Goal: Information Seeking & Learning: Find specific fact

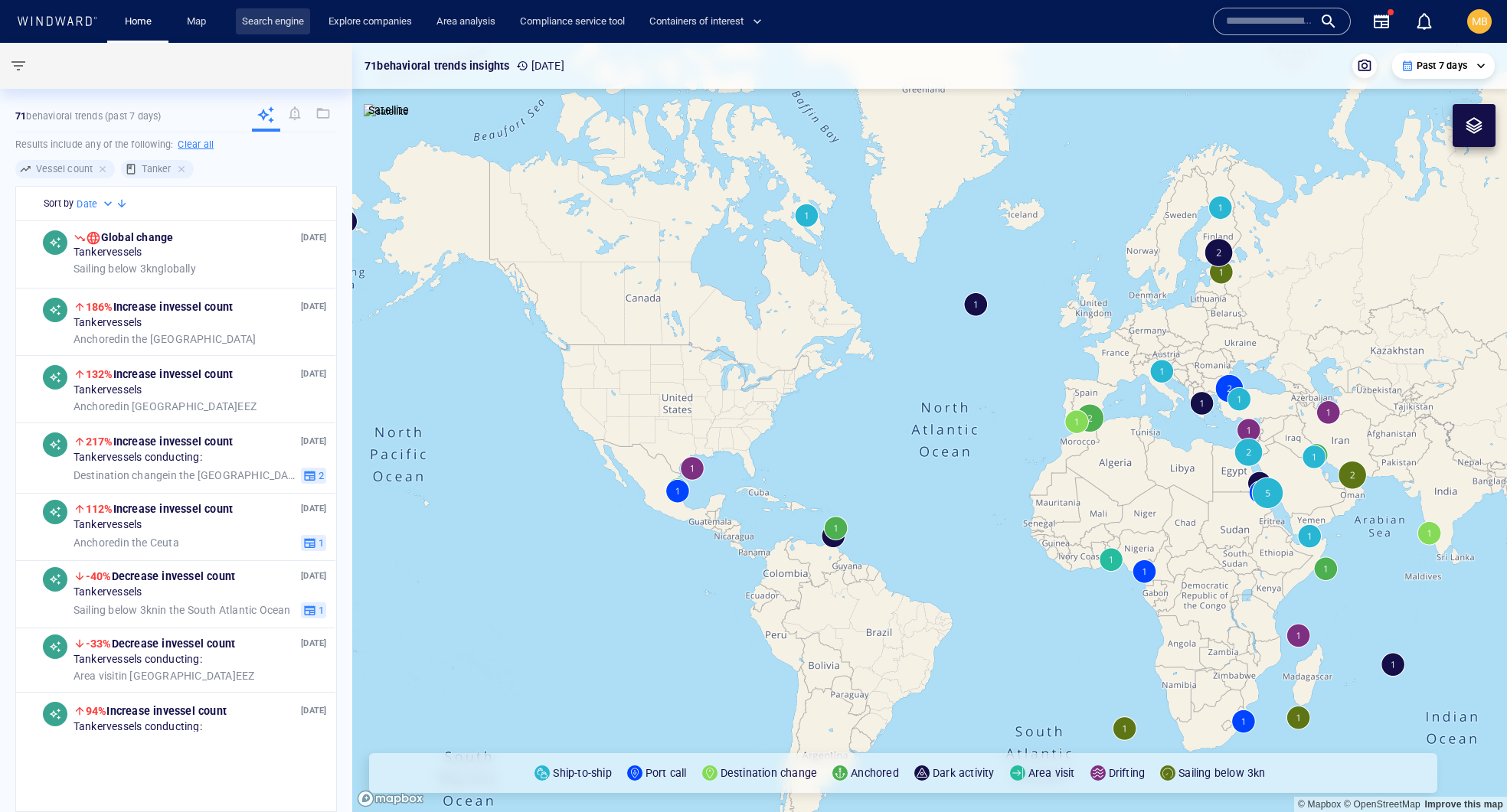
click at [307, 21] on link "Search engine" at bounding box center [273, 22] width 74 height 26
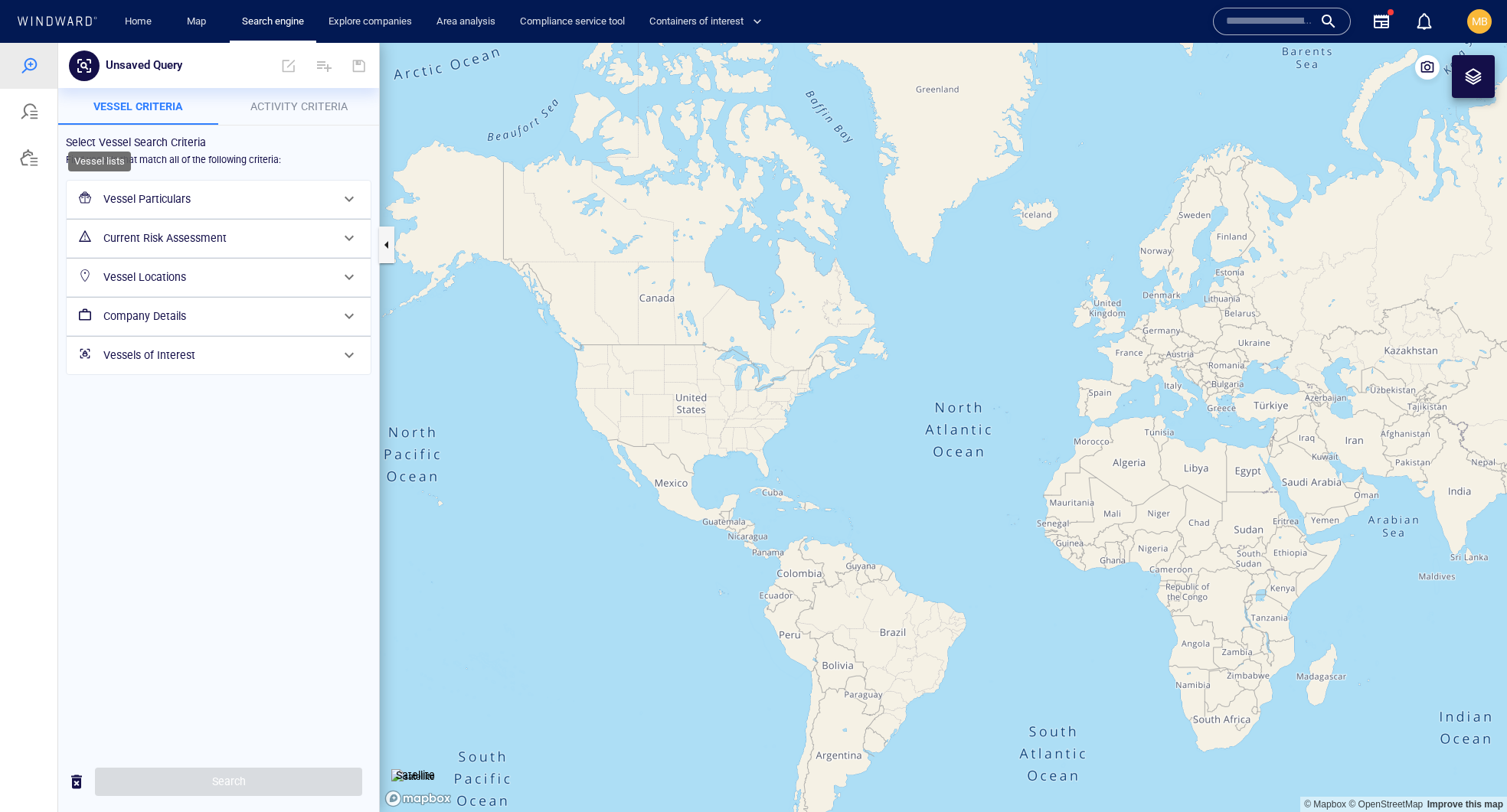
click at [28, 167] on div at bounding box center [29, 158] width 18 height 18
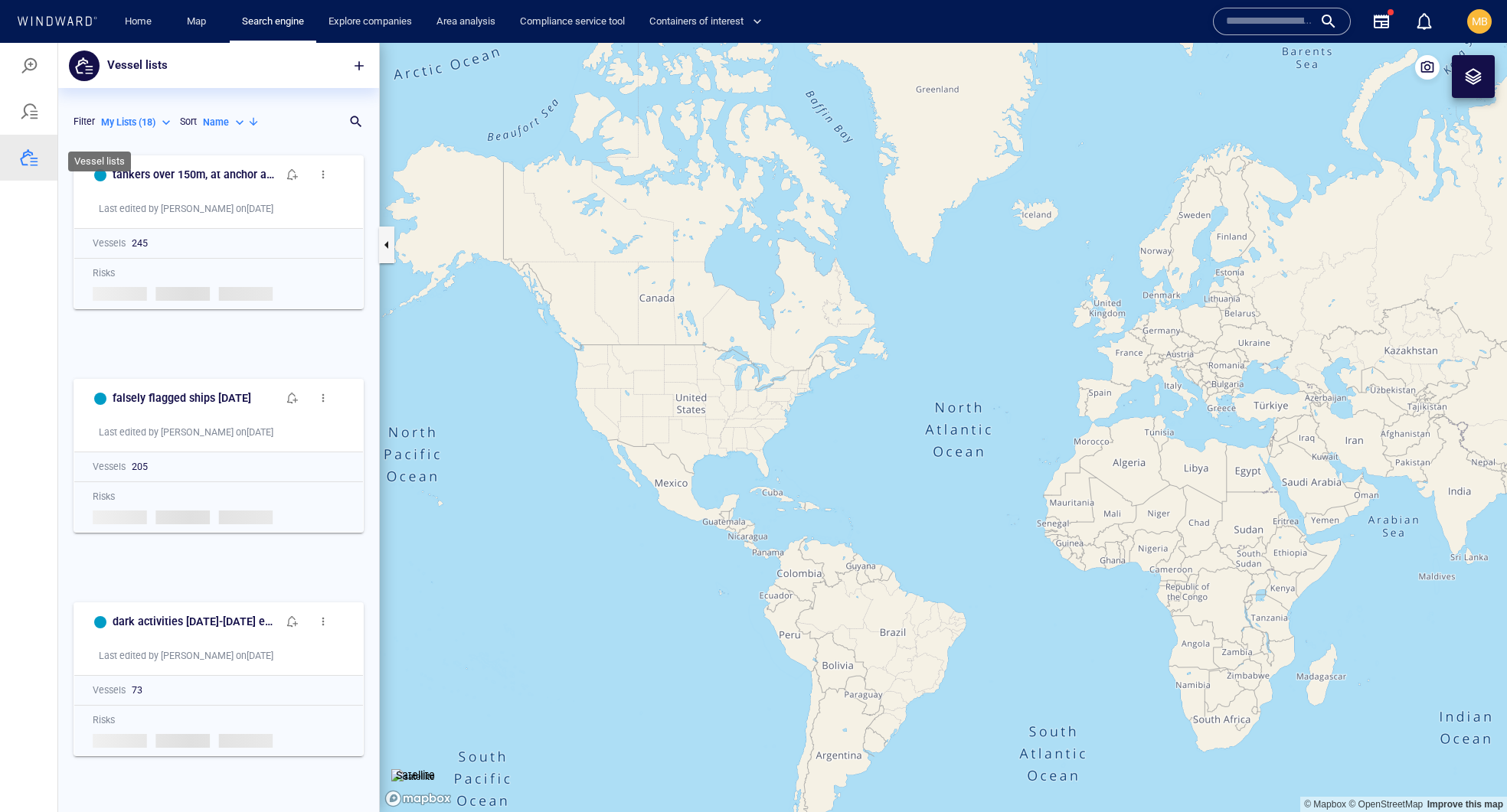
scroll to position [1, 1]
click at [356, 62] on span "button" at bounding box center [358, 65] width 15 height 15
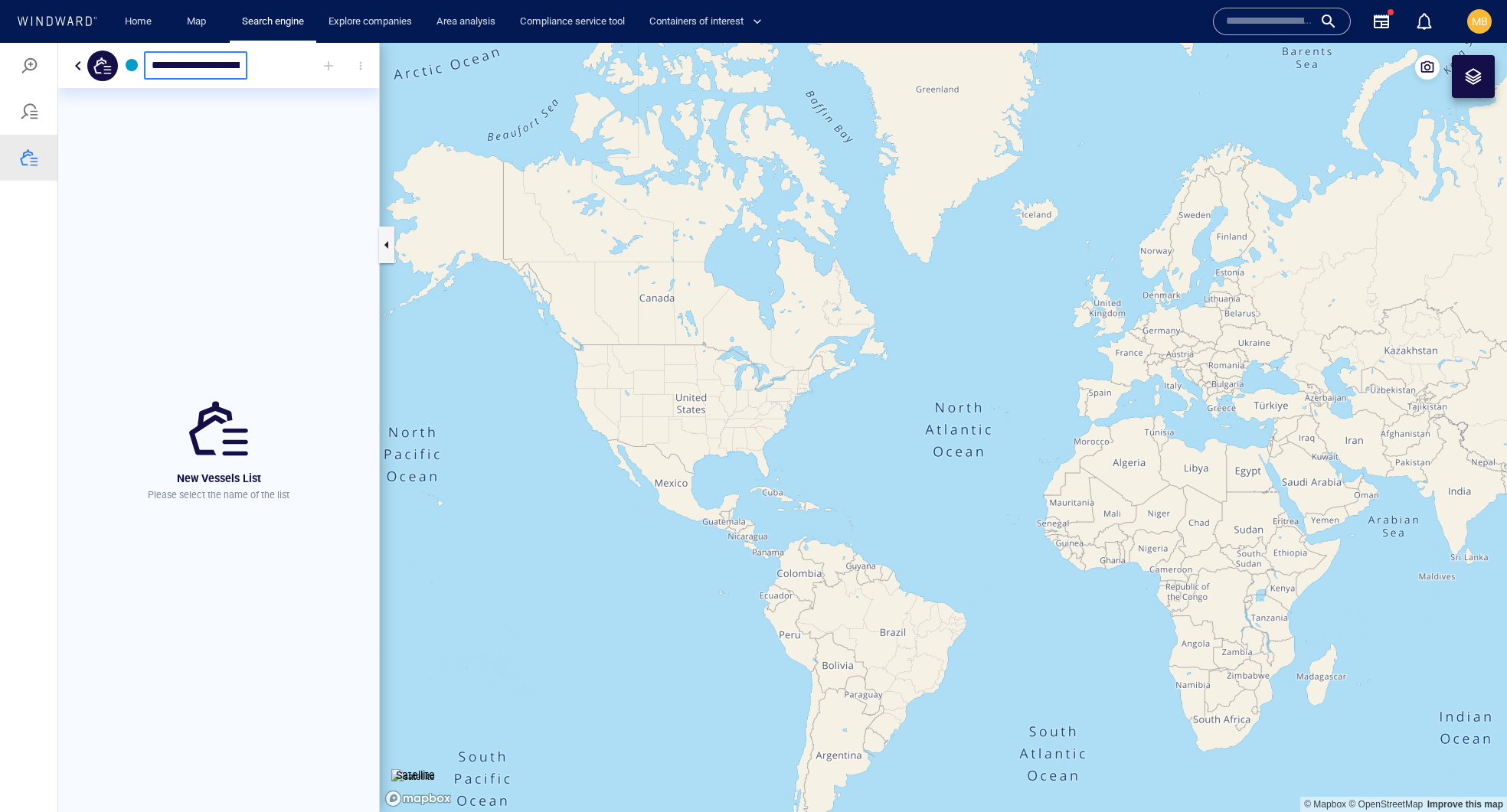
type input "**********"
click at [331, 63] on div at bounding box center [329, 66] width 33 height 33
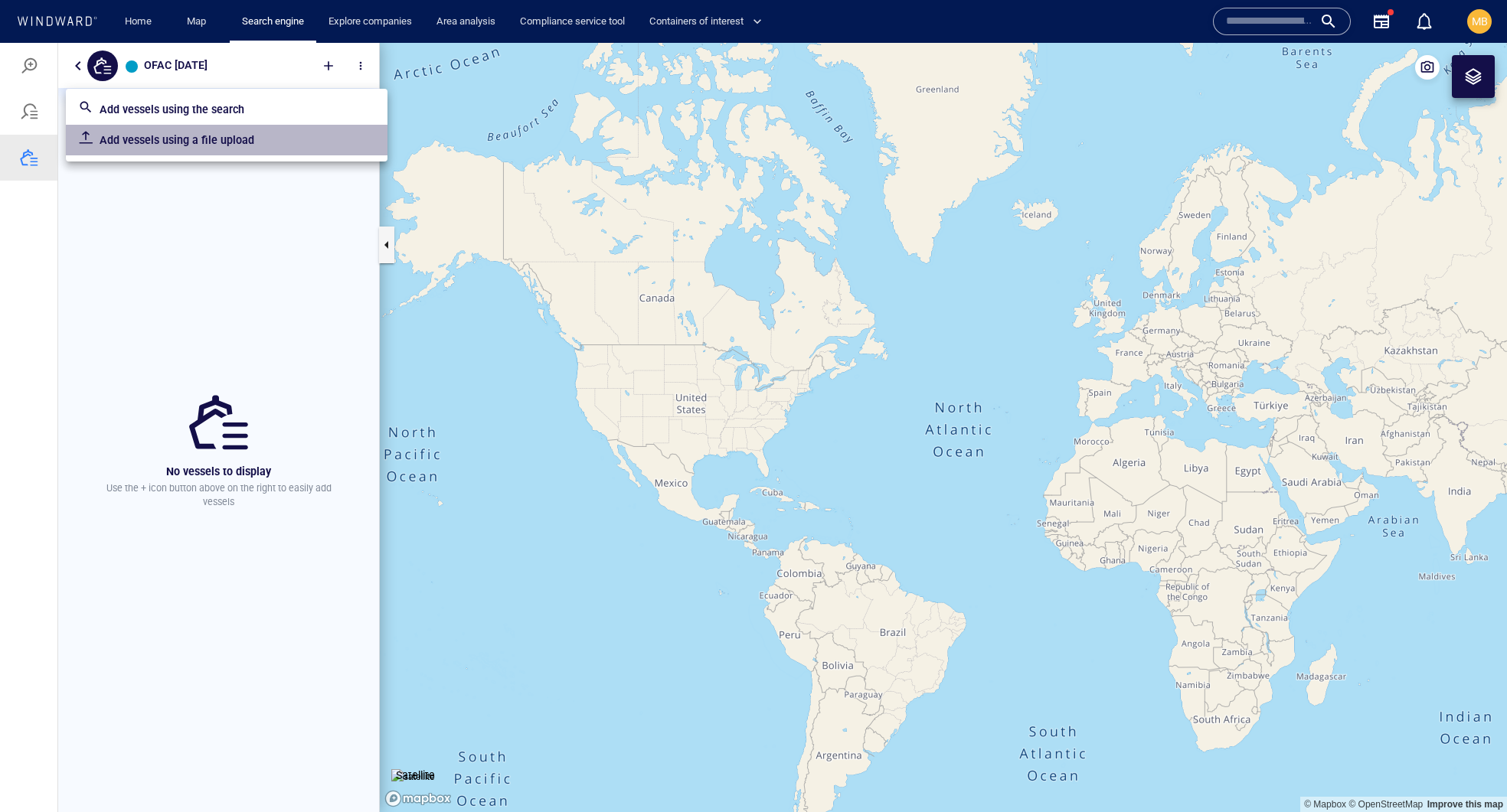
click at [290, 148] on p "Add vessels using a file upload" at bounding box center [237, 140] width 276 height 18
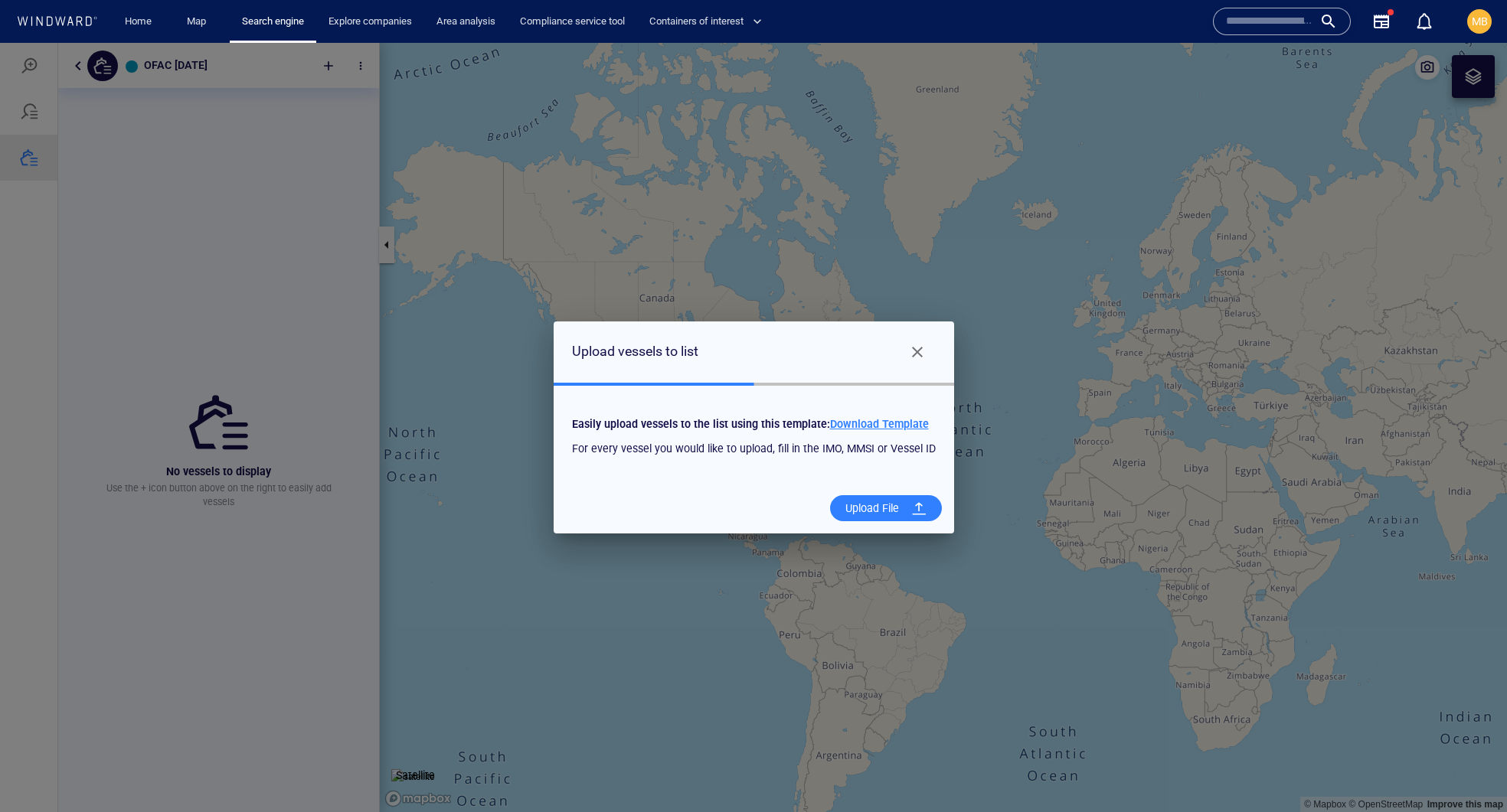
click at [905, 521] on div "Upload File" at bounding box center [872, 509] width 66 height 32
click at [0, 43] on input "Upload File" at bounding box center [0, 43] width 0 height 0
click at [928, 421] on span "Download Template" at bounding box center [879, 424] width 99 height 12
click at [905, 520] on div "Upload File" at bounding box center [872, 509] width 66 height 32
click at [0, 43] on input "Upload File" at bounding box center [0, 43] width 0 height 0
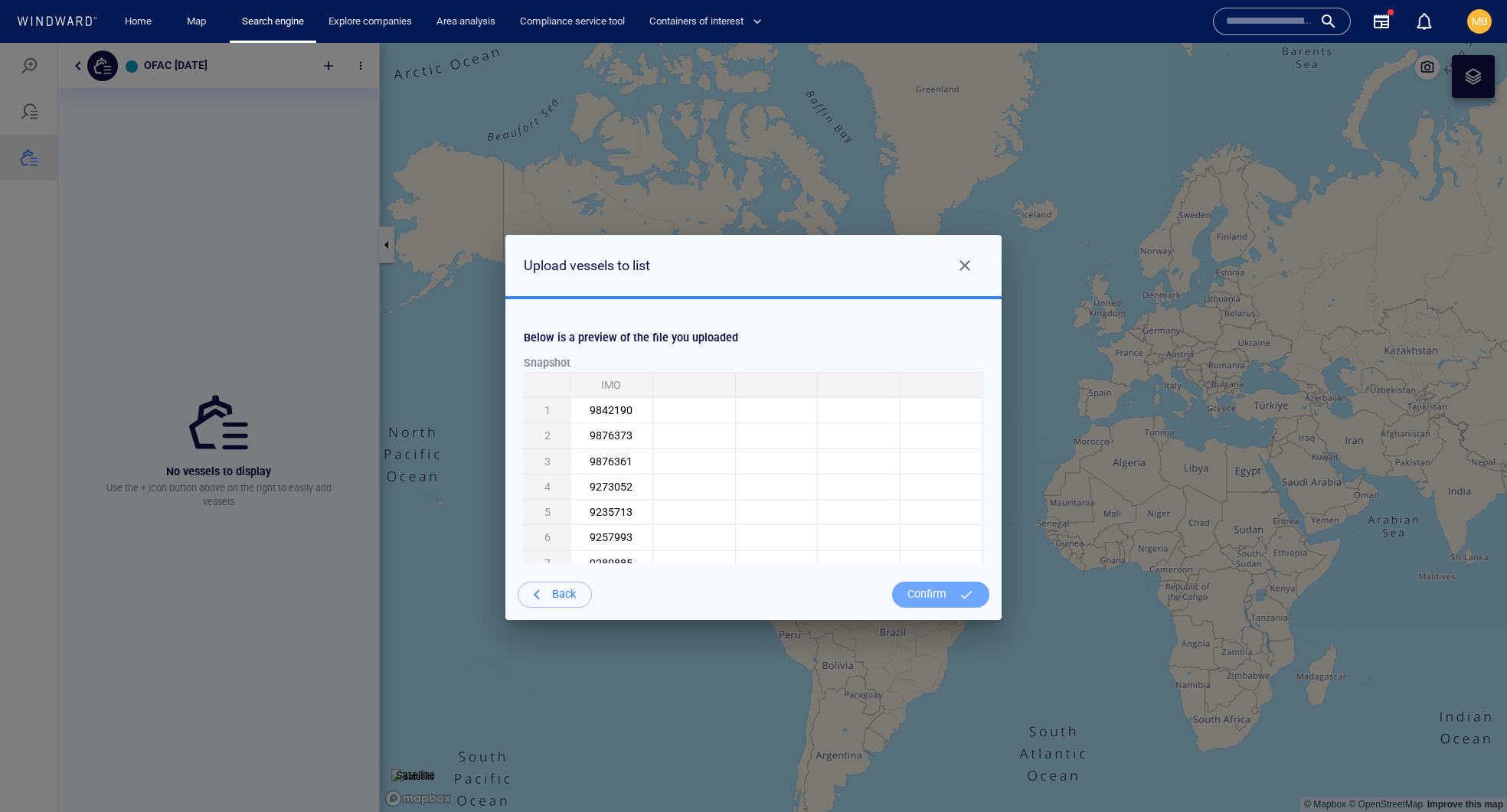
click at [920, 609] on div "Confirm" at bounding box center [927, 594] width 51 height 32
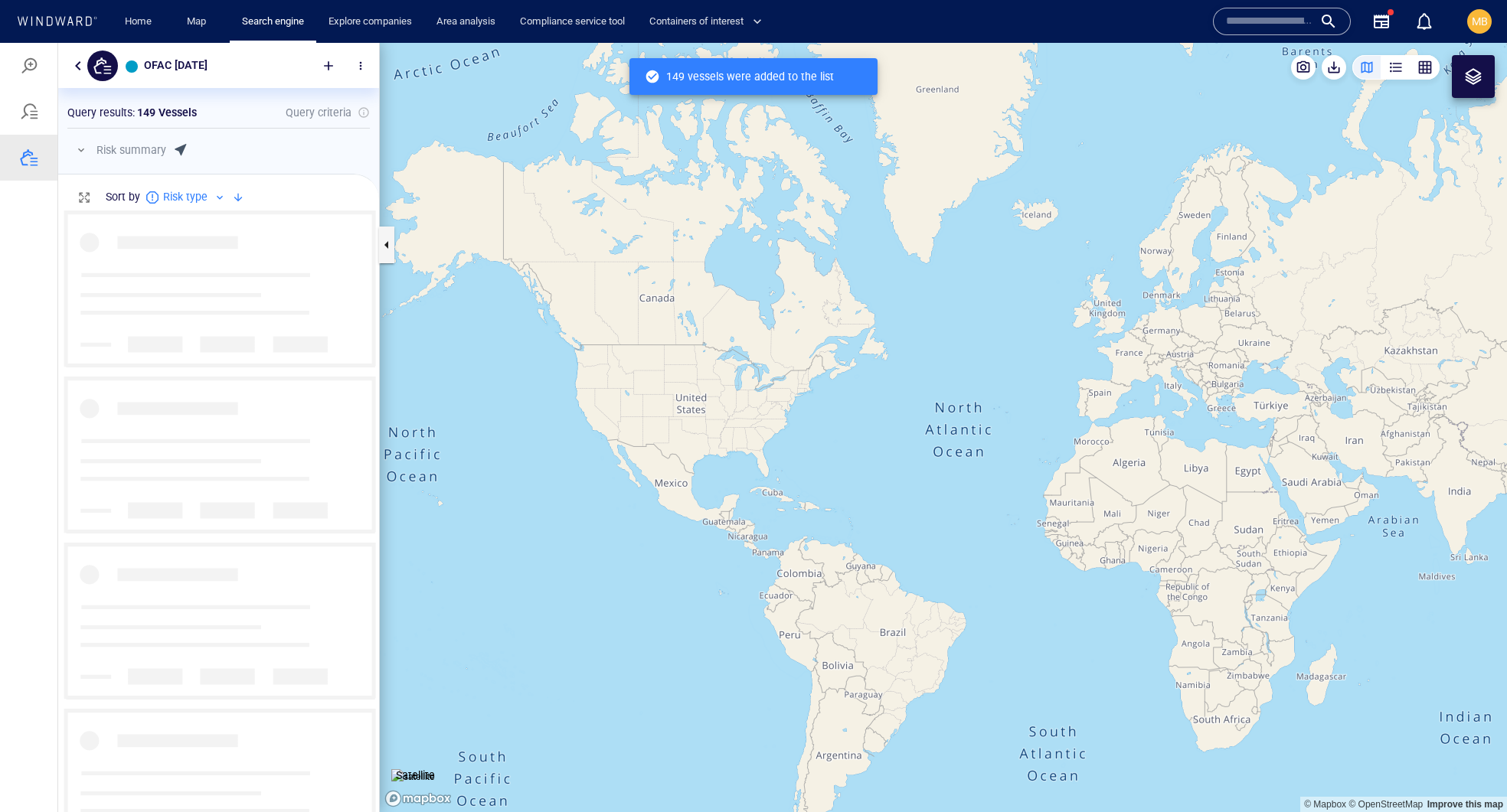
scroll to position [1, 1]
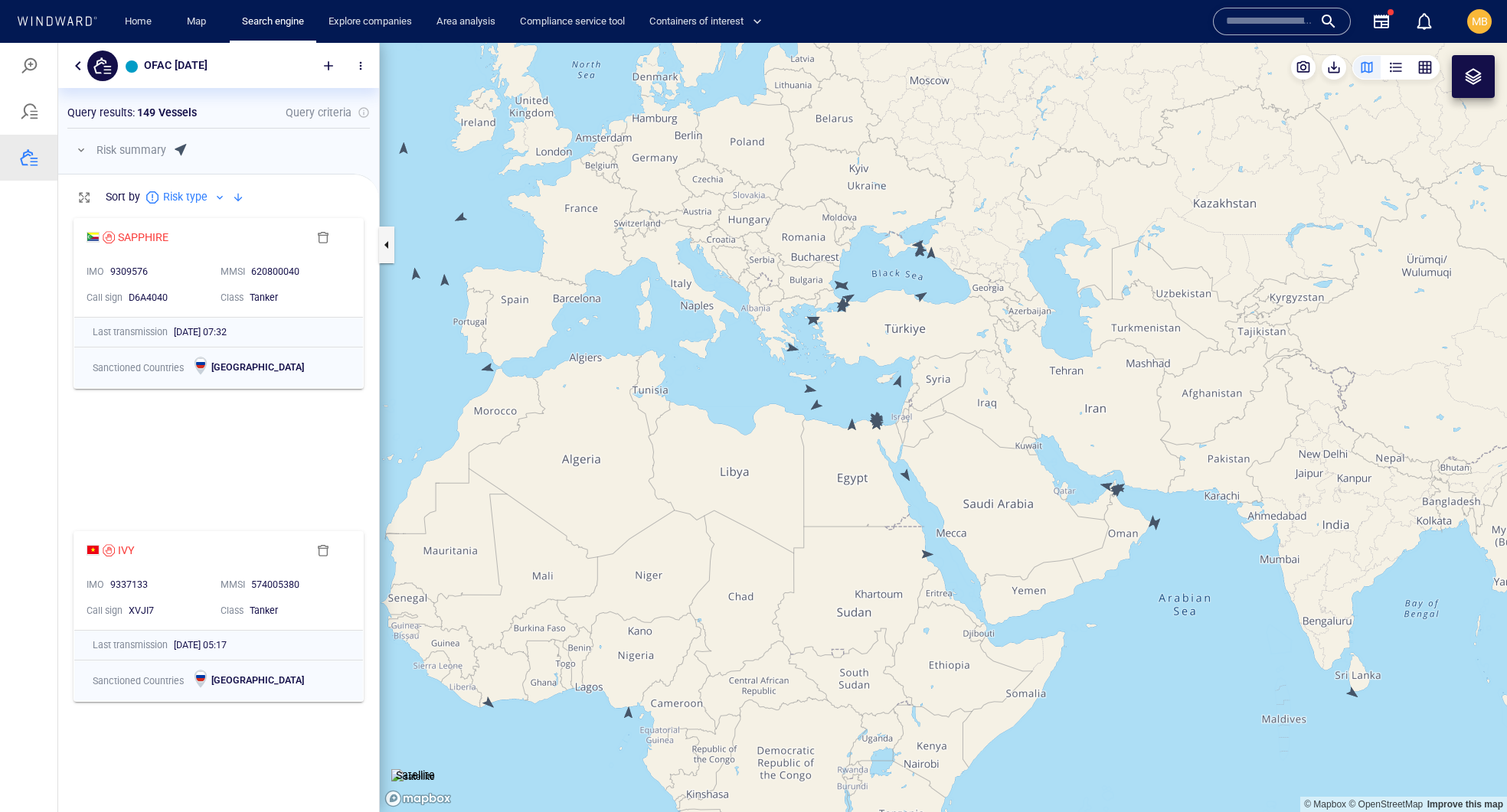
click at [926, 553] on canvas "Map" at bounding box center [943, 428] width 1127 height 770
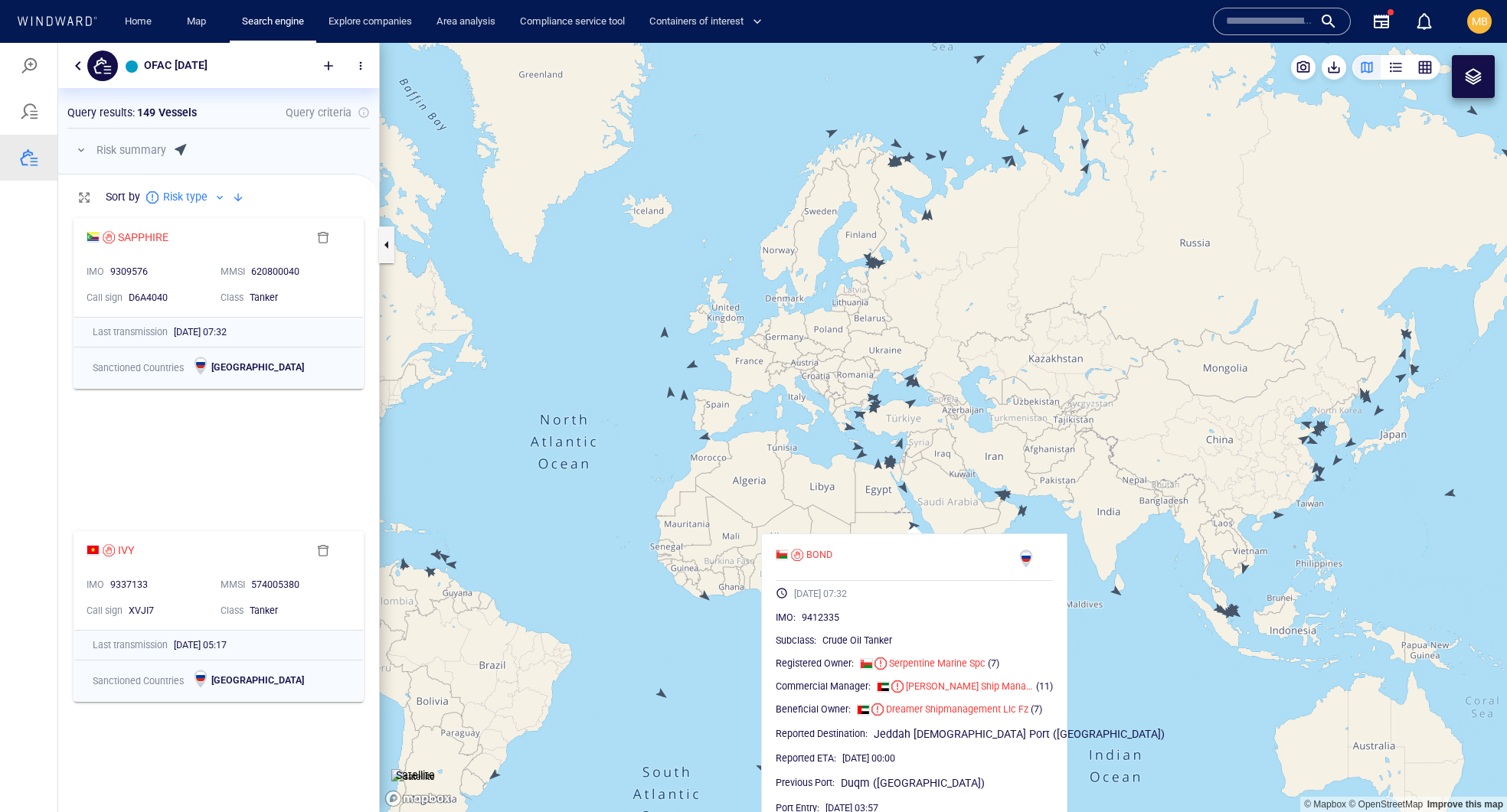
click at [735, 587] on canvas "Map" at bounding box center [943, 428] width 1127 height 770
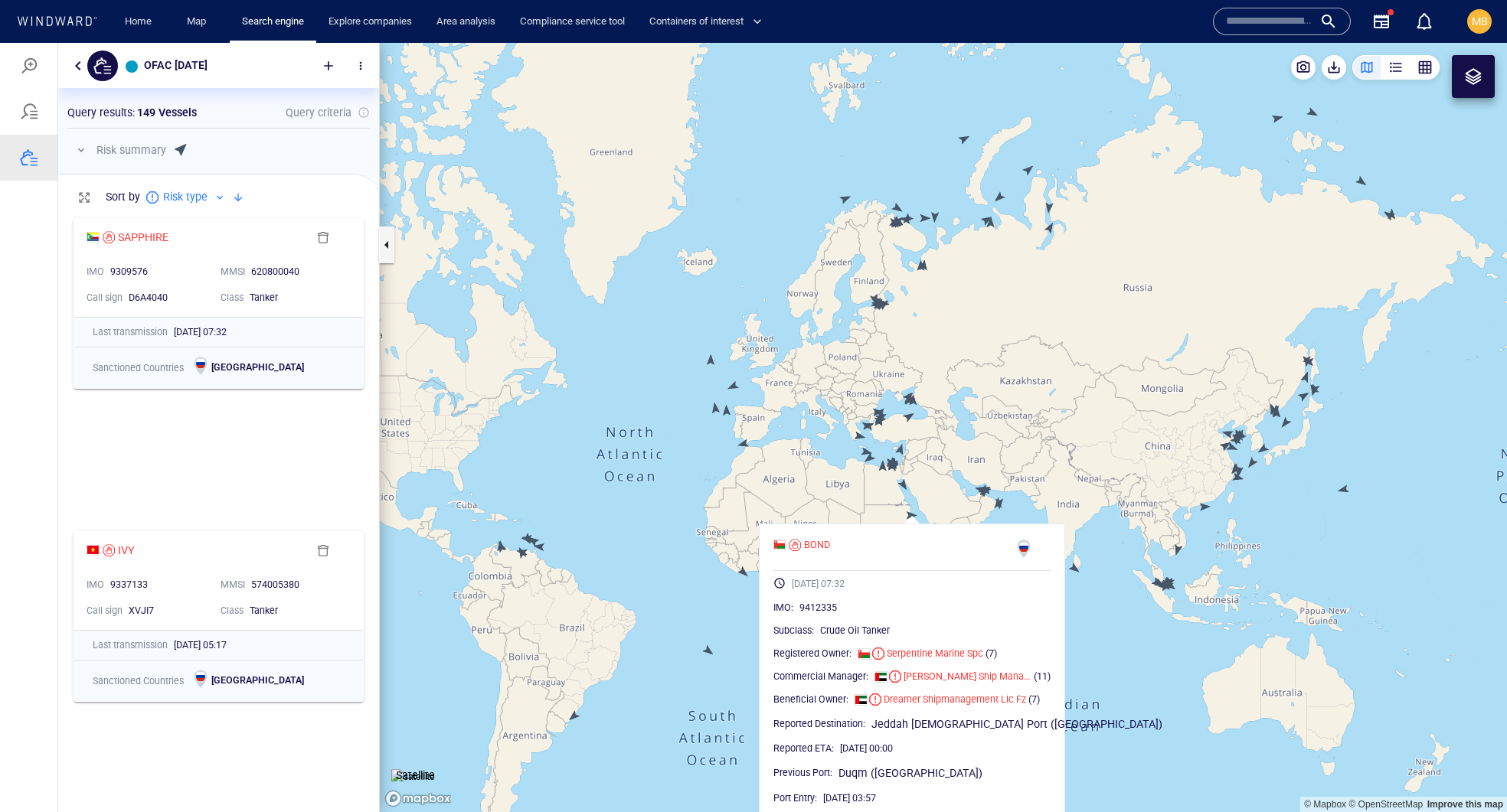
click at [573, 717] on canvas "Map" at bounding box center [943, 428] width 1127 height 770
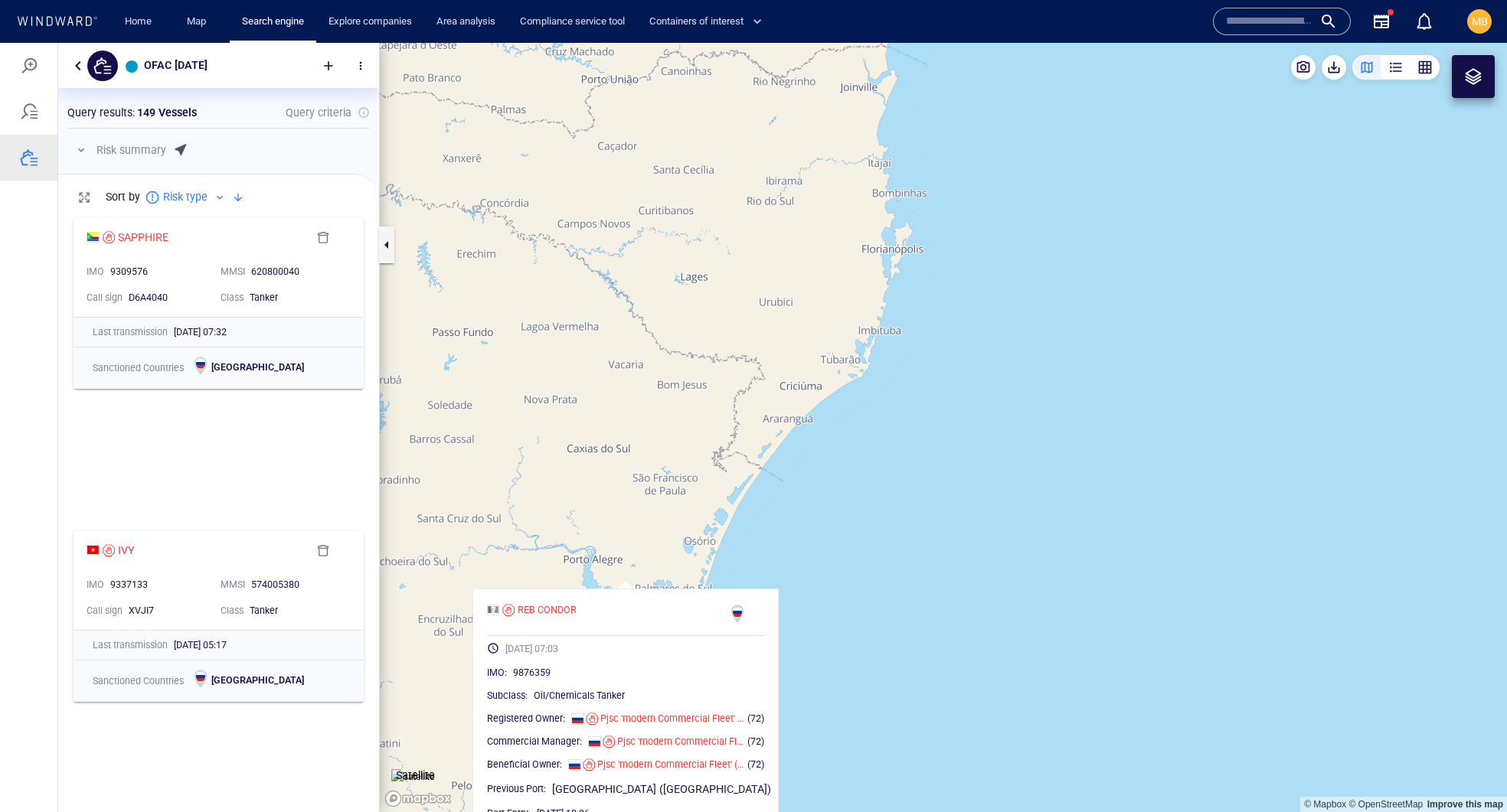
drag, startPoint x: 660, startPoint y: 697, endPoint x: 703, endPoint y: 543, distance: 159.9
click at [703, 545] on canvas "Map" at bounding box center [943, 428] width 1127 height 770
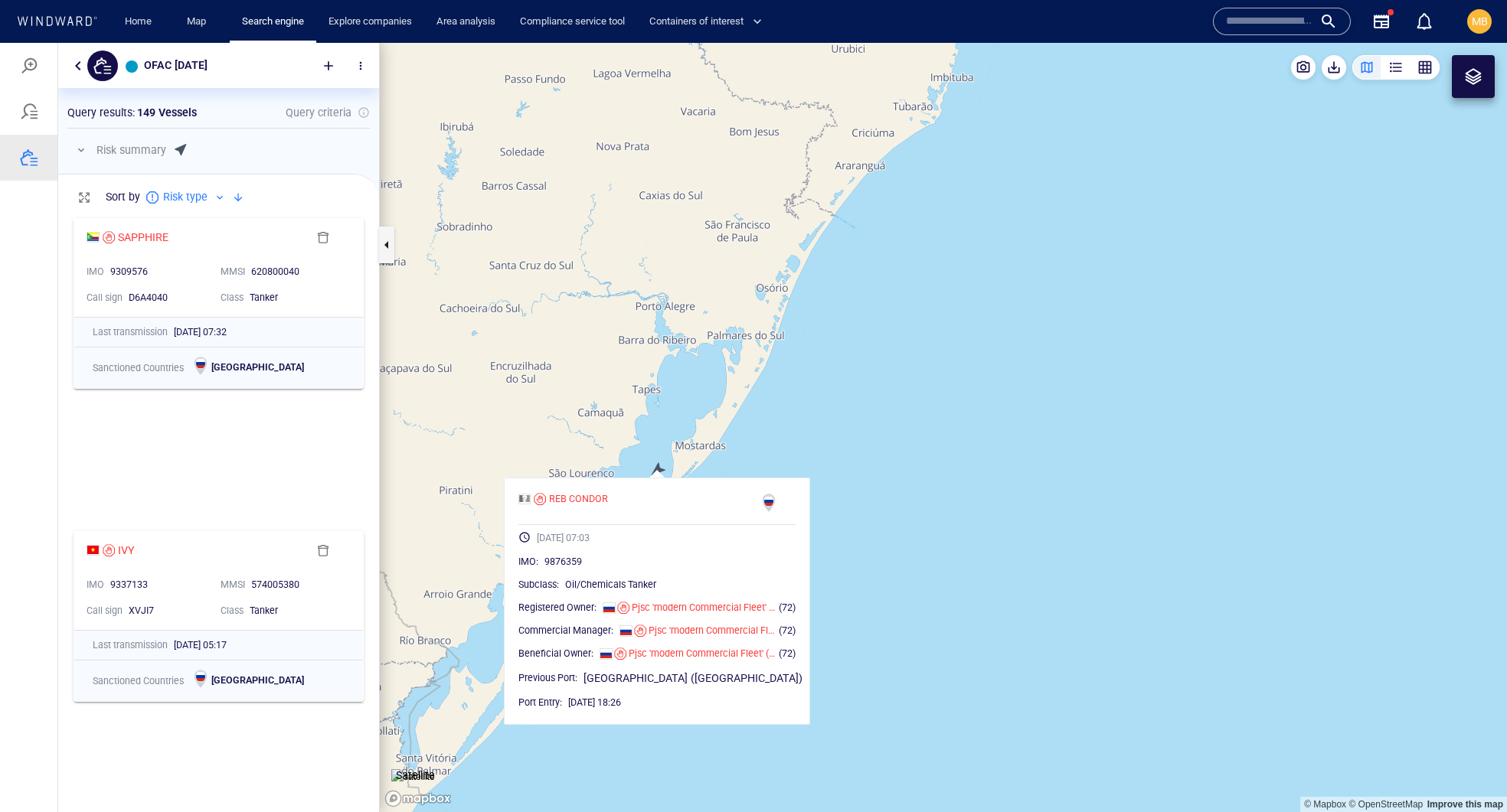
scroll to position [0, 0]
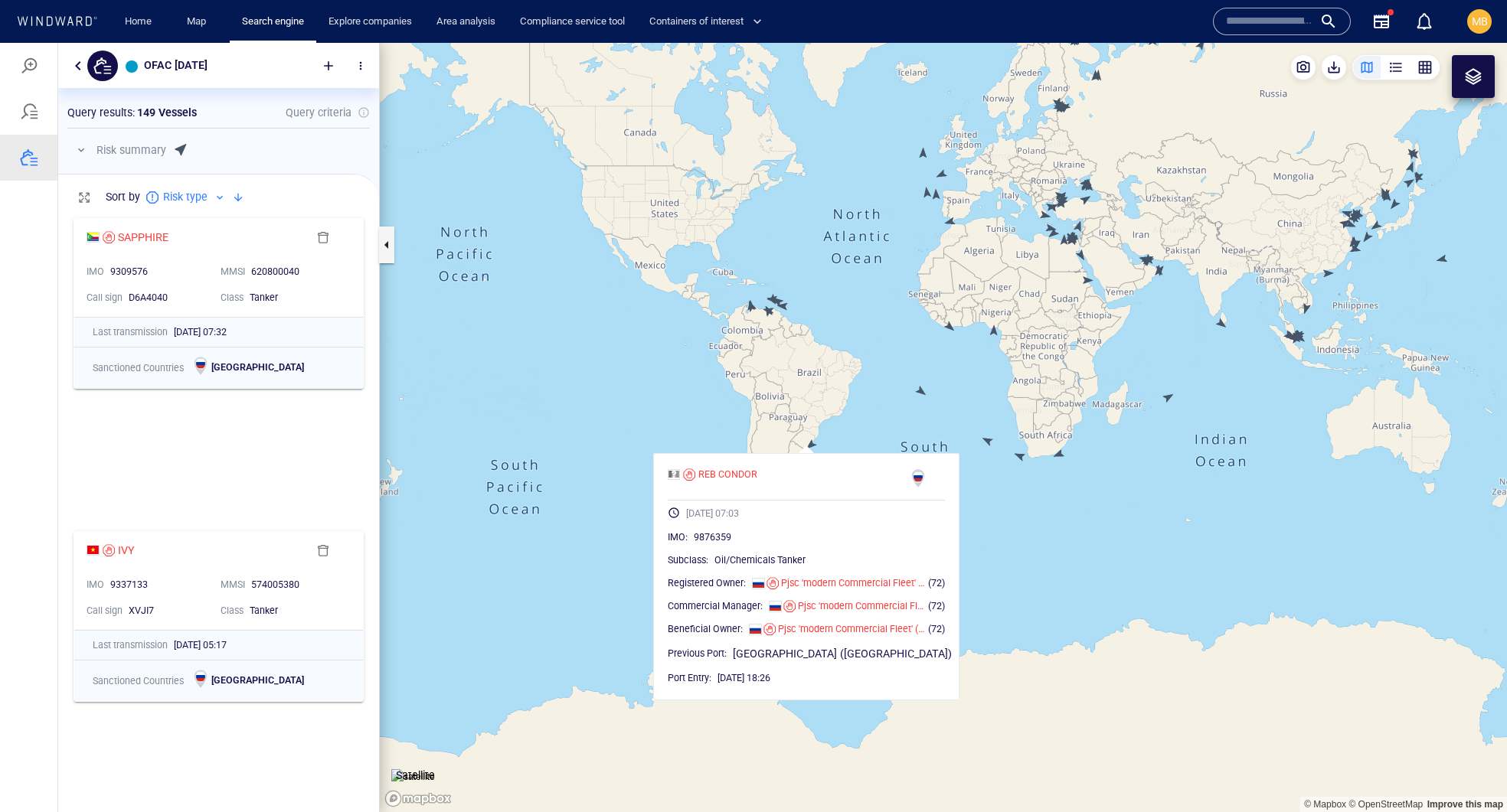
drag, startPoint x: 899, startPoint y: 378, endPoint x: 755, endPoint y: 429, distance: 152.8
click at [764, 424] on canvas "Map" at bounding box center [943, 428] width 1127 height 770
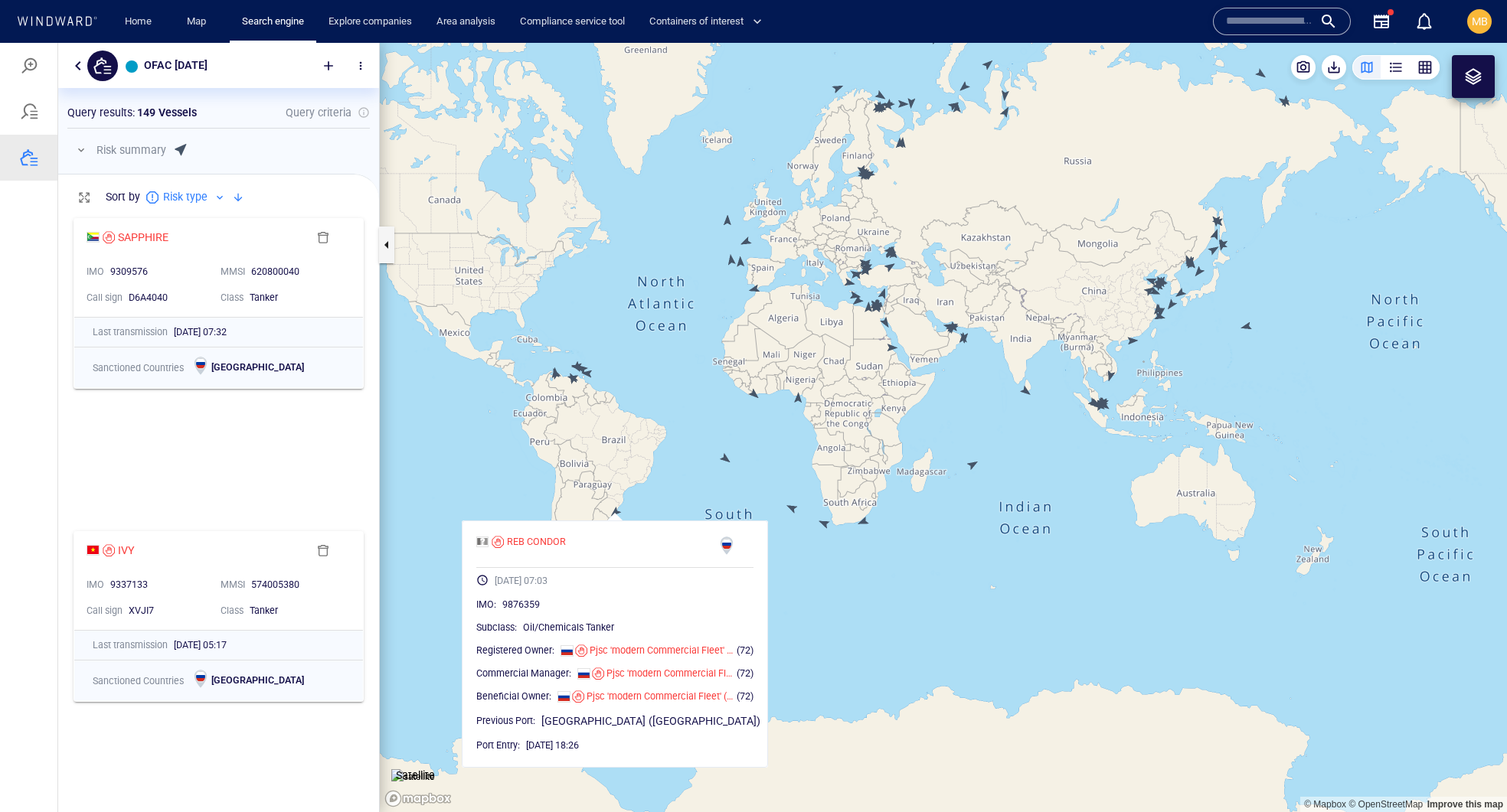
drag, startPoint x: 853, startPoint y: 410, endPoint x: 807, endPoint y: 442, distance: 56.0
click at [807, 442] on canvas "Map" at bounding box center [943, 428] width 1127 height 770
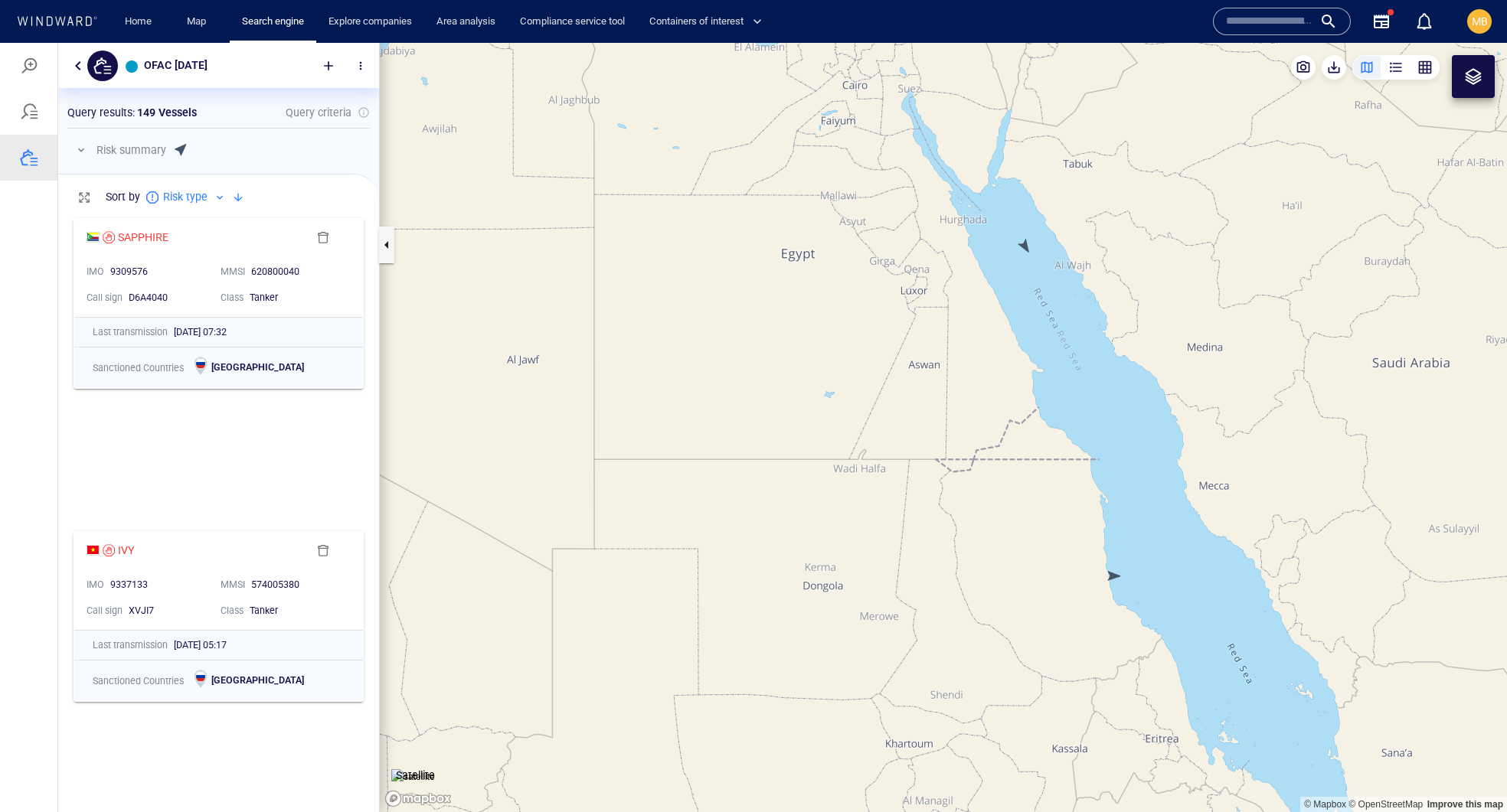
drag, startPoint x: 819, startPoint y: 184, endPoint x: 822, endPoint y: 337, distance: 153.0
click at [822, 334] on canvas "Map" at bounding box center [943, 428] width 1127 height 770
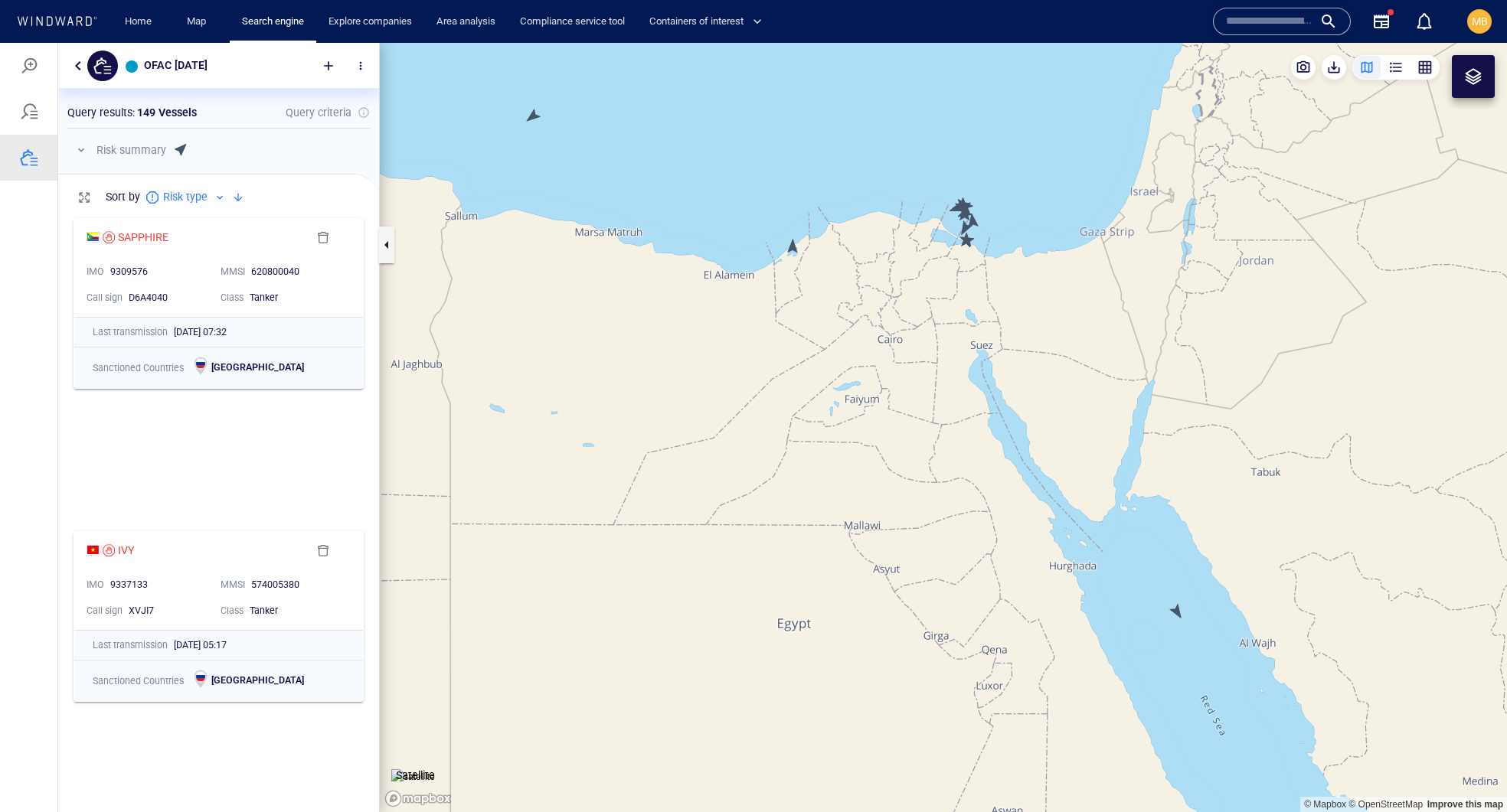
click at [787, 234] on canvas "Map" at bounding box center [943, 428] width 1127 height 770
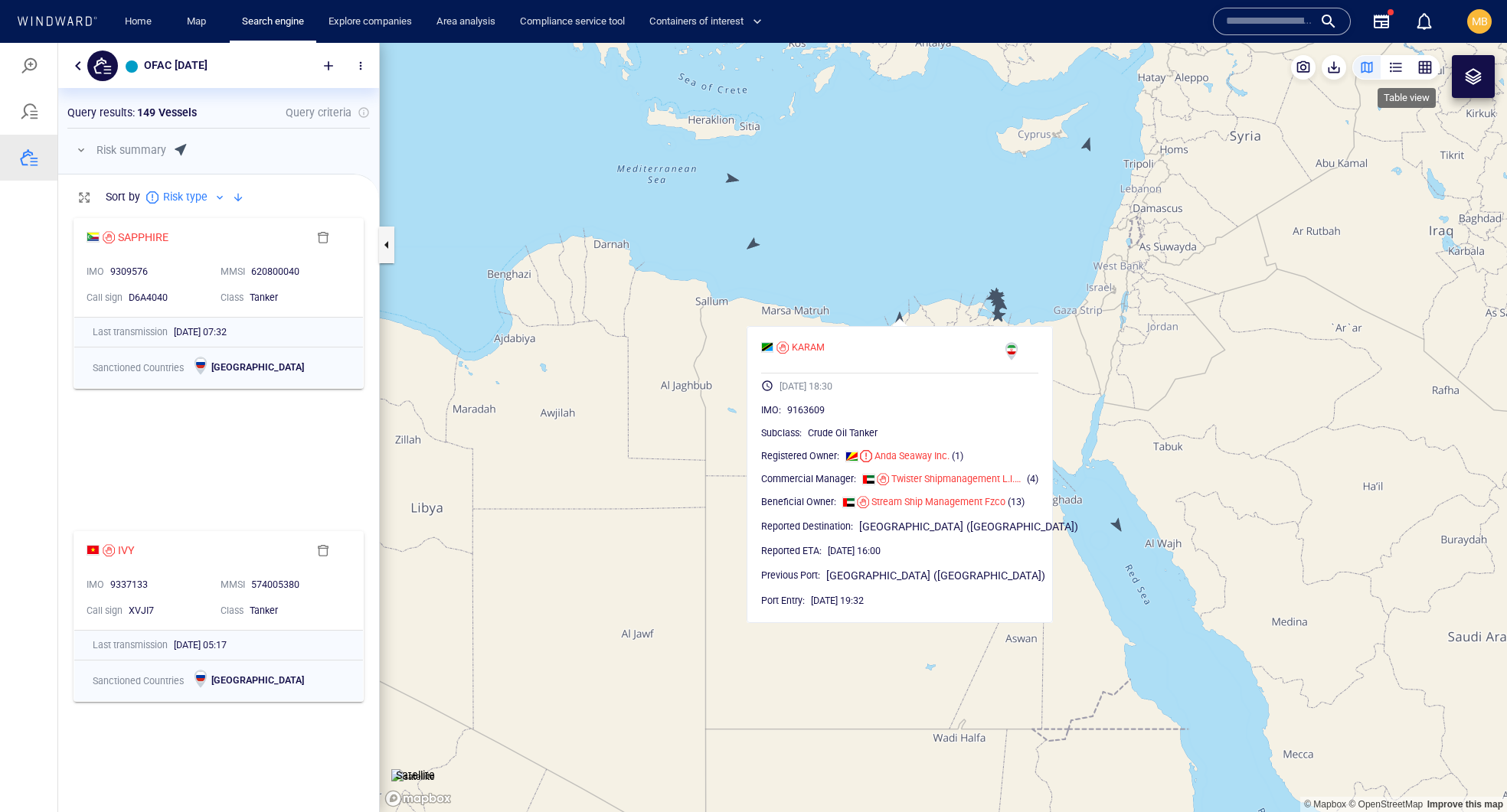
click at [1421, 65] on div "button" at bounding box center [1424, 67] width 15 height 15
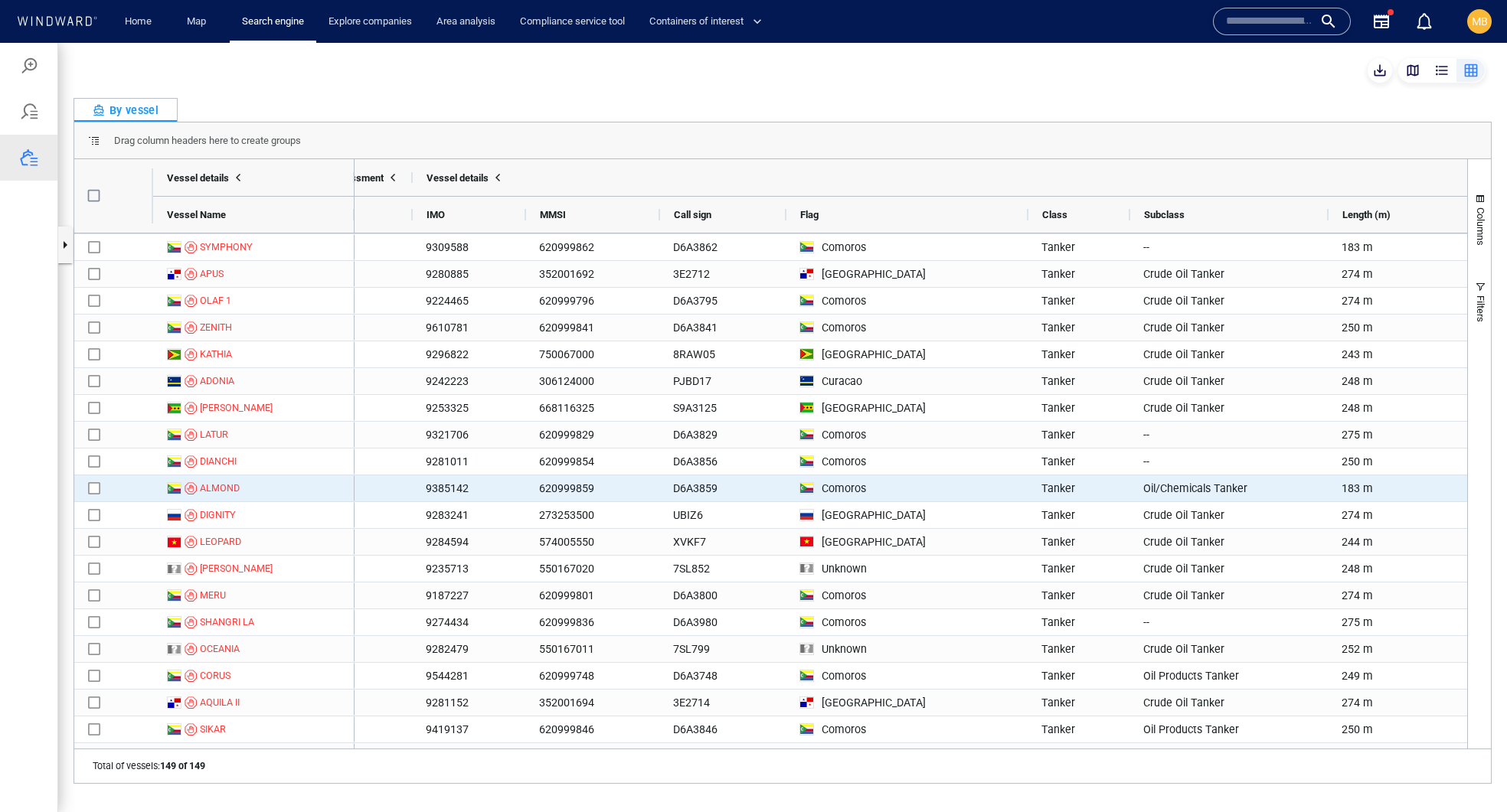
scroll to position [0, 1053]
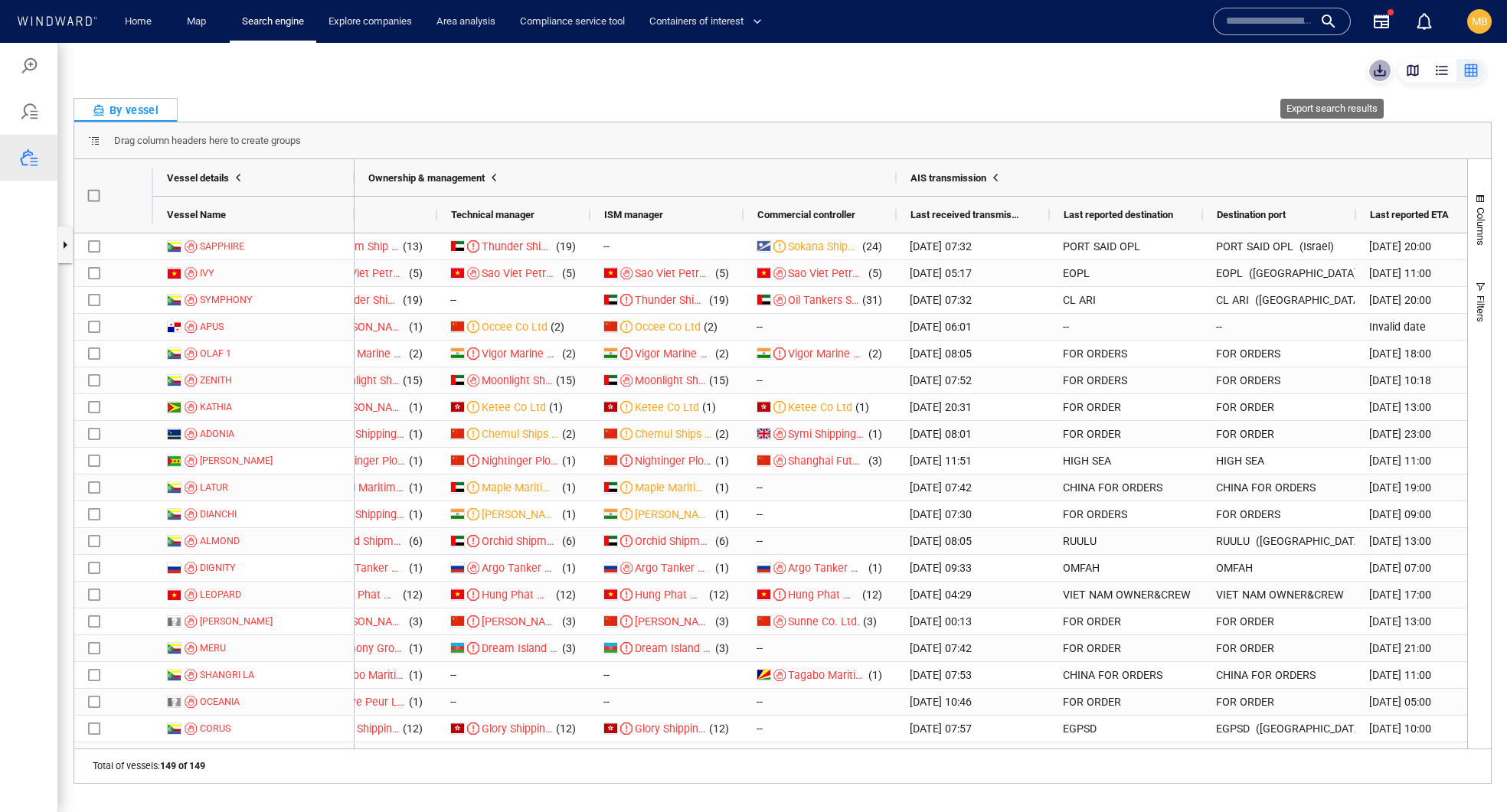
click at [1372, 74] on span "button" at bounding box center [1379, 70] width 15 height 15
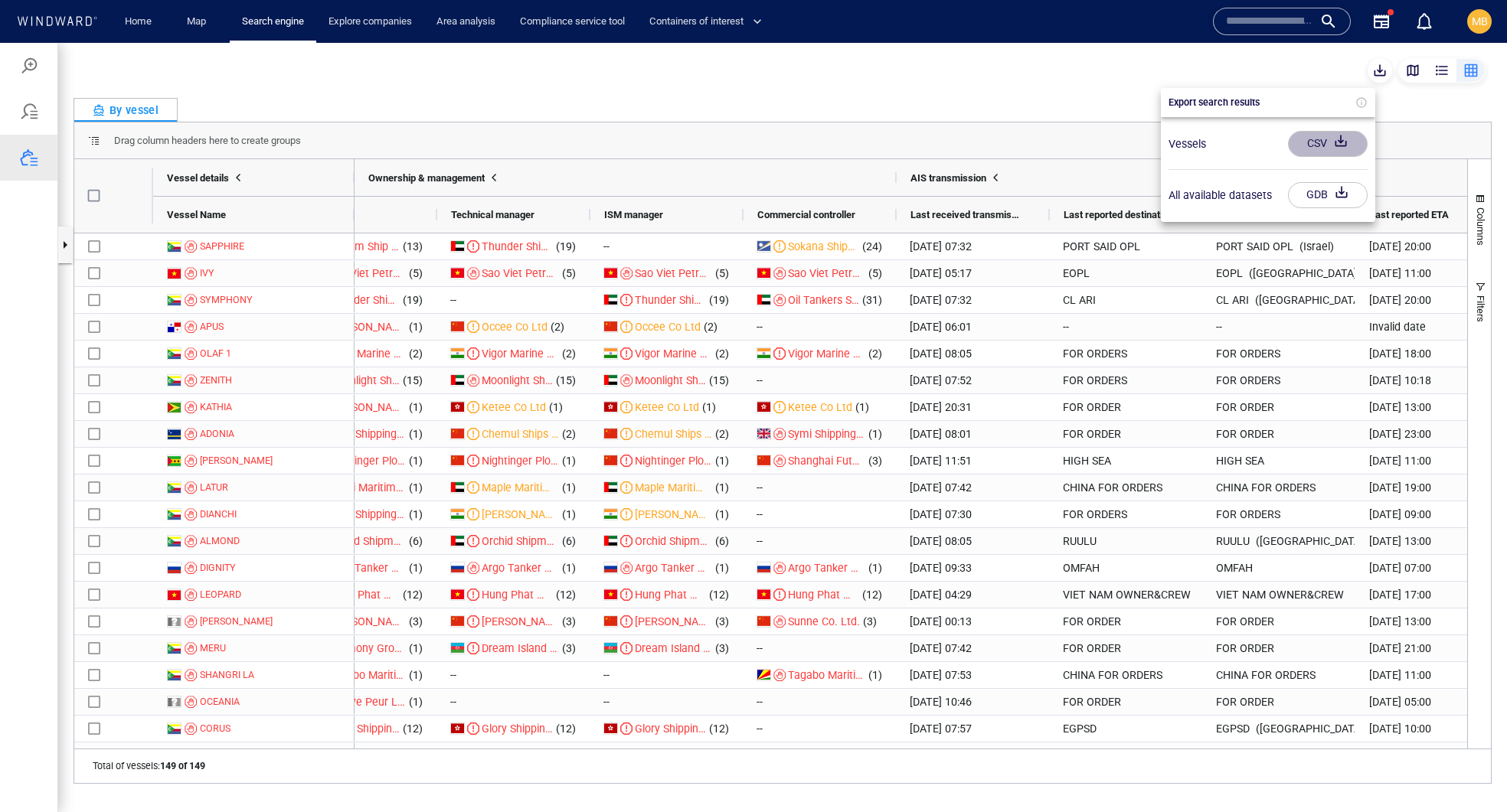
click at [1311, 149] on div "CSV" at bounding box center [1317, 144] width 26 height 26
click at [1397, 70] on div at bounding box center [753, 428] width 1507 height 770
click at [1405, 70] on div "button" at bounding box center [1412, 70] width 15 height 15
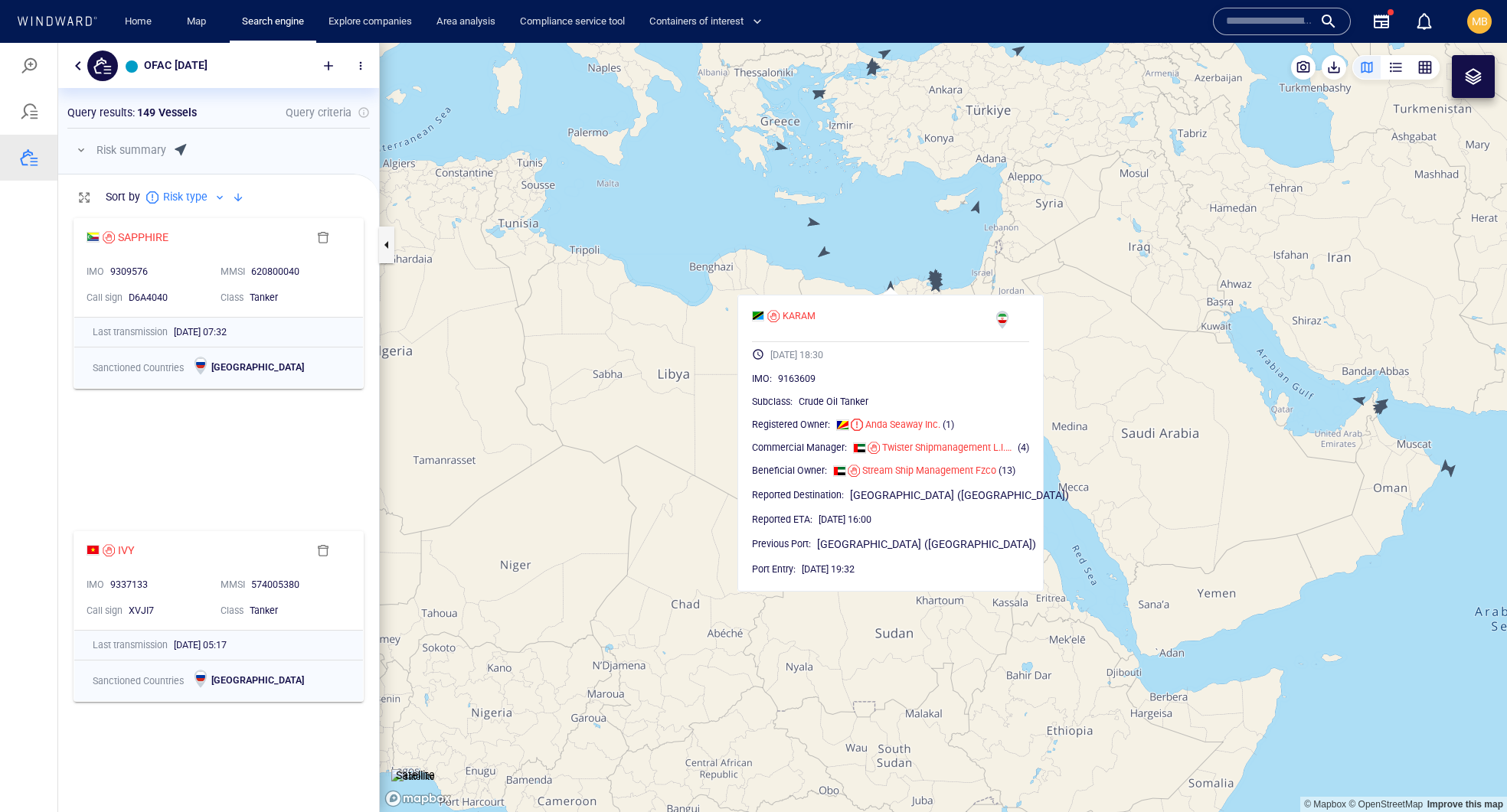
click at [650, 501] on canvas "Map" at bounding box center [943, 428] width 1127 height 770
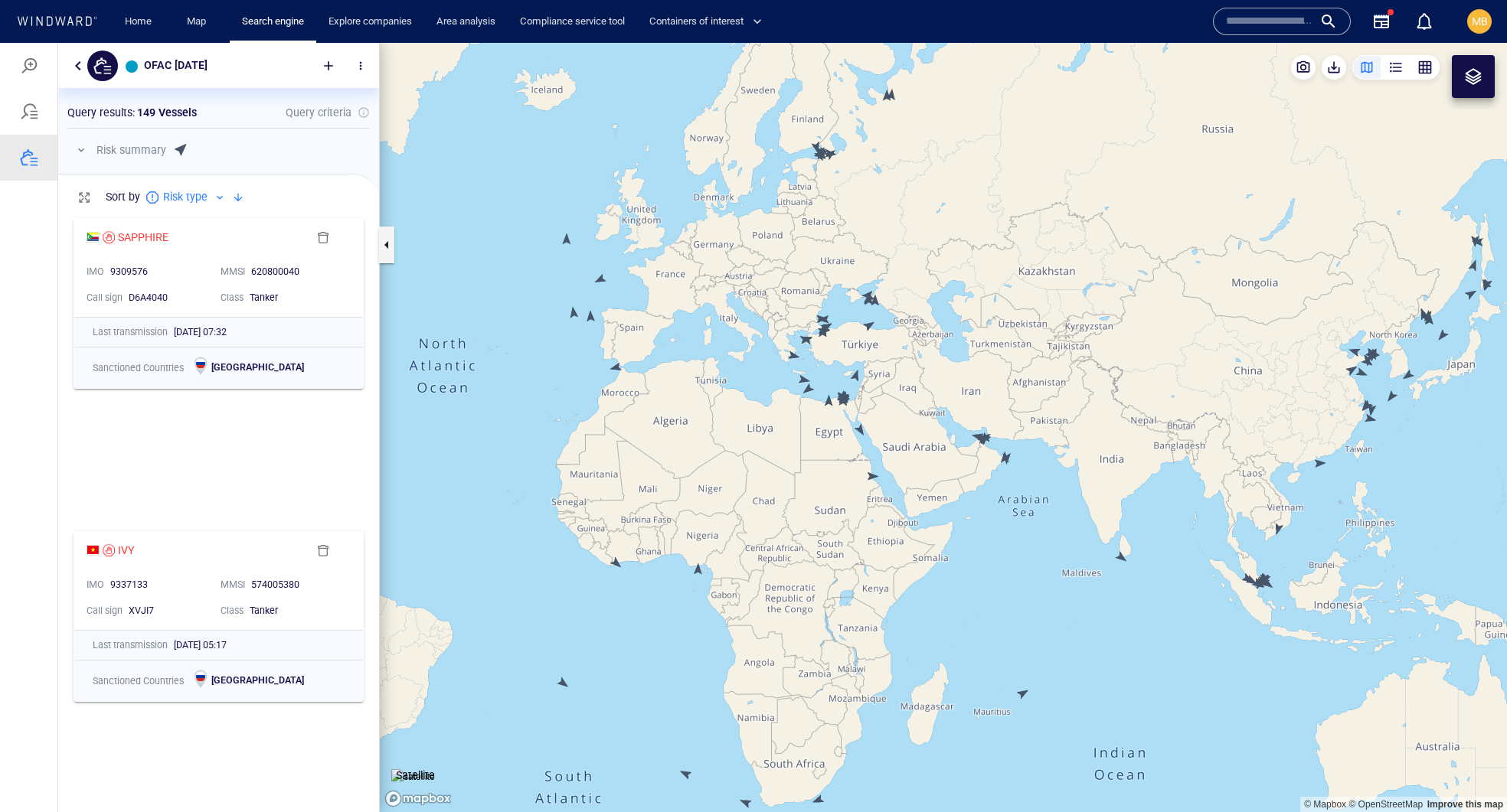
click at [697, 571] on canvas "Map" at bounding box center [943, 428] width 1127 height 770
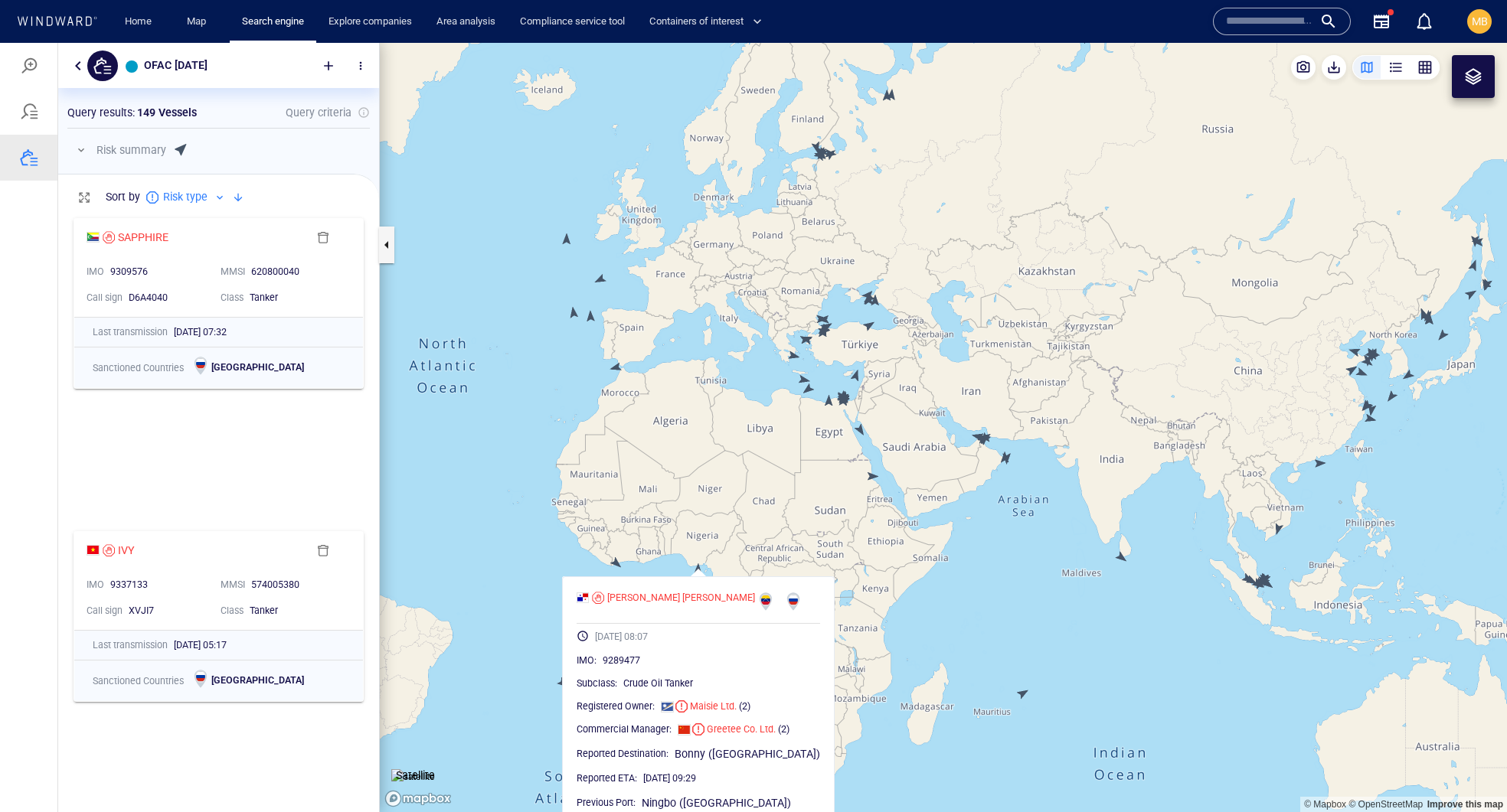
click at [697, 568] on canvas "Map" at bounding box center [943, 428] width 1127 height 770
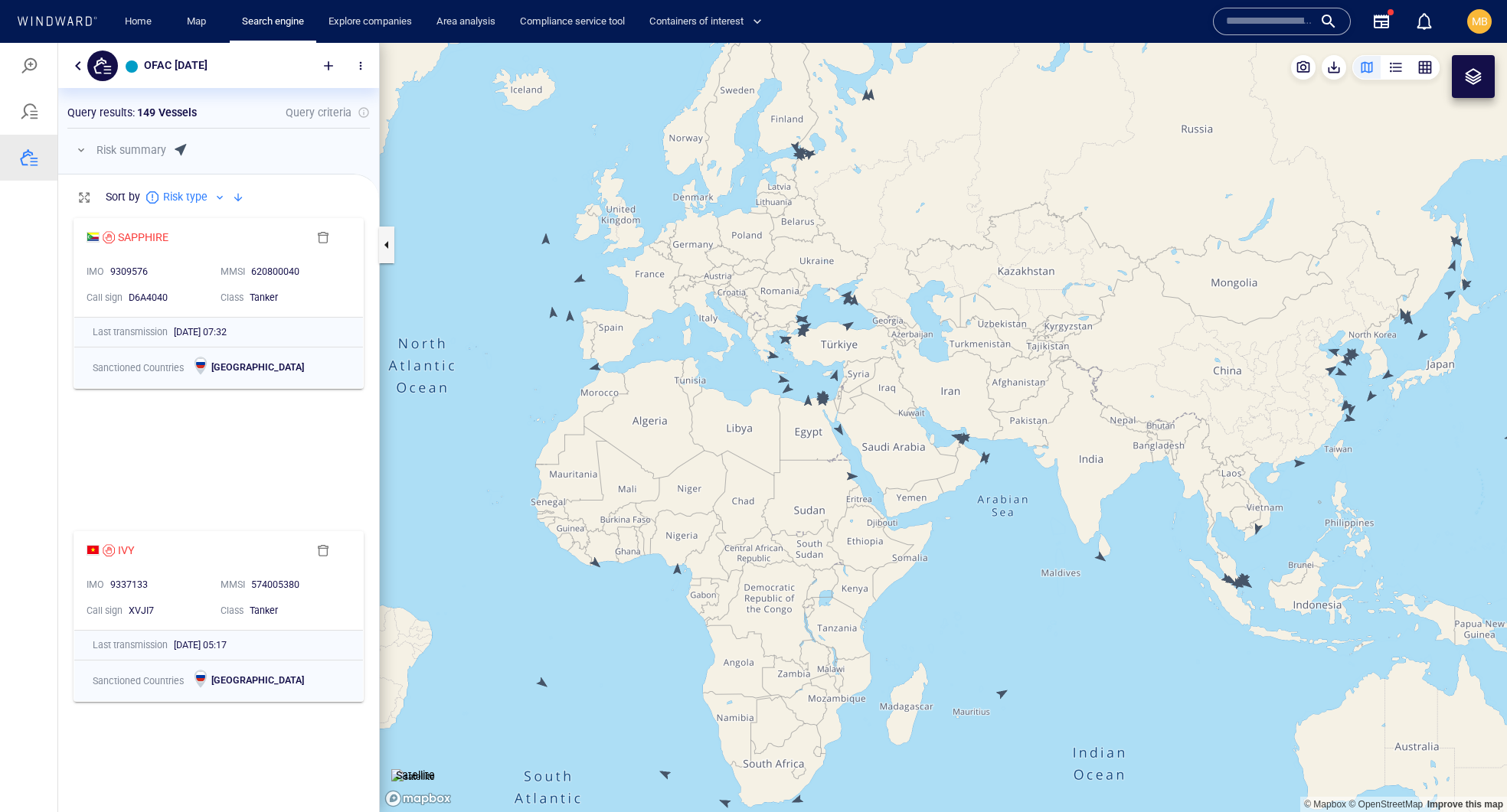
drag, startPoint x: 1069, startPoint y: 467, endPoint x: 830, endPoint y: 562, distance: 257.2
click at [831, 561] on canvas "Map" at bounding box center [943, 428] width 1127 height 770
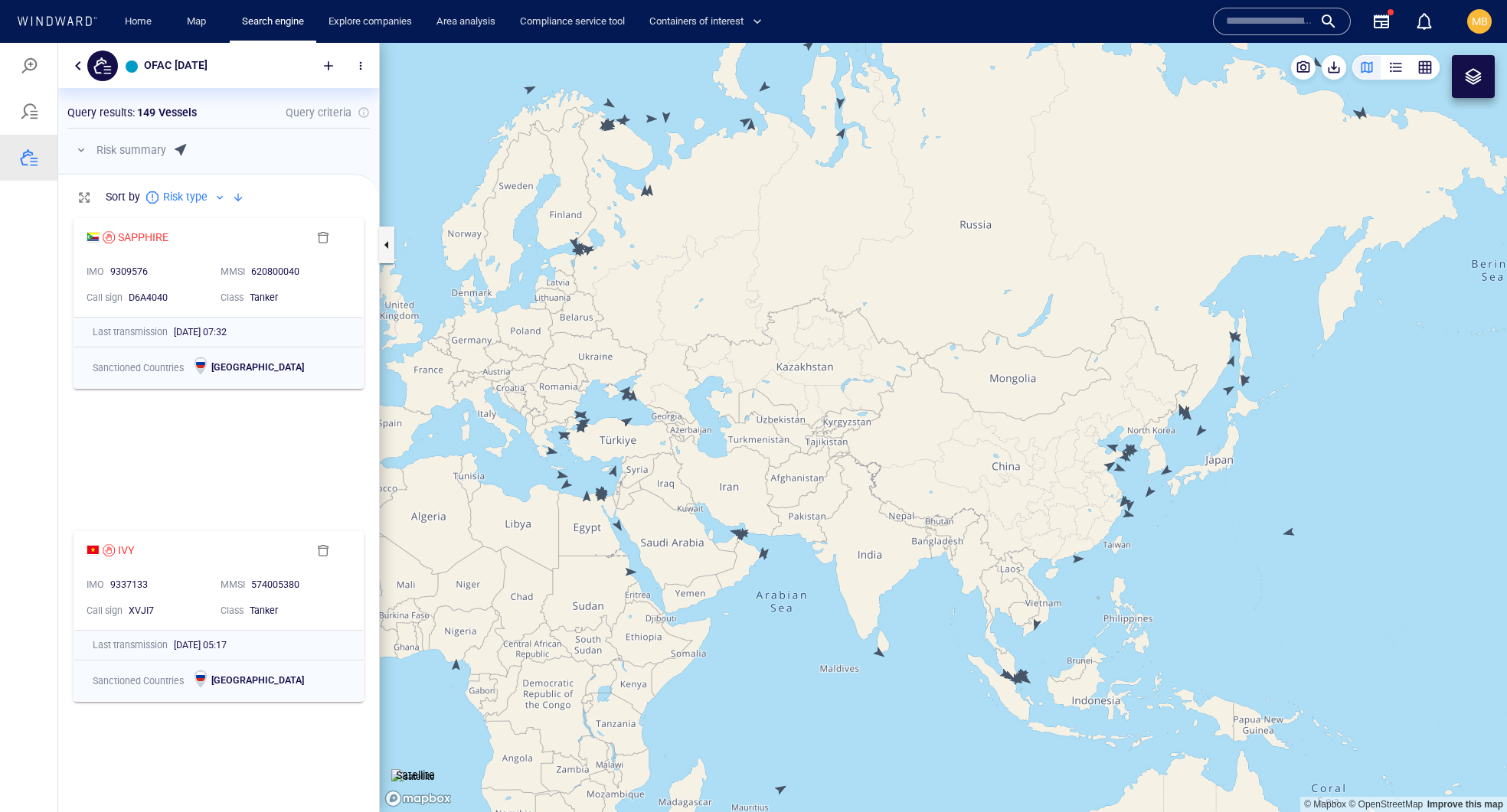
drag, startPoint x: 839, startPoint y: 550, endPoint x: 926, endPoint y: 607, distance: 104.0
click at [925, 606] on canvas "Map" at bounding box center [943, 428] width 1127 height 770
click at [926, 607] on canvas "Map" at bounding box center [943, 428] width 1127 height 770
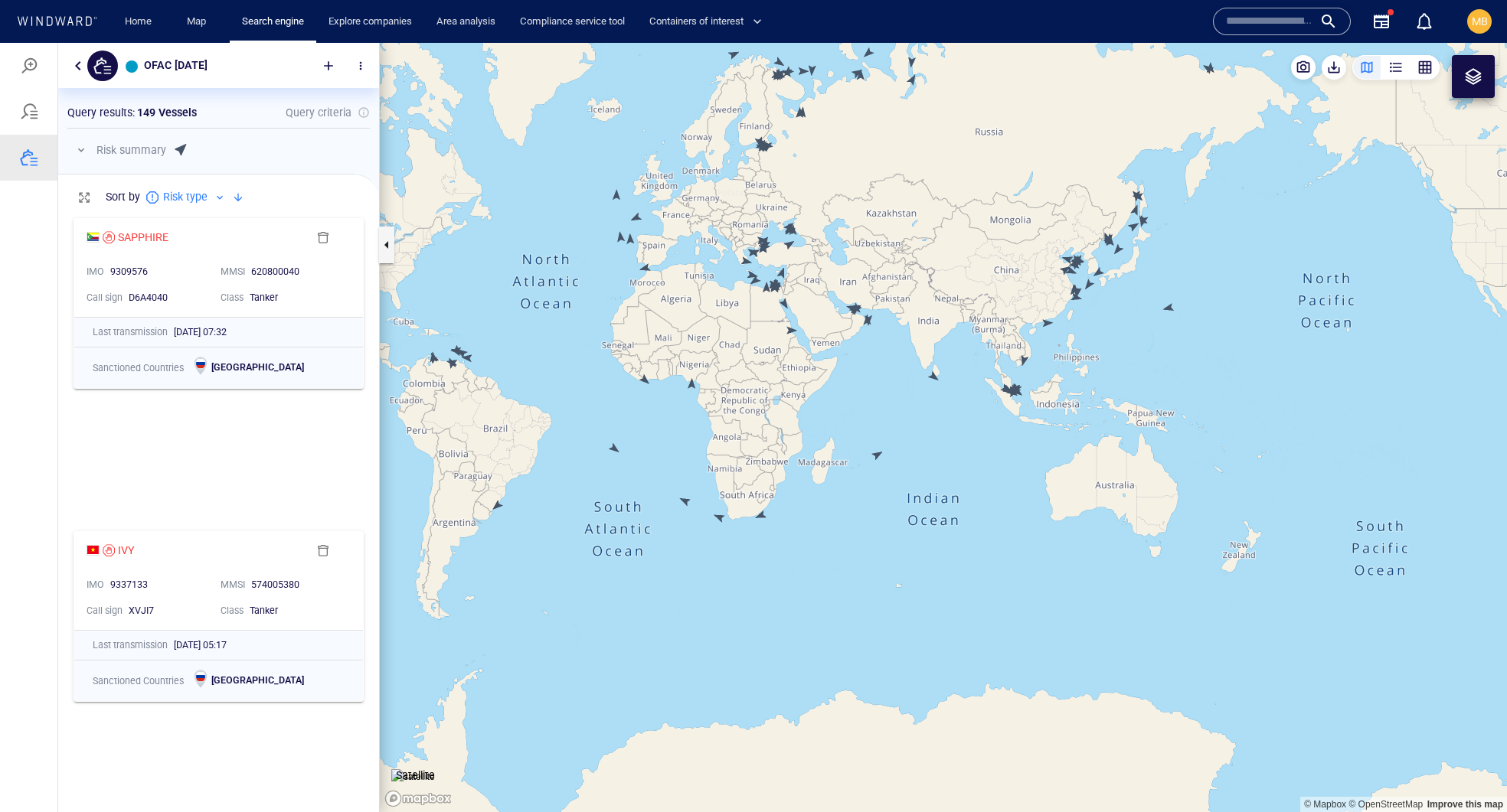
drag, startPoint x: 912, startPoint y: 491, endPoint x: 885, endPoint y: 684, distance: 194.9
click at [886, 683] on canvas "Map" at bounding box center [943, 428] width 1127 height 770
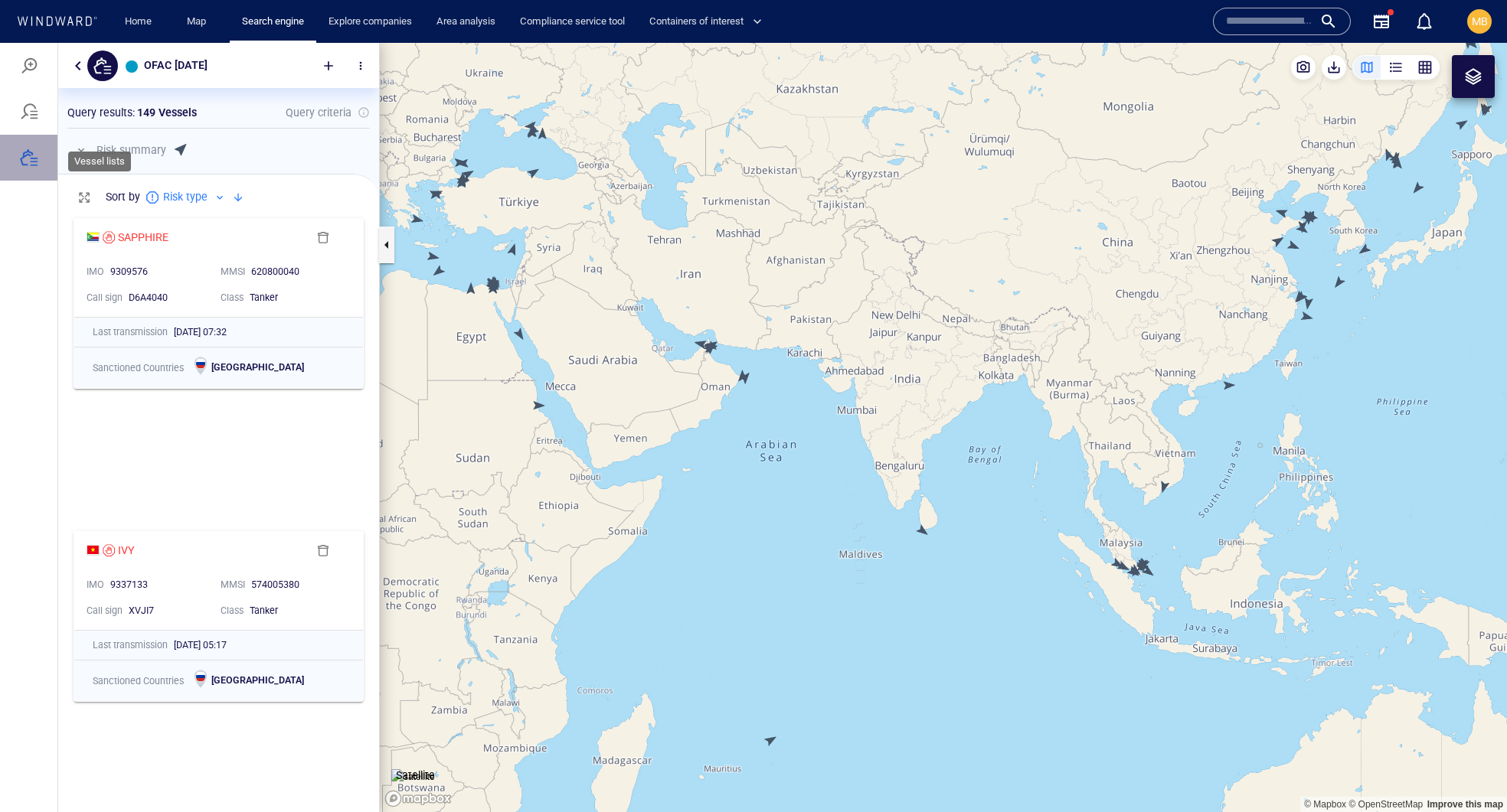
click at [34, 167] on div at bounding box center [29, 158] width 18 height 18
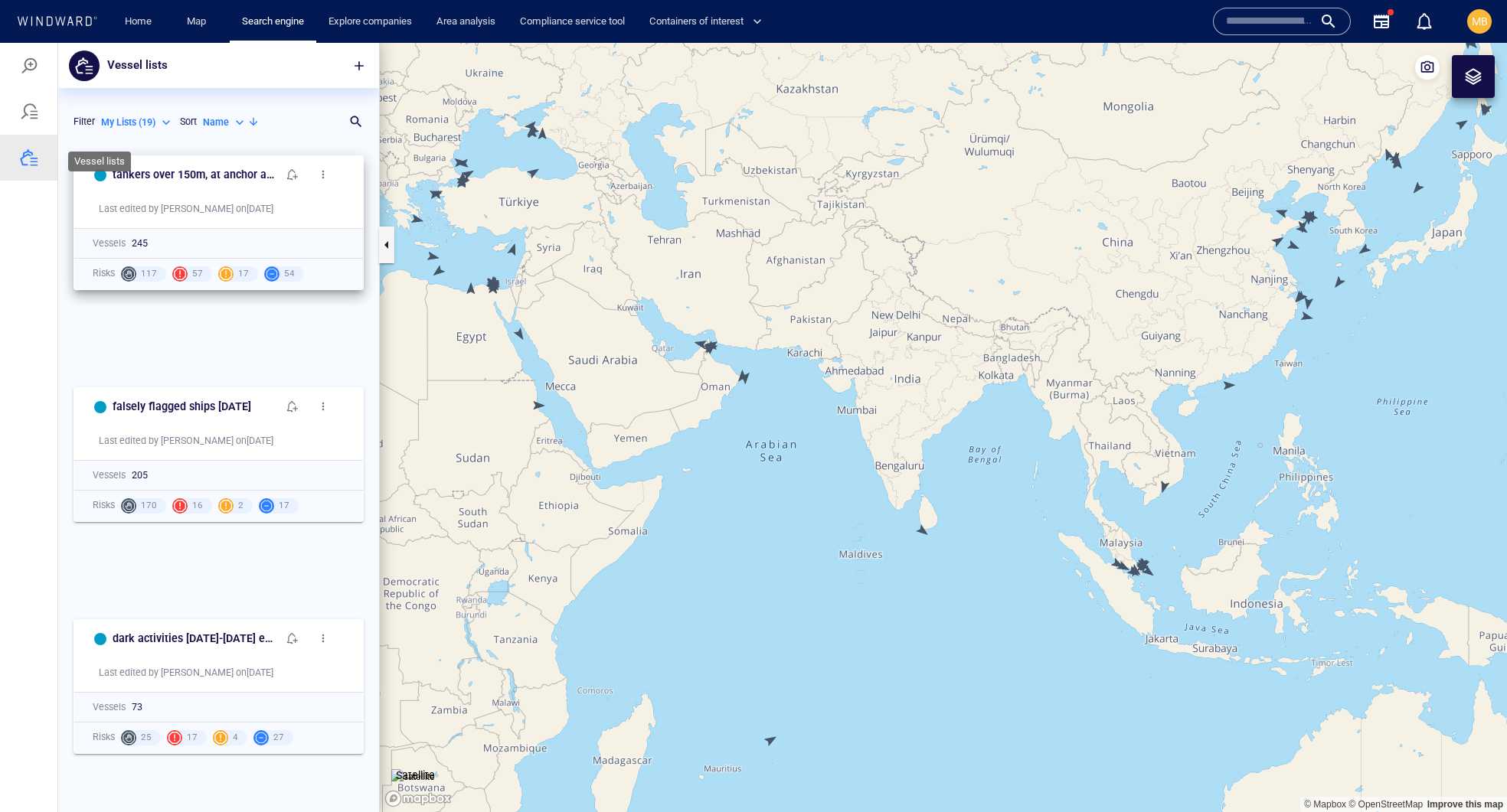
scroll to position [1, 1]
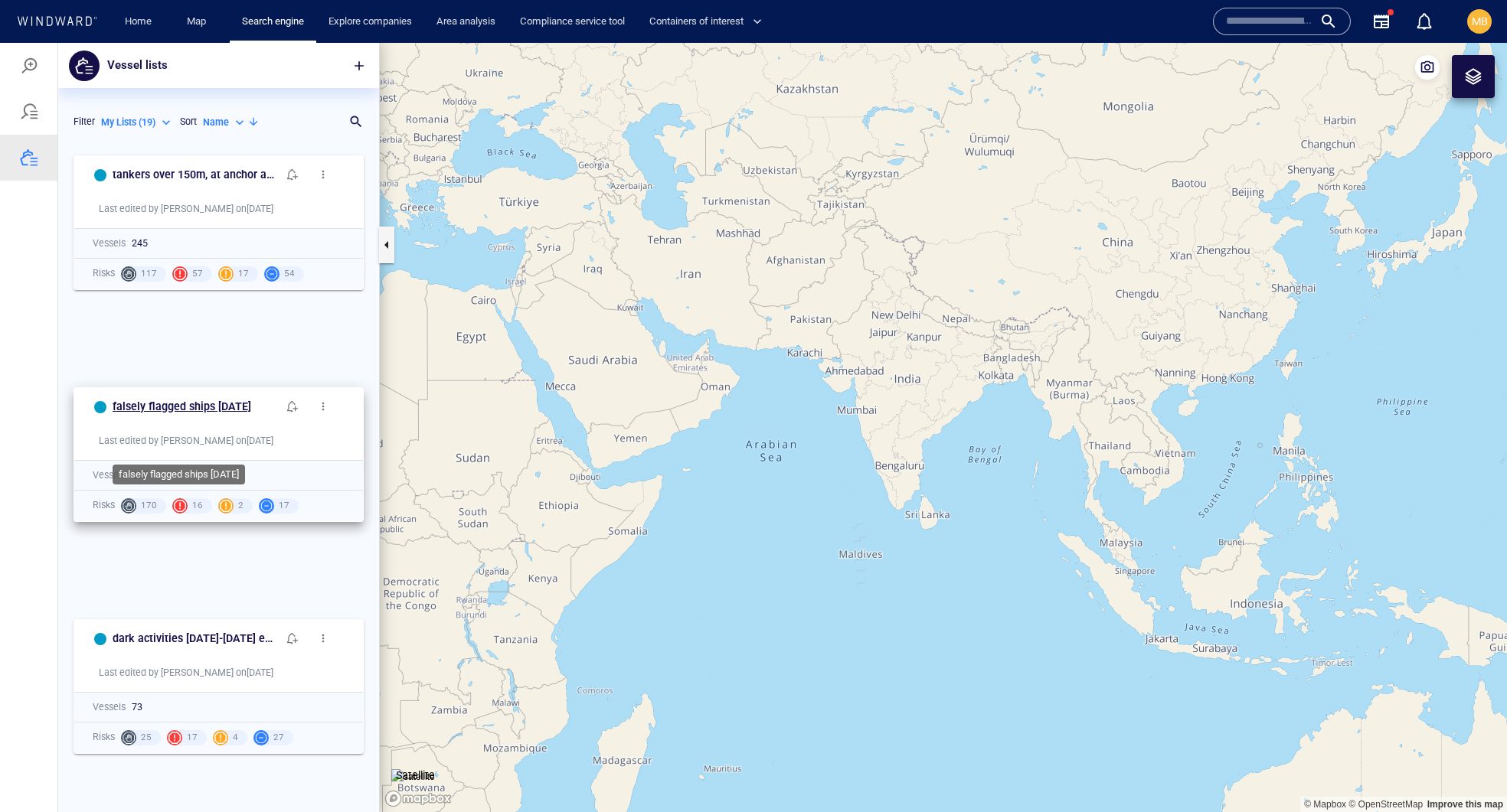
click at [212, 417] on h6 "falsely flagged ships [DATE]" at bounding box center [181, 407] width 138 height 19
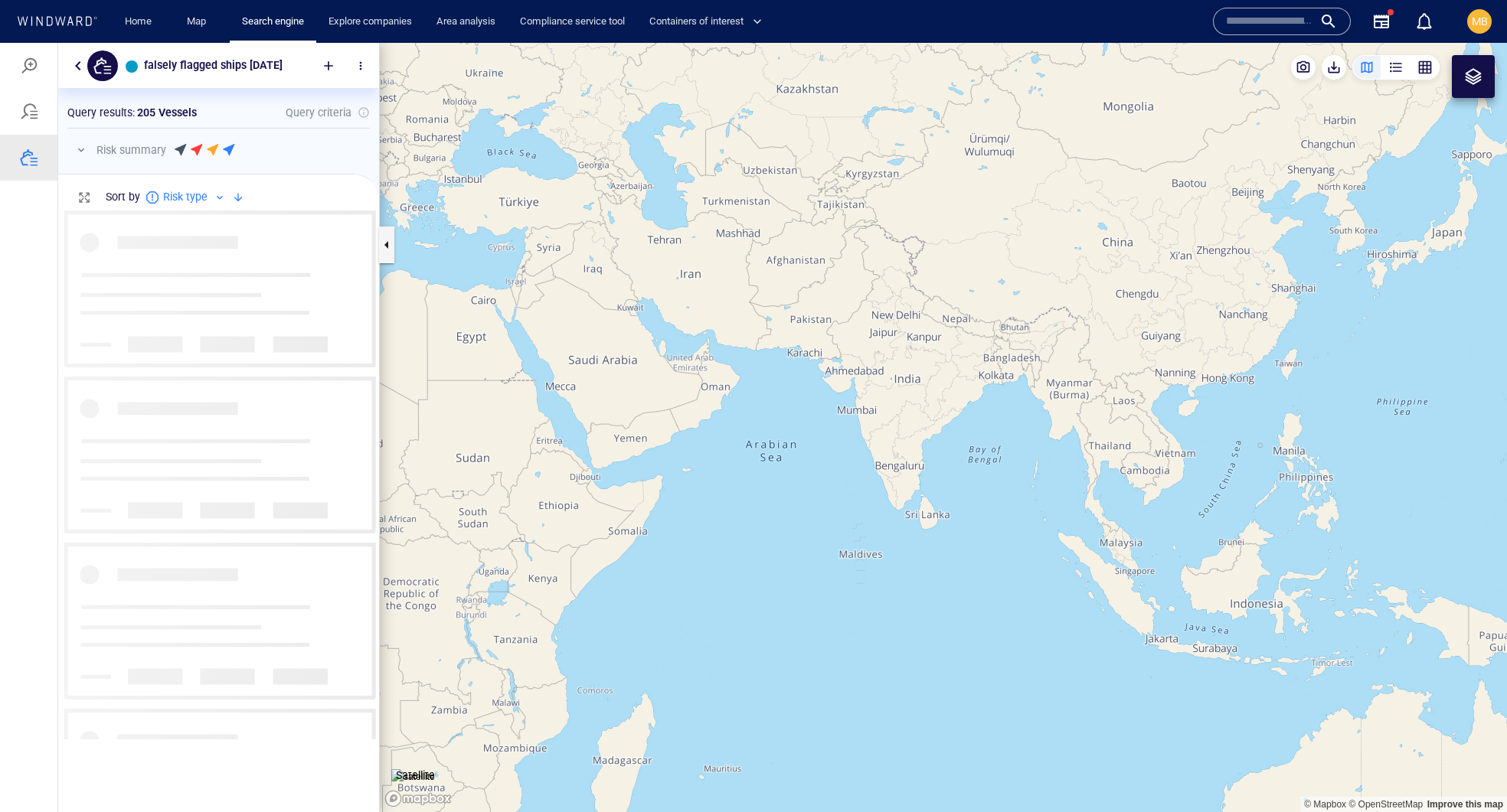
scroll to position [528, 320]
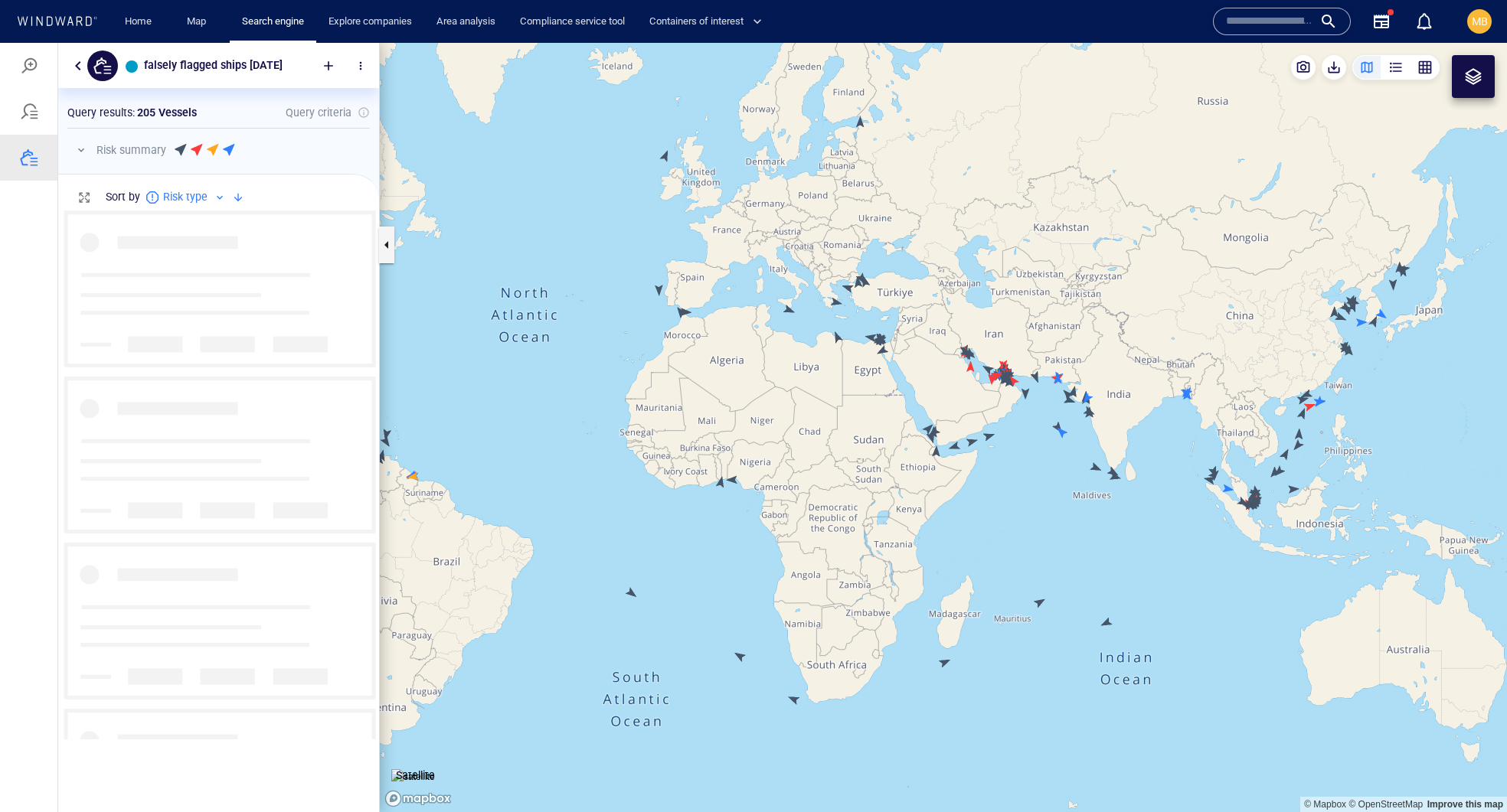
drag, startPoint x: 1047, startPoint y: 478, endPoint x: 891, endPoint y: 479, distance: 156.0
click at [859, 478] on canvas "Map" at bounding box center [943, 428] width 1127 height 770
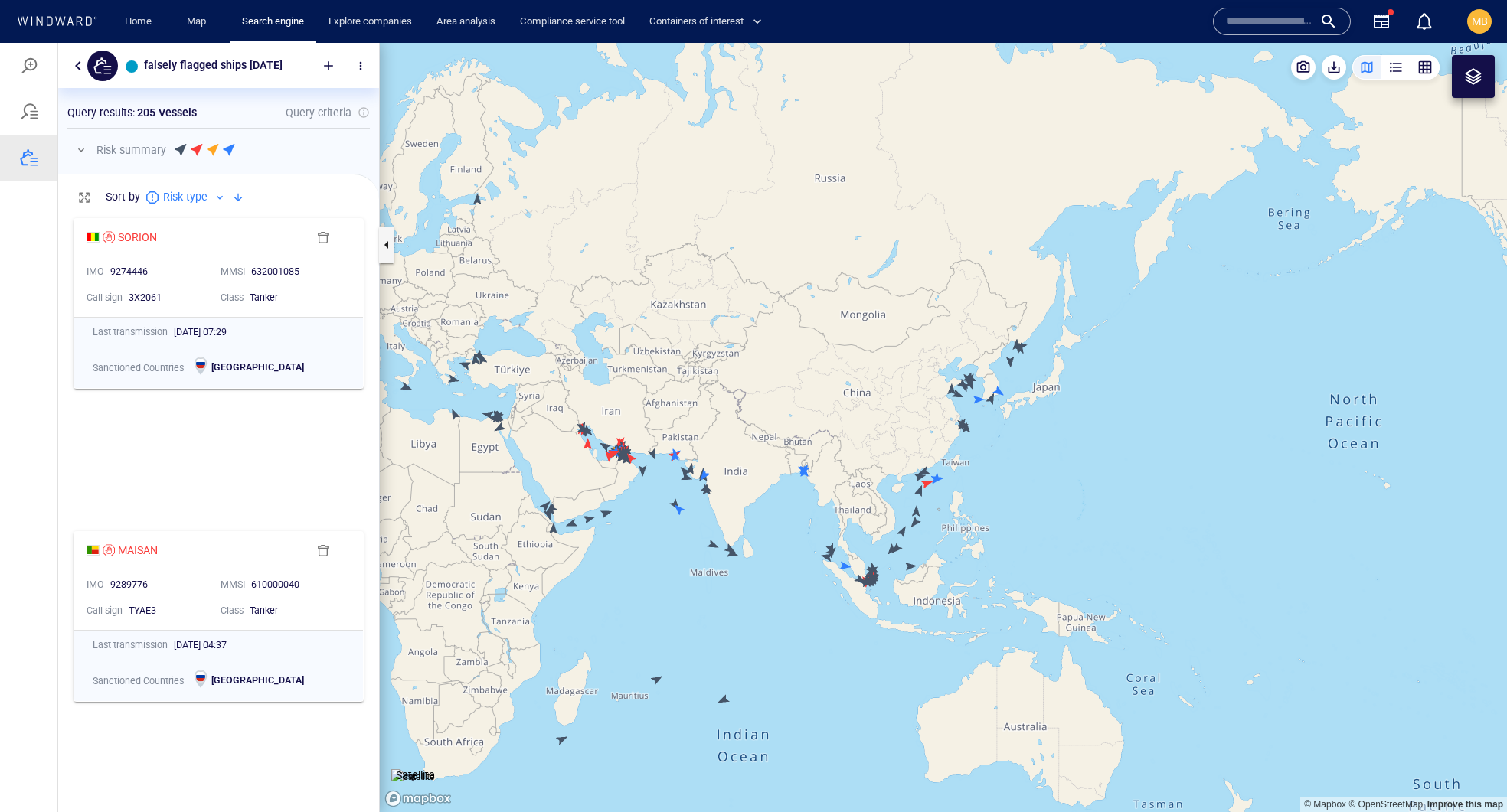
drag, startPoint x: 929, startPoint y: 475, endPoint x: 1064, endPoint y: 466, distance: 135.3
click at [1064, 466] on canvas "Map" at bounding box center [943, 428] width 1127 height 770
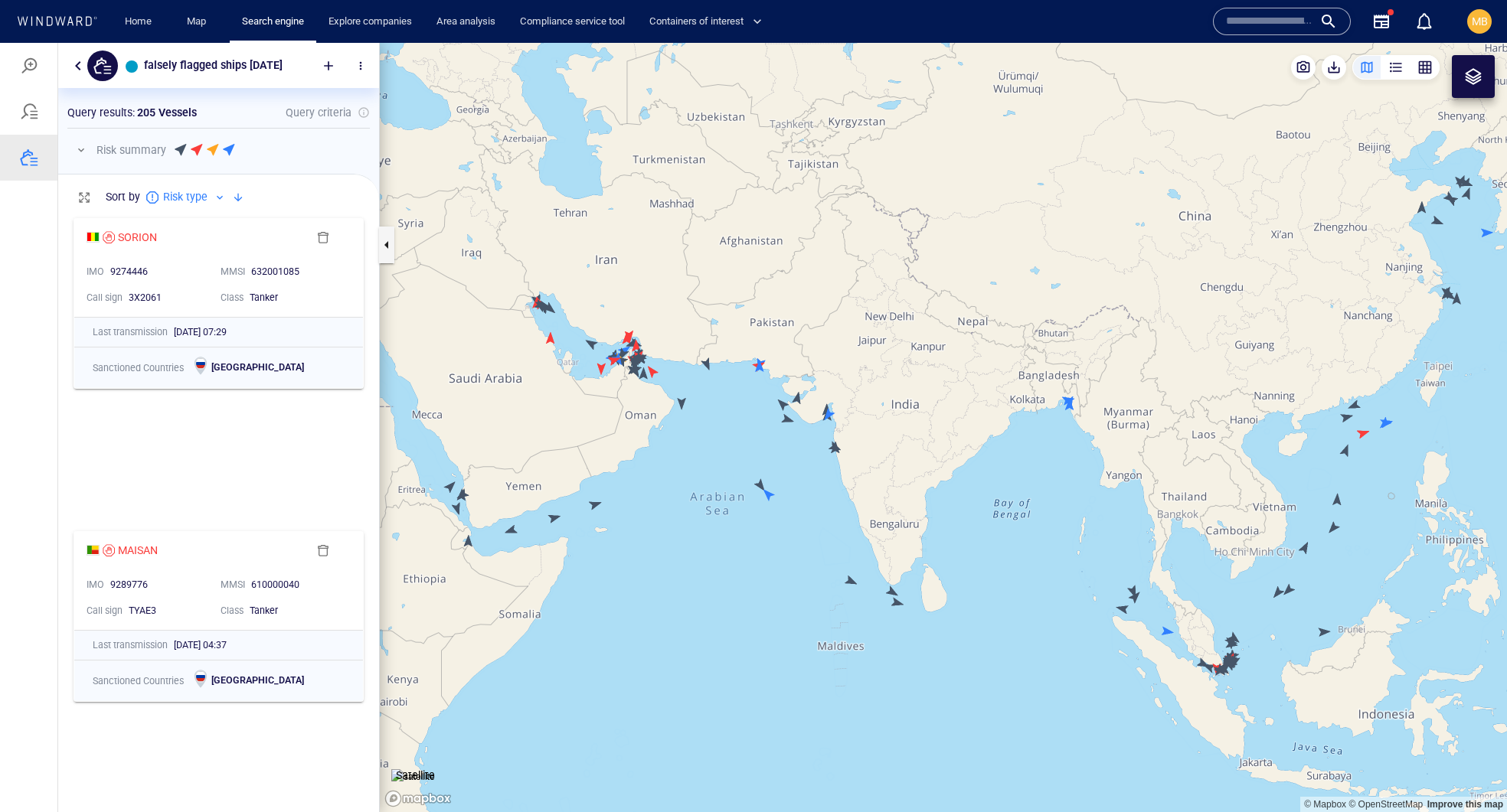
click at [595, 506] on canvas "Map" at bounding box center [943, 428] width 1127 height 770
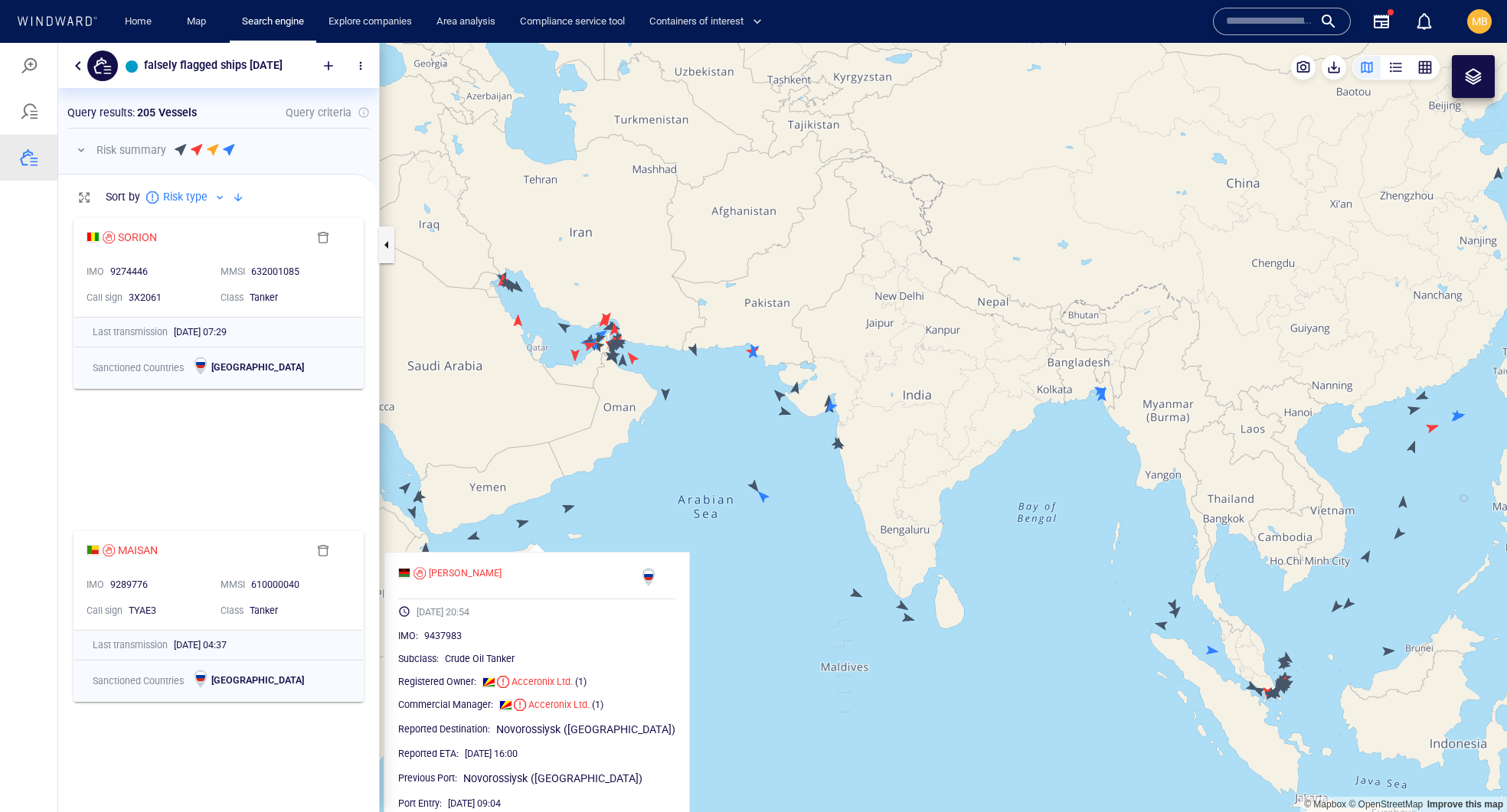
drag, startPoint x: 794, startPoint y: 439, endPoint x: 794, endPoint y: 477, distance: 38.0
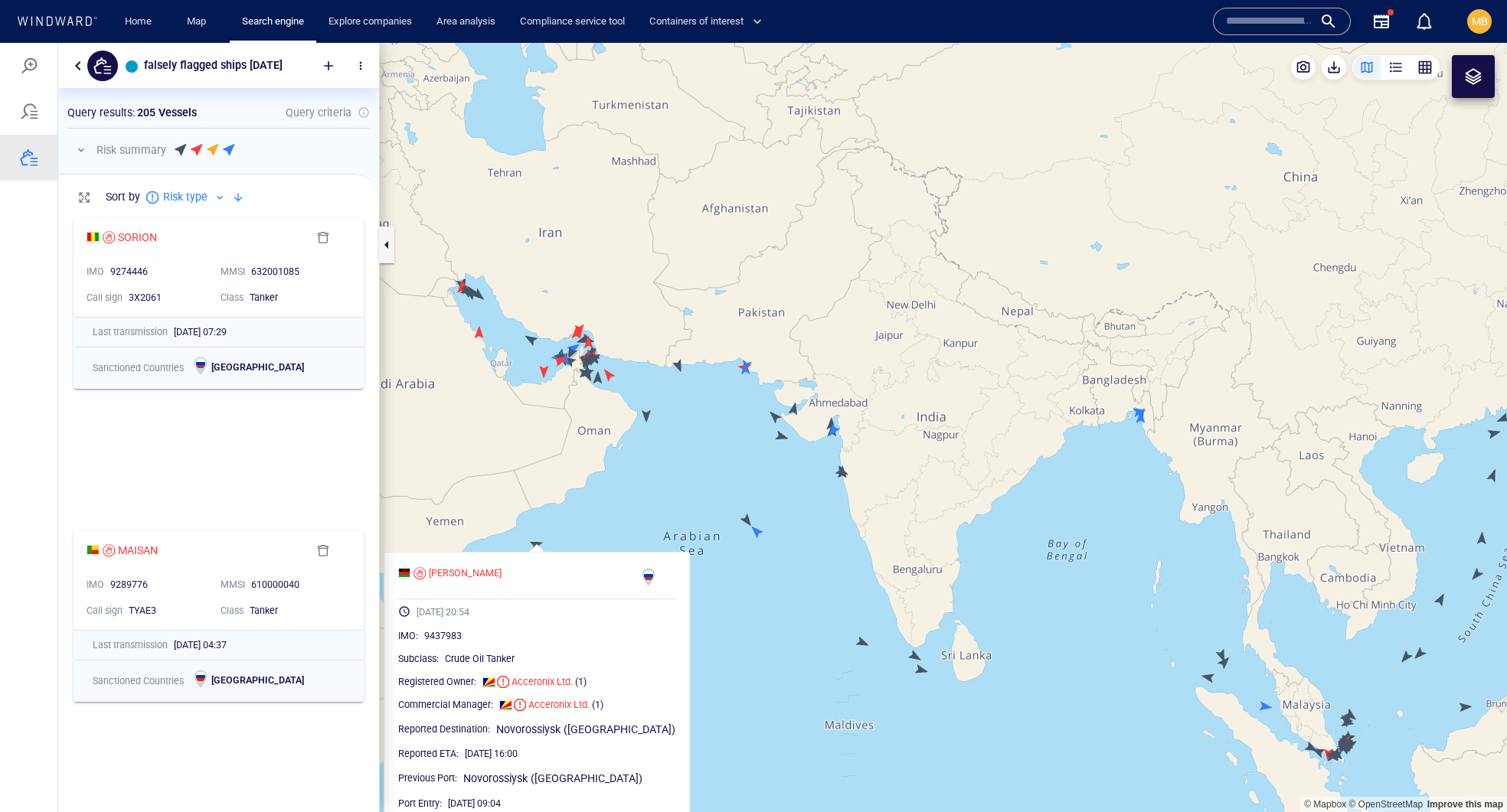
click at [794, 477] on canvas "Map" at bounding box center [943, 428] width 1127 height 770
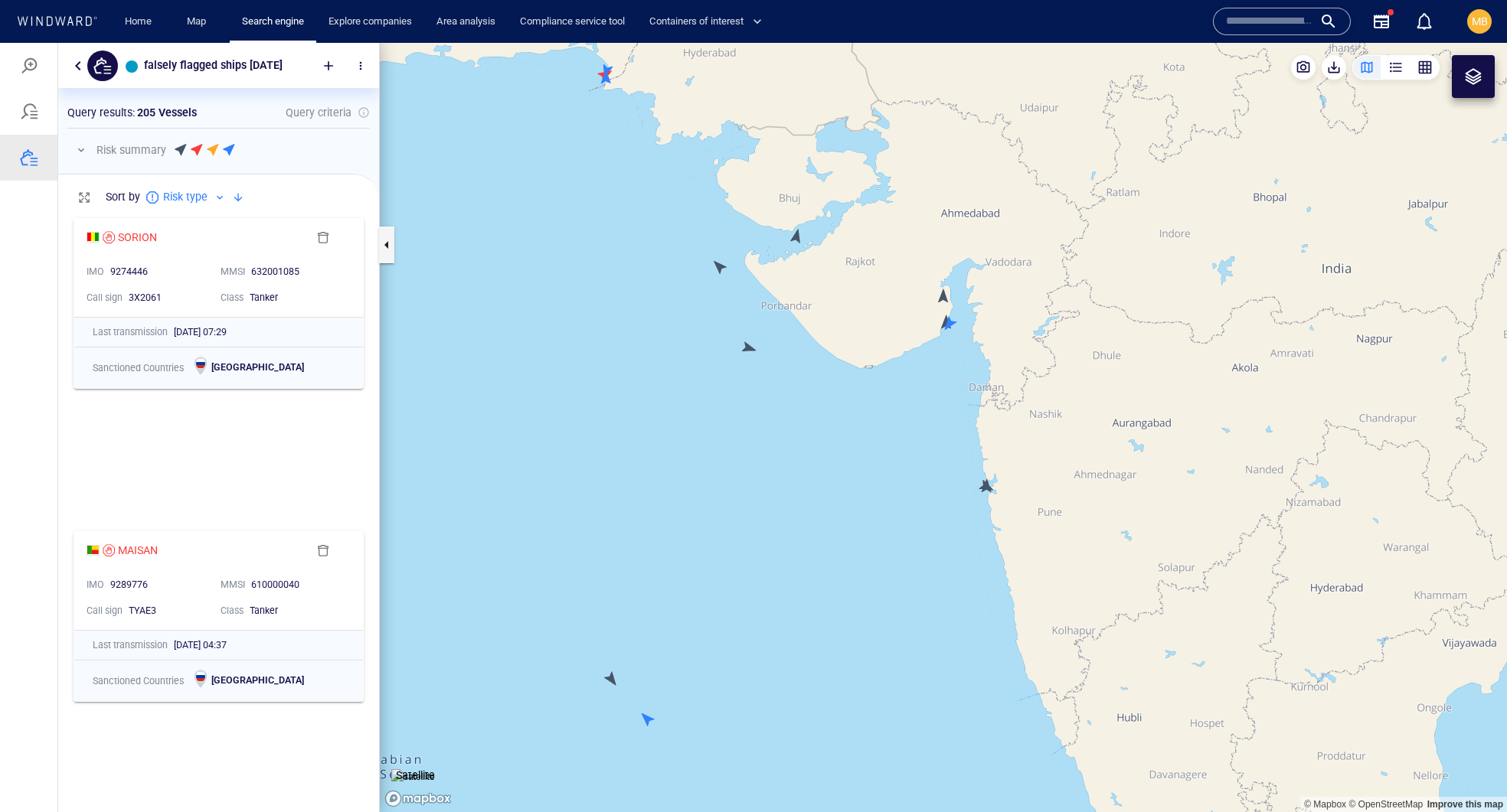
drag, startPoint x: 790, startPoint y: 421, endPoint x: 794, endPoint y: 576, distance: 155.1
click at [794, 576] on canvas "Map" at bounding box center [943, 428] width 1127 height 770
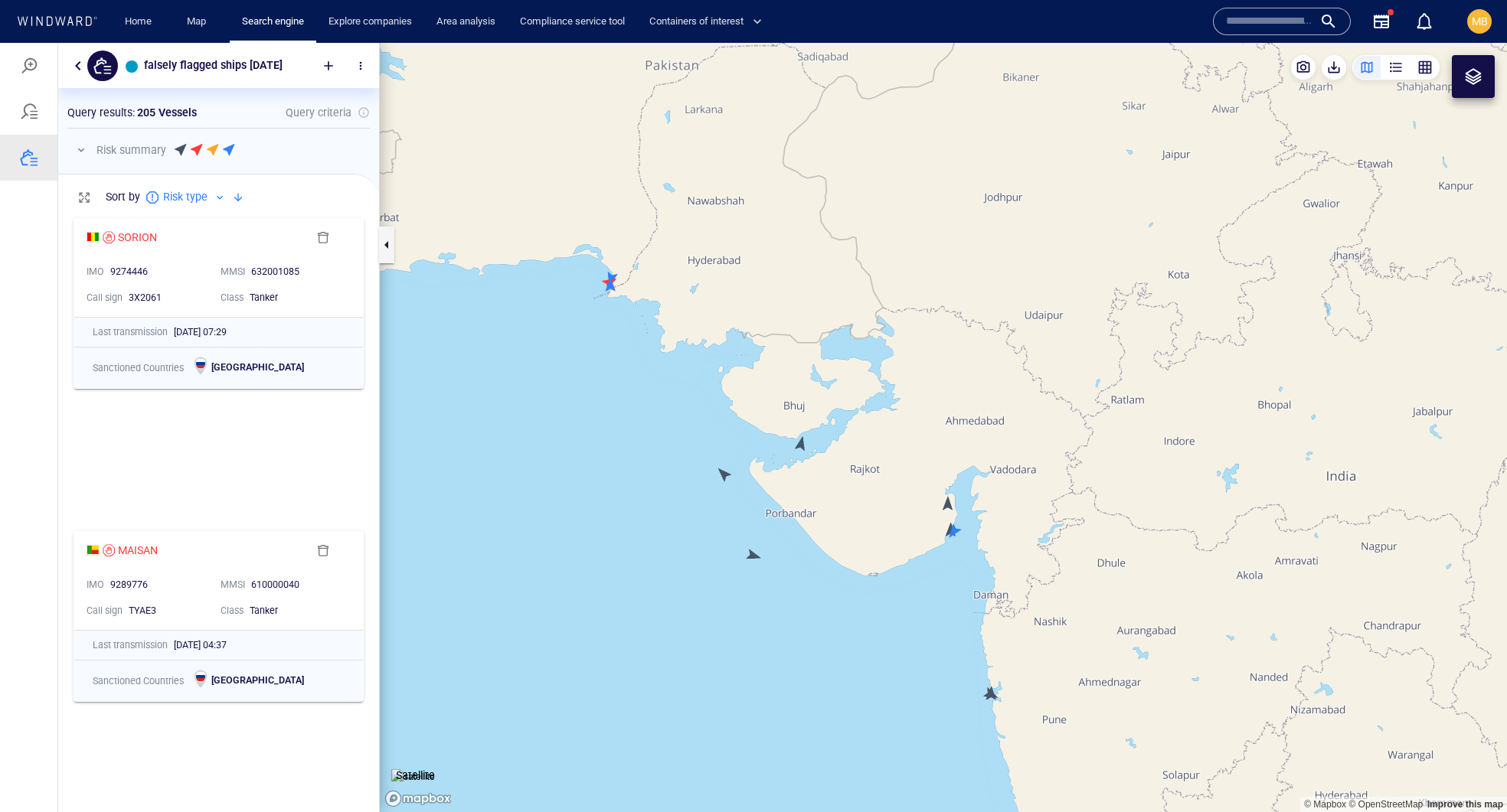
click at [801, 442] on canvas "Map" at bounding box center [943, 428] width 1127 height 770
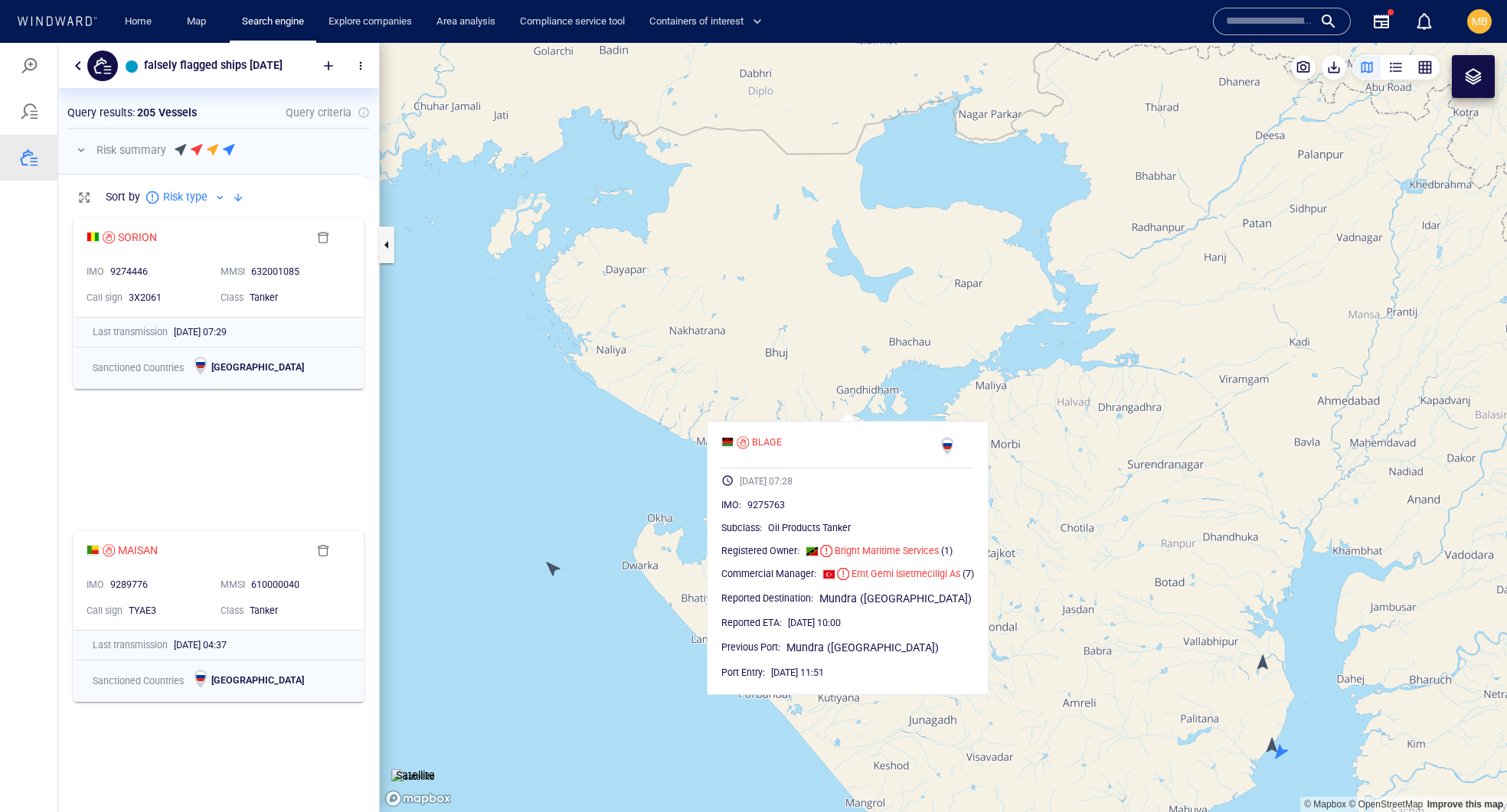
drag, startPoint x: 686, startPoint y: 478, endPoint x: 753, endPoint y: 402, distance: 101.3
click at [753, 402] on canvas "Map" at bounding box center [943, 428] width 1127 height 770
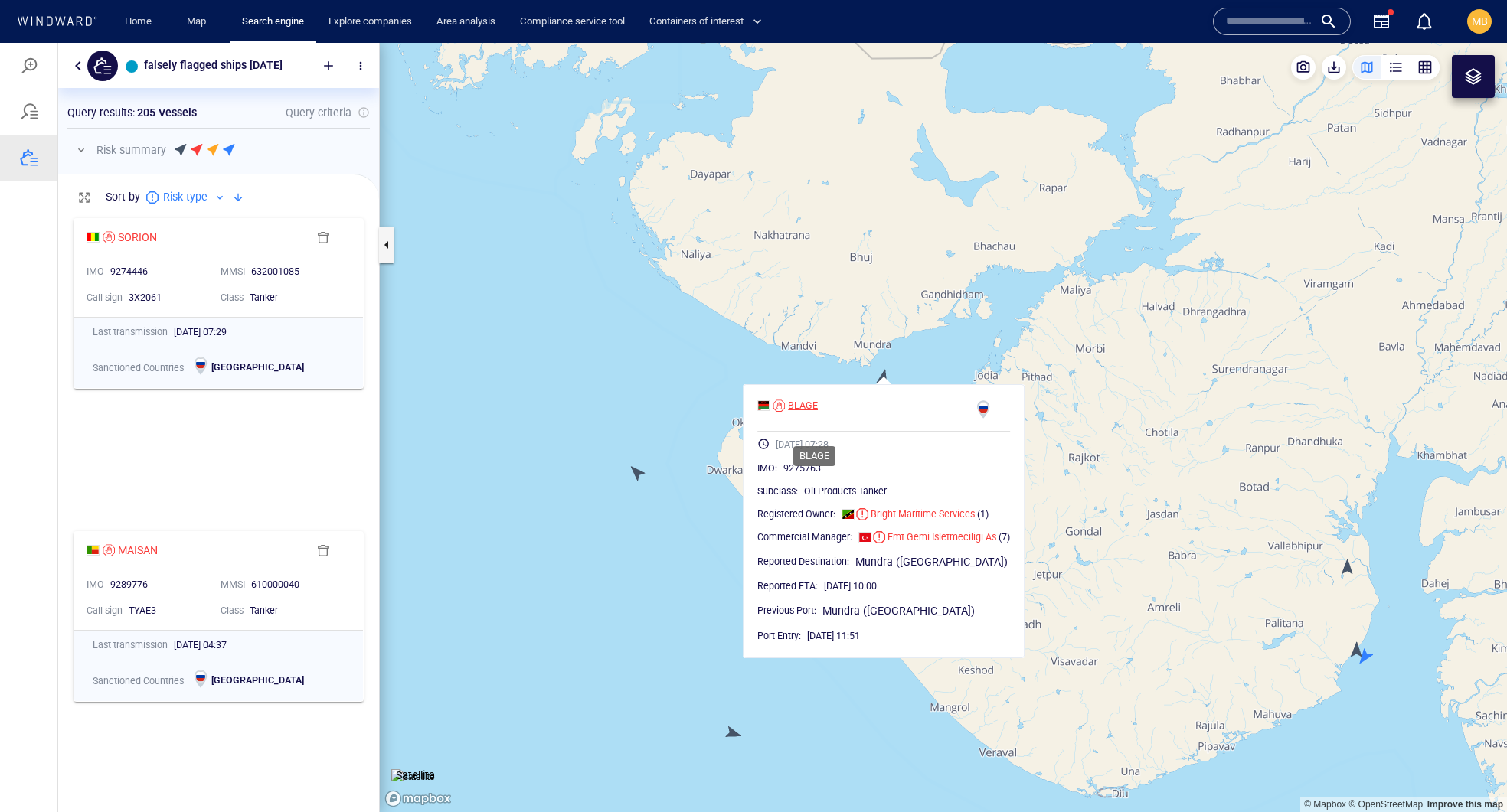
click at [817, 413] on div "BLAGE" at bounding box center [803, 406] width 30 height 14
click at [669, 425] on canvas "Map" at bounding box center [943, 428] width 1127 height 770
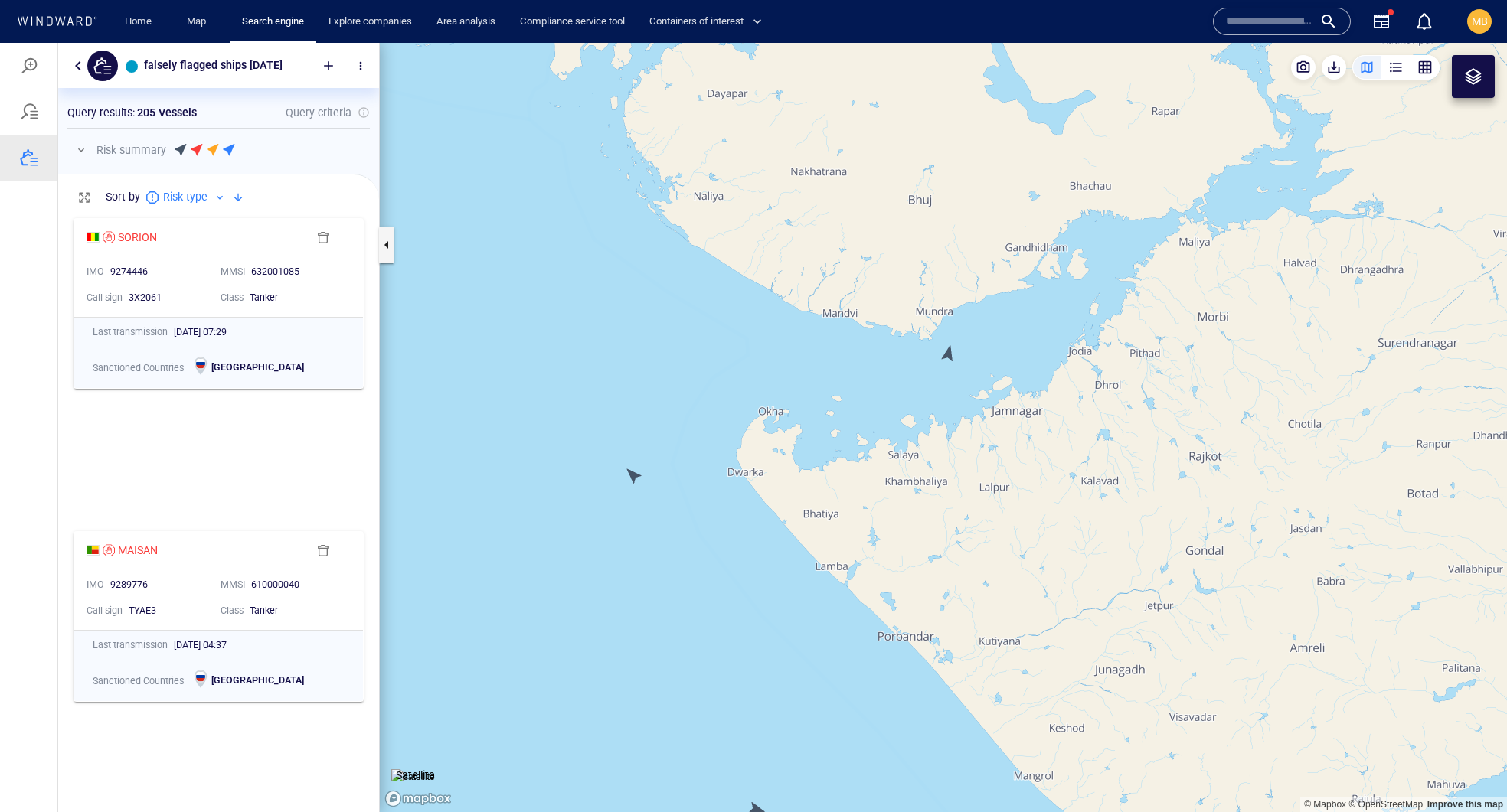
click at [629, 483] on canvas "Map" at bounding box center [943, 428] width 1127 height 770
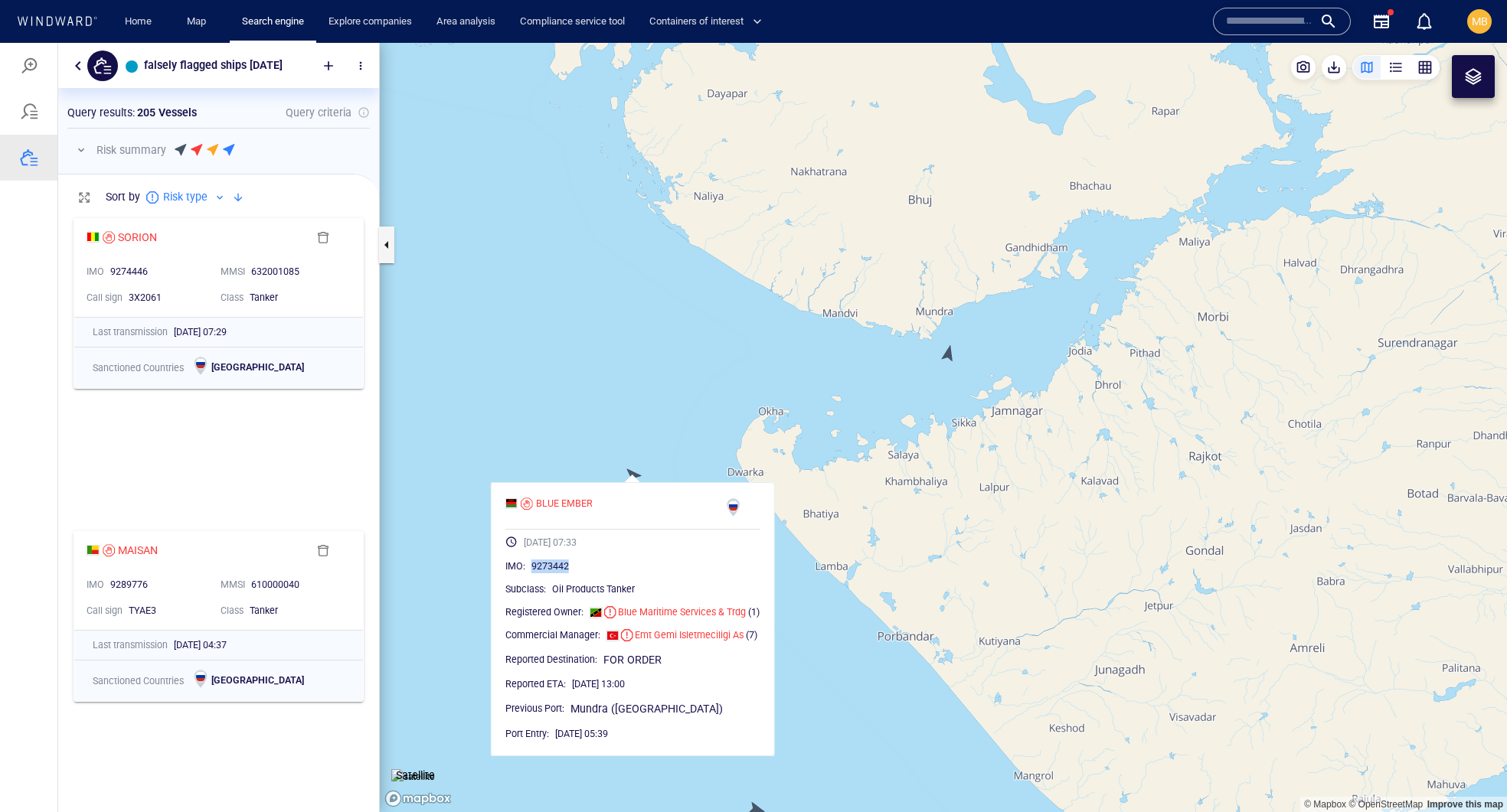
drag, startPoint x: 611, startPoint y: 602, endPoint x: 543, endPoint y: 601, distance: 68.0
click at [543, 574] on div "IMO : 9273442" at bounding box center [632, 566] width 255 height 15
copy span "9273442"
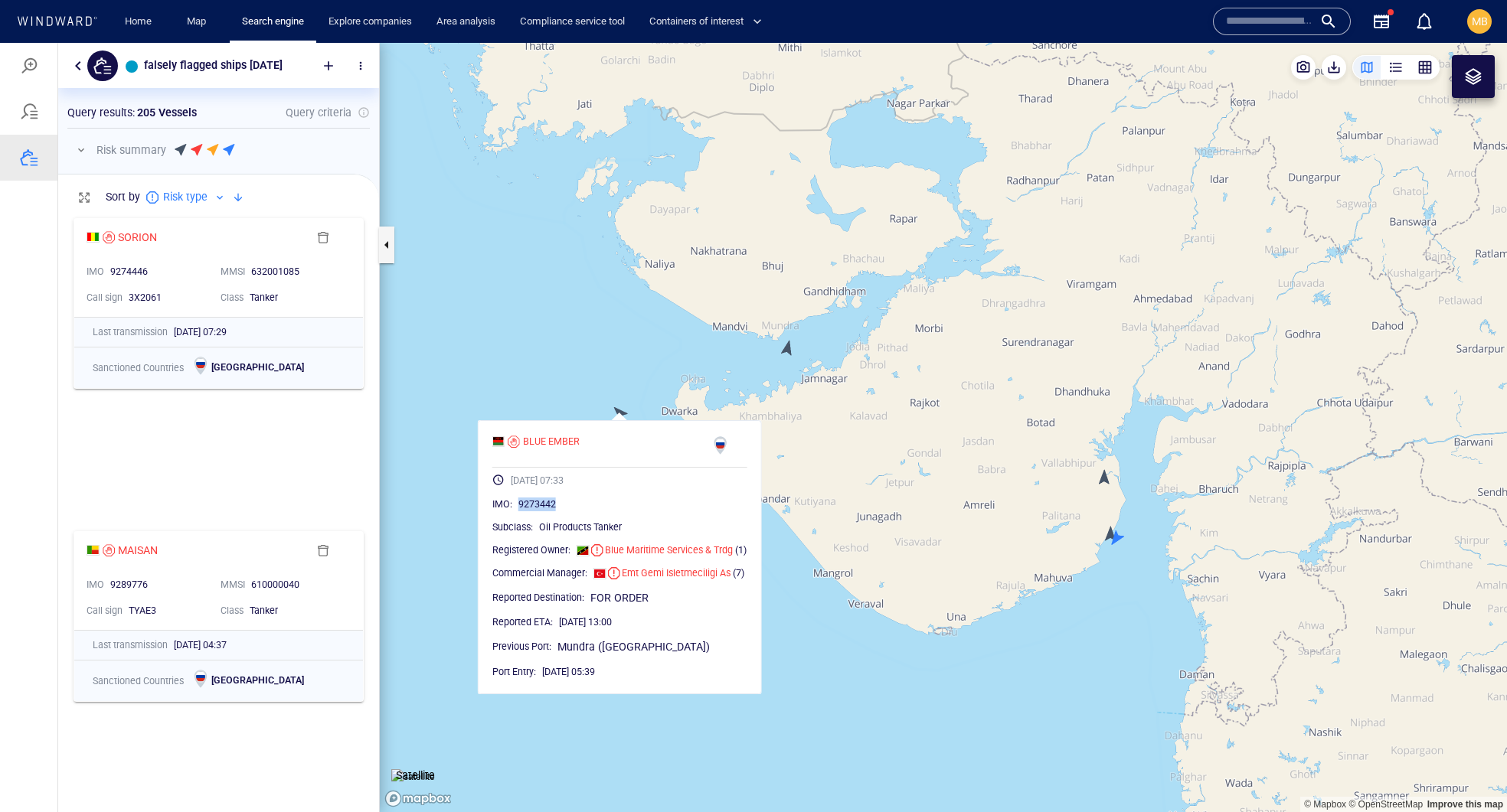
click at [591, 381] on canvas "Map" at bounding box center [943, 428] width 1127 height 770
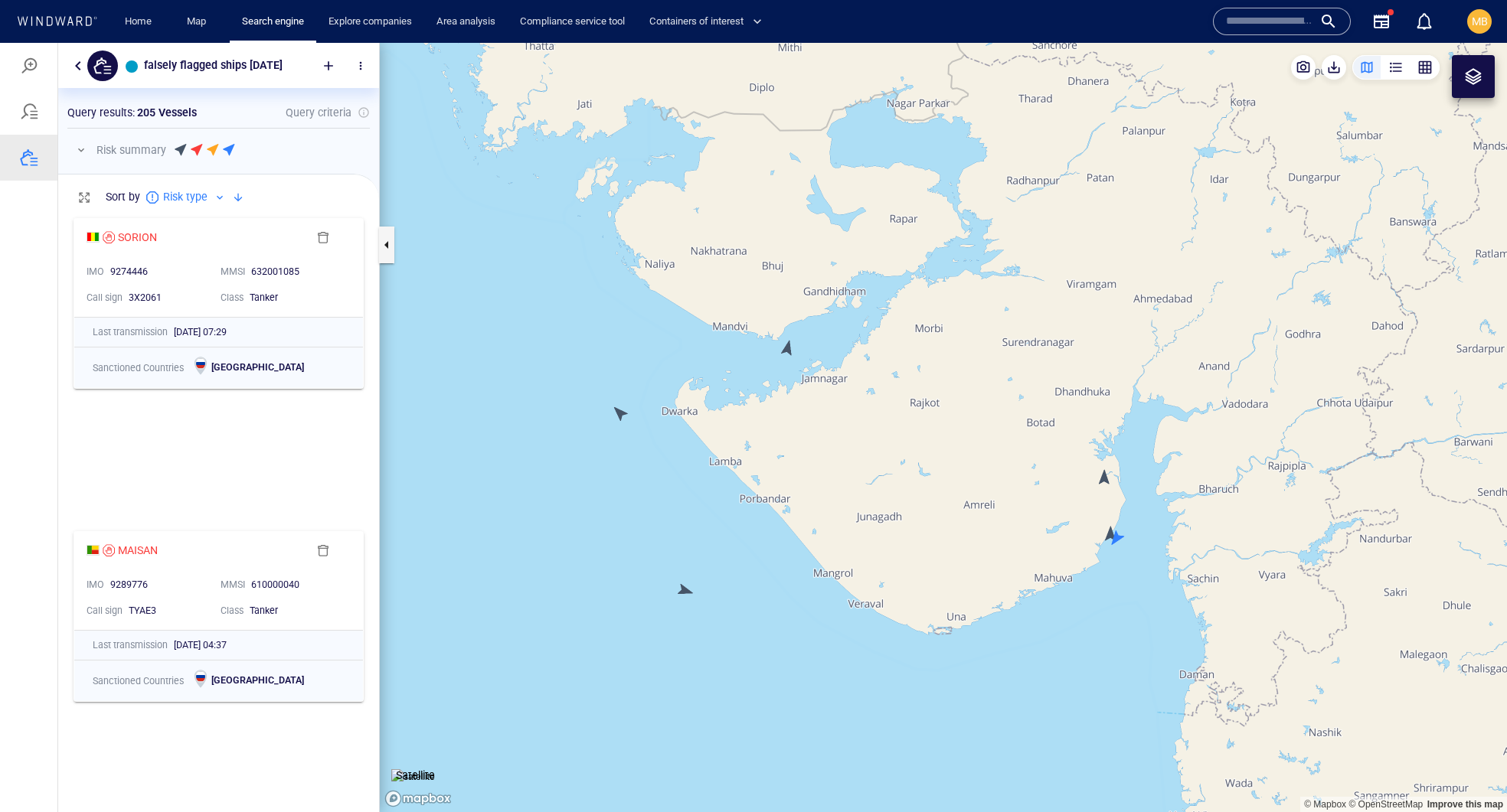
click at [1103, 481] on canvas "Map" at bounding box center [943, 428] width 1127 height 770
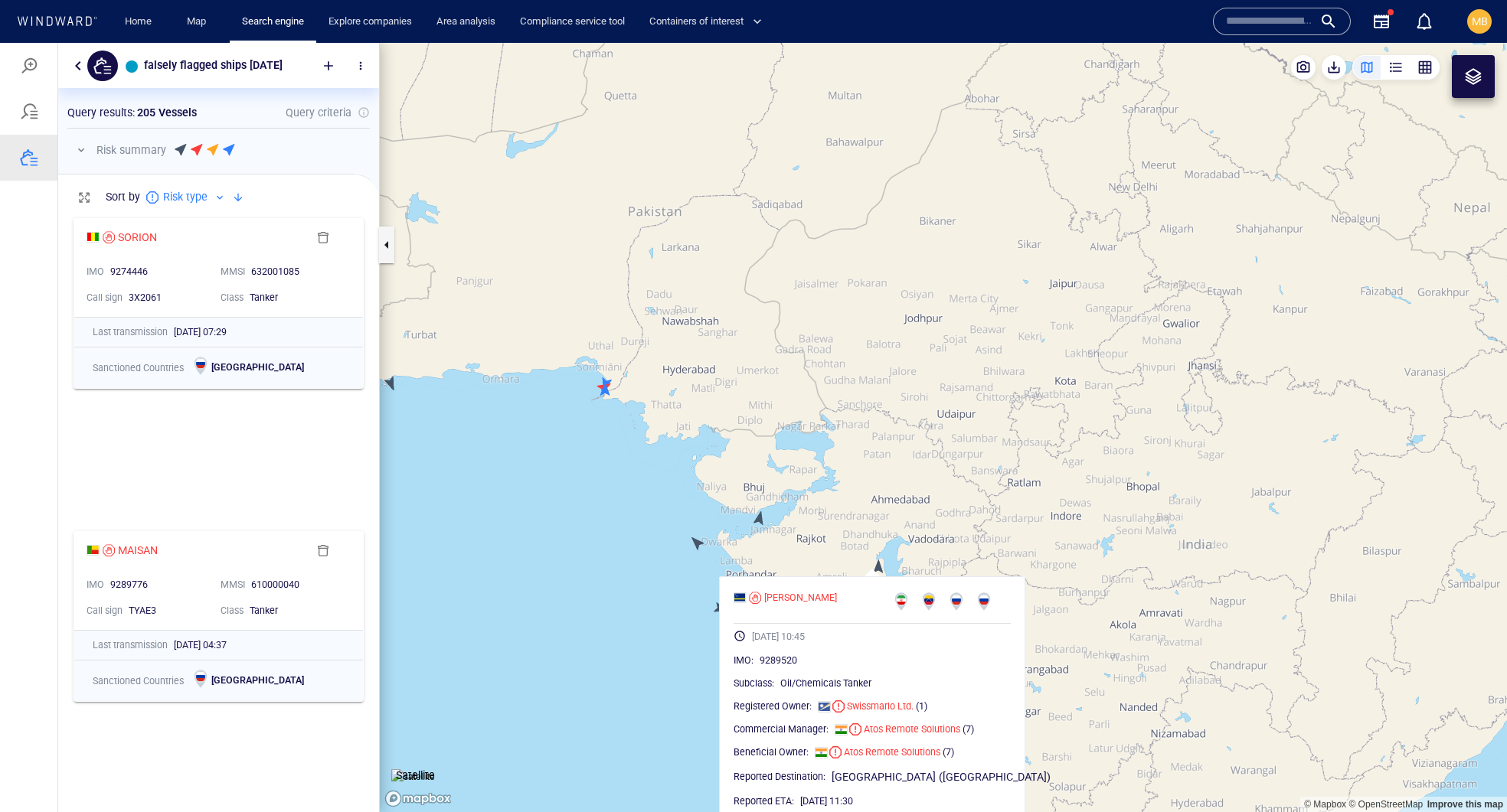
drag, startPoint x: 636, startPoint y: 585, endPoint x: 838, endPoint y: 586, distance: 202.0
click at [838, 586] on canvas "Map" at bounding box center [943, 428] width 1127 height 770
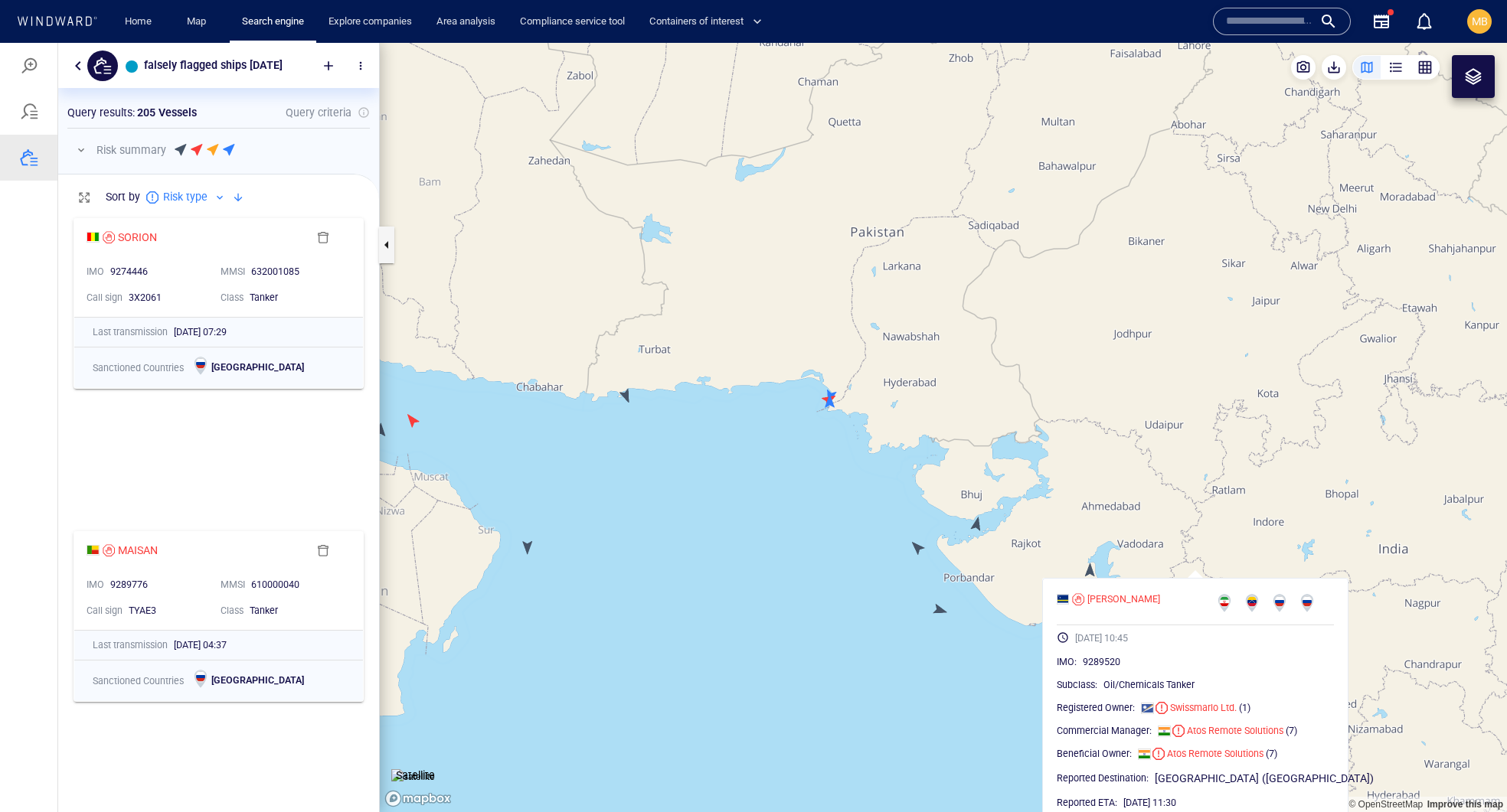
drag, startPoint x: 798, startPoint y: 565, endPoint x: 894, endPoint y: 565, distance: 96.0
click at [894, 565] on canvas "Map" at bounding box center [943, 428] width 1127 height 770
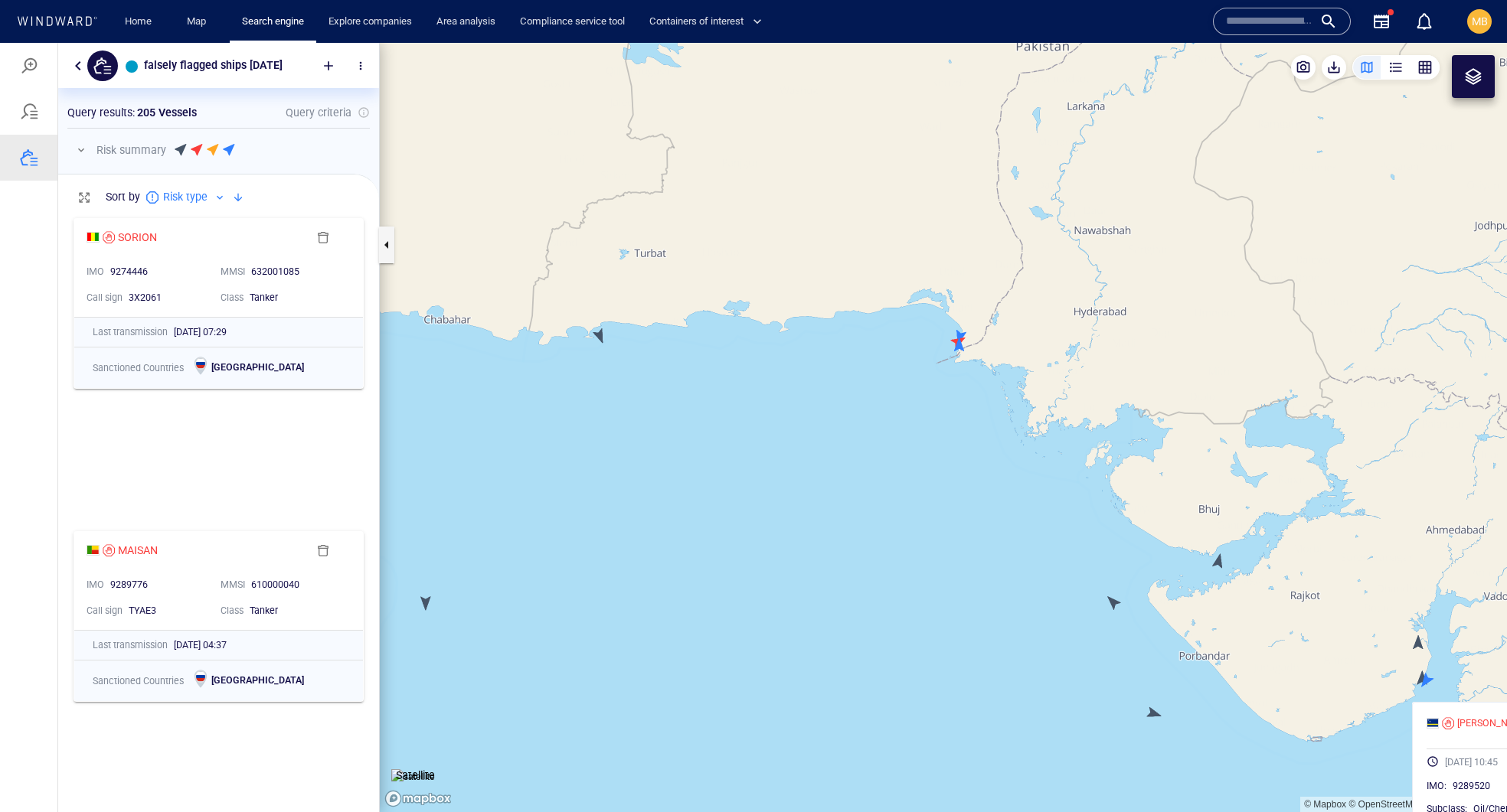
drag, startPoint x: 957, startPoint y: 363, endPoint x: 957, endPoint y: 496, distance: 133.0
click at [957, 494] on canvas "Map" at bounding box center [943, 428] width 1127 height 770
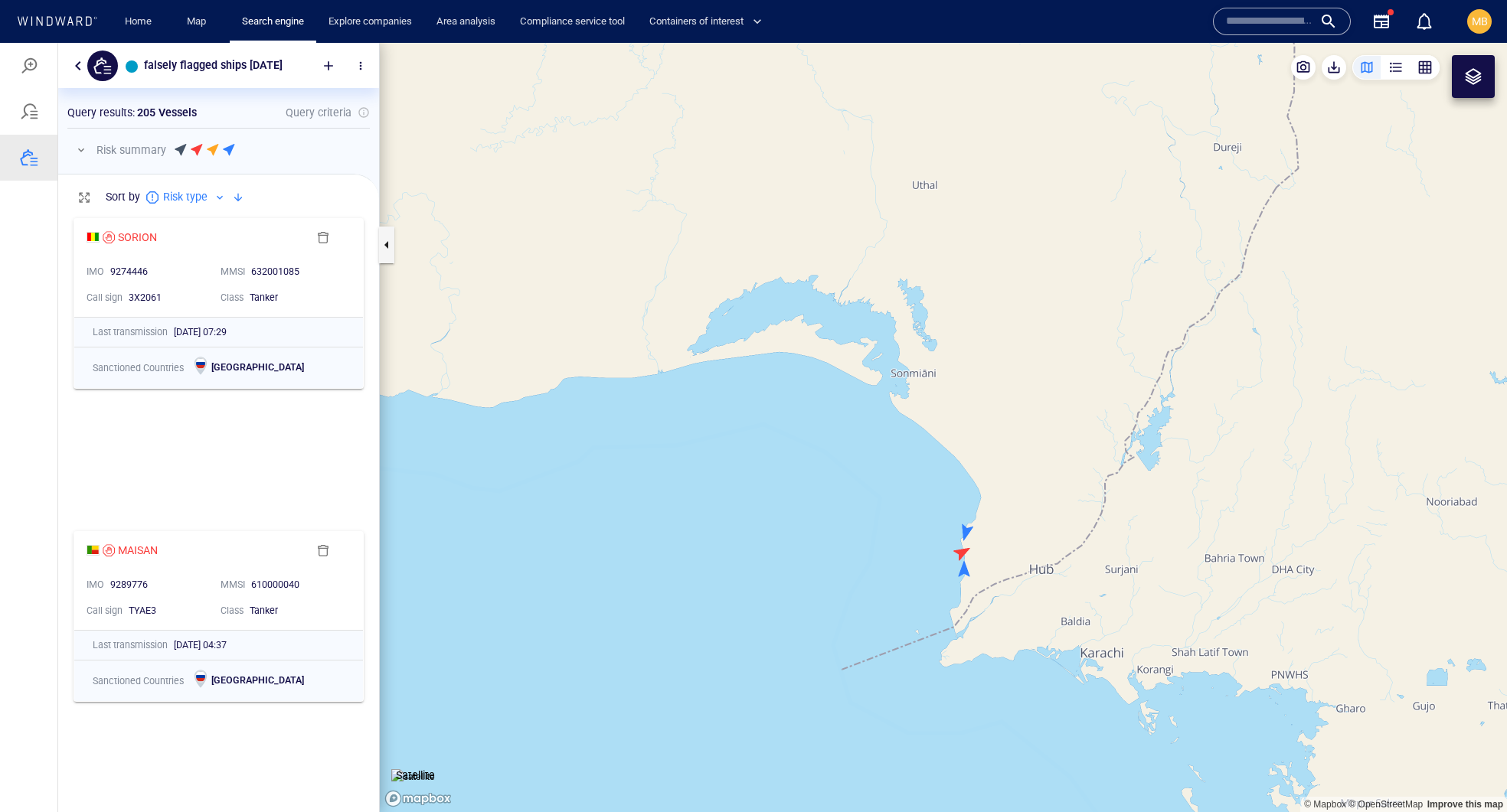
click at [963, 530] on canvas "Map" at bounding box center [943, 428] width 1127 height 770
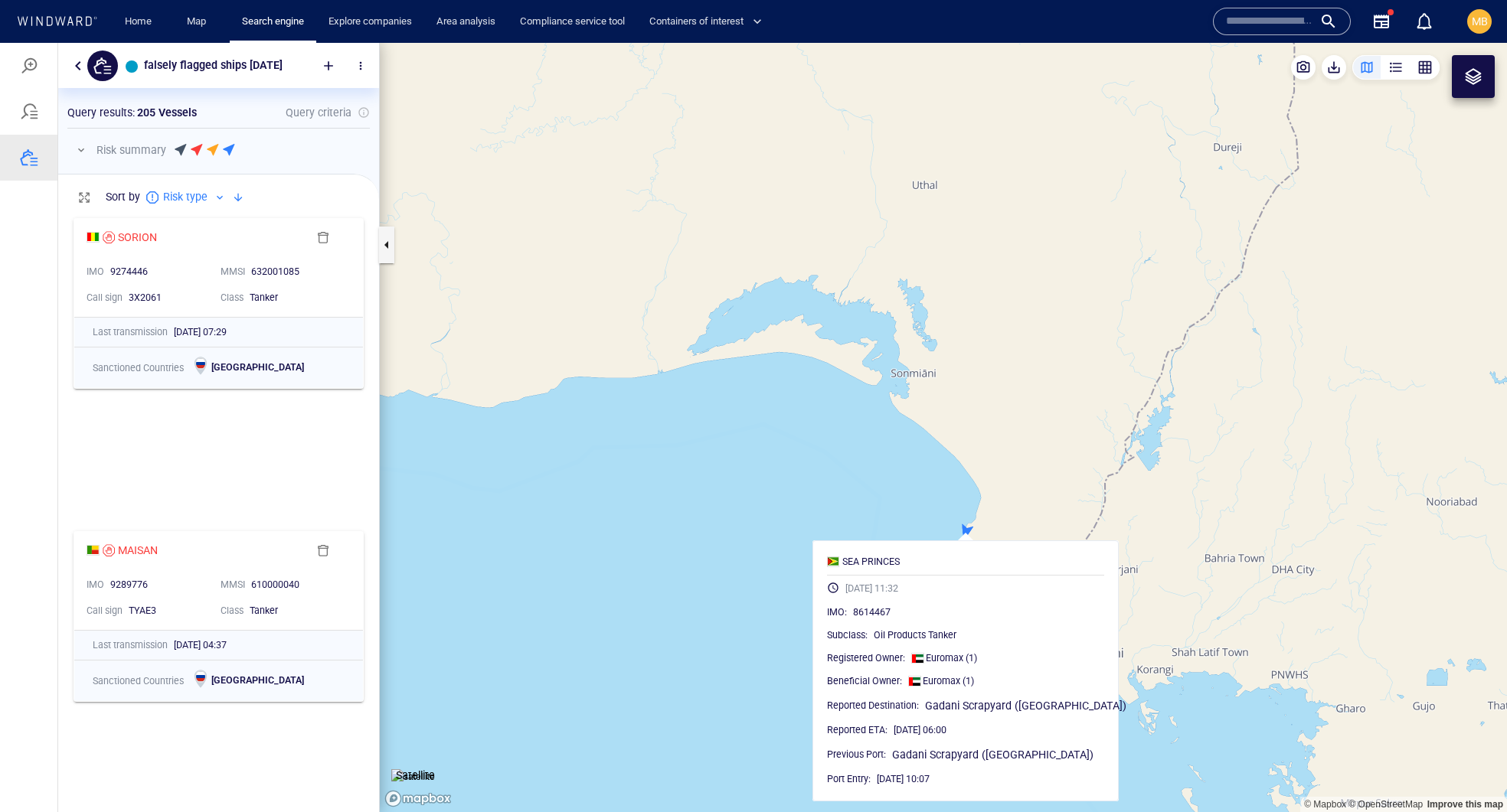
click at [813, 530] on canvas "Map" at bounding box center [943, 428] width 1127 height 770
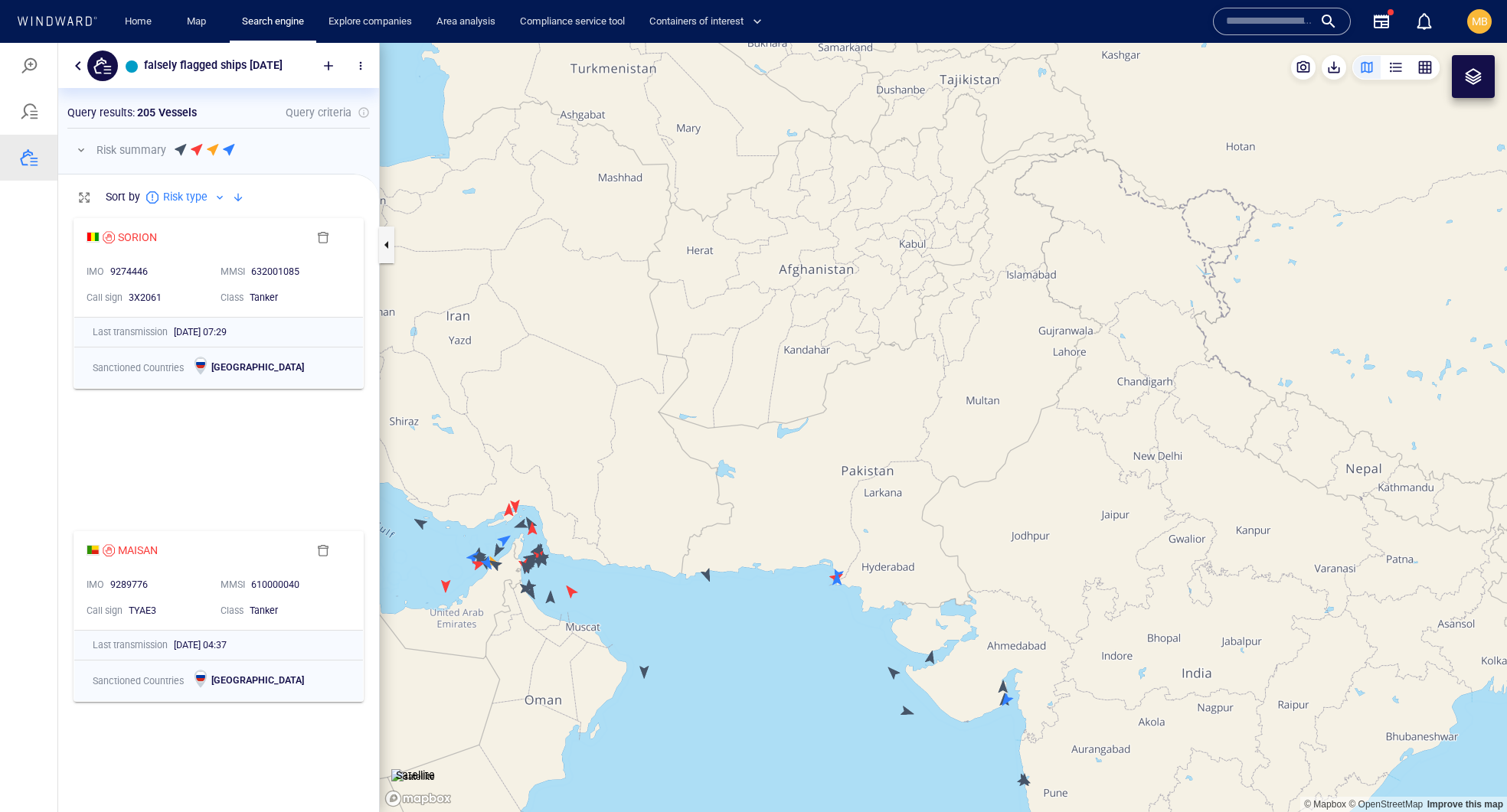
drag, startPoint x: 707, startPoint y: 616, endPoint x: 854, endPoint y: 476, distance: 203.0
click at [854, 477] on canvas "Map" at bounding box center [943, 428] width 1127 height 770
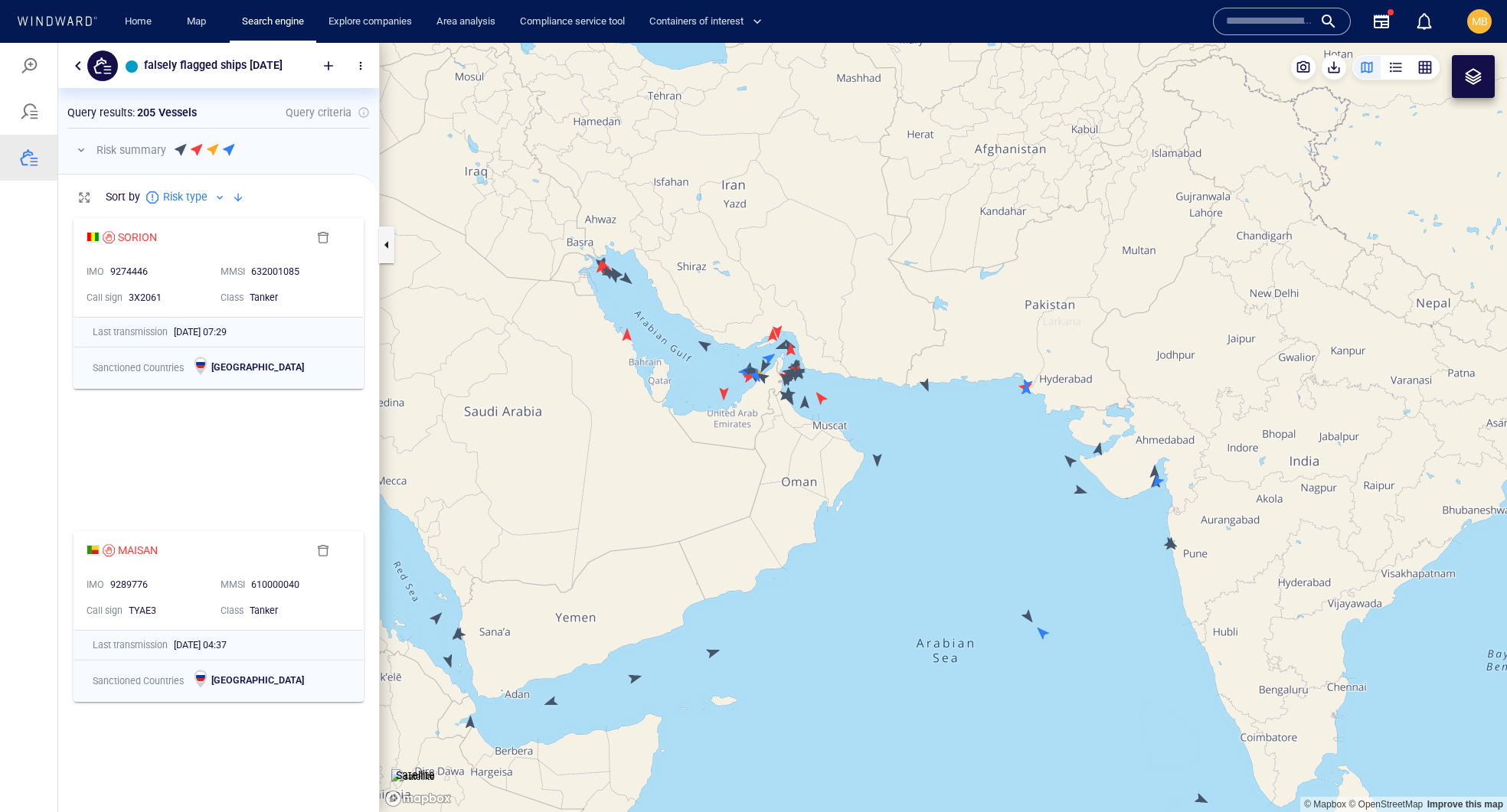
drag, startPoint x: 830, startPoint y: 566, endPoint x: 898, endPoint y: 448, distance: 136.2
click at [896, 448] on canvas "Map" at bounding box center [943, 428] width 1127 height 770
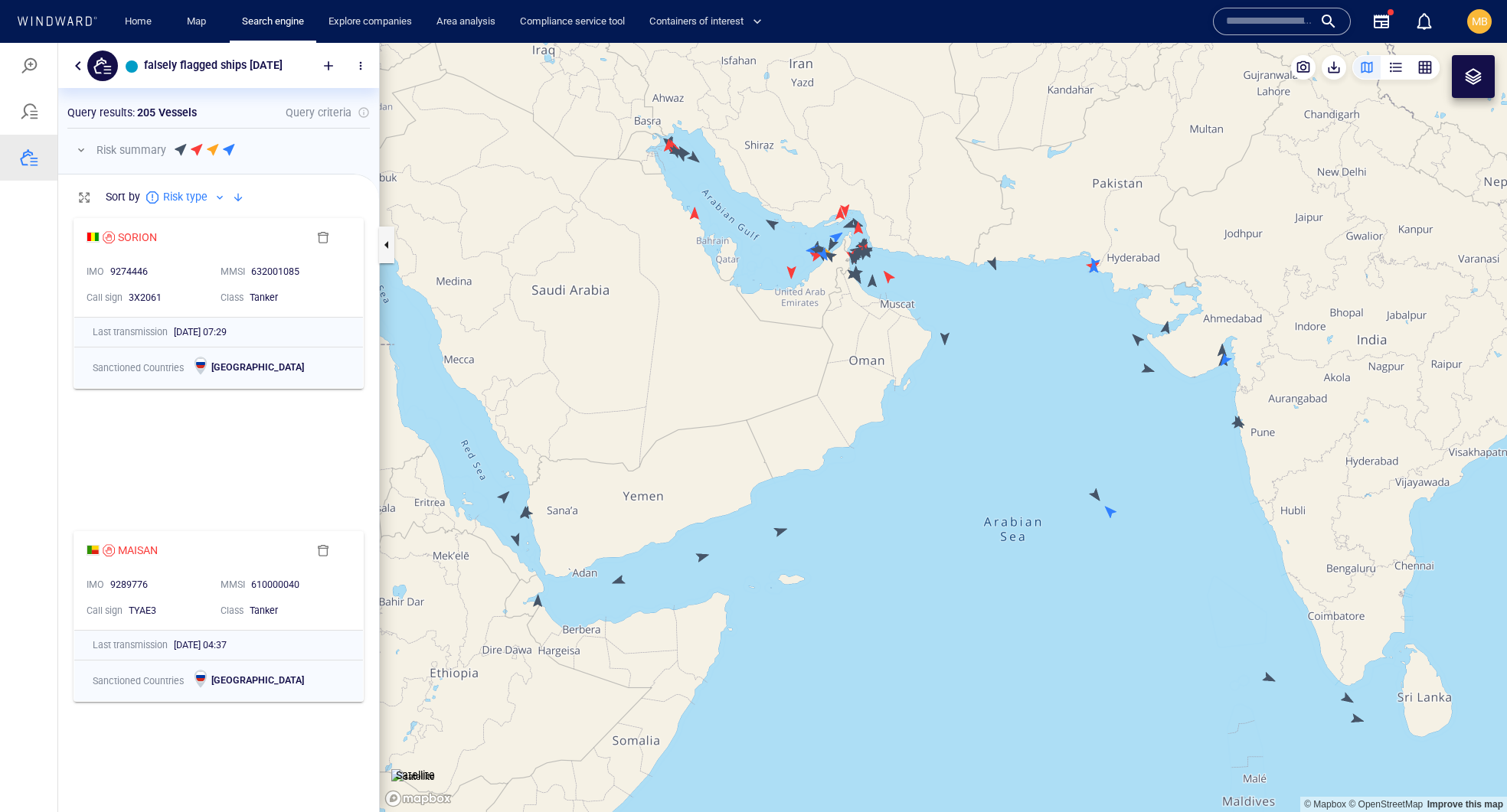
drag, startPoint x: 904, startPoint y: 561, endPoint x: 683, endPoint y: 528, distance: 223.5
click at [684, 528] on canvas "Map" at bounding box center [943, 428] width 1127 height 770
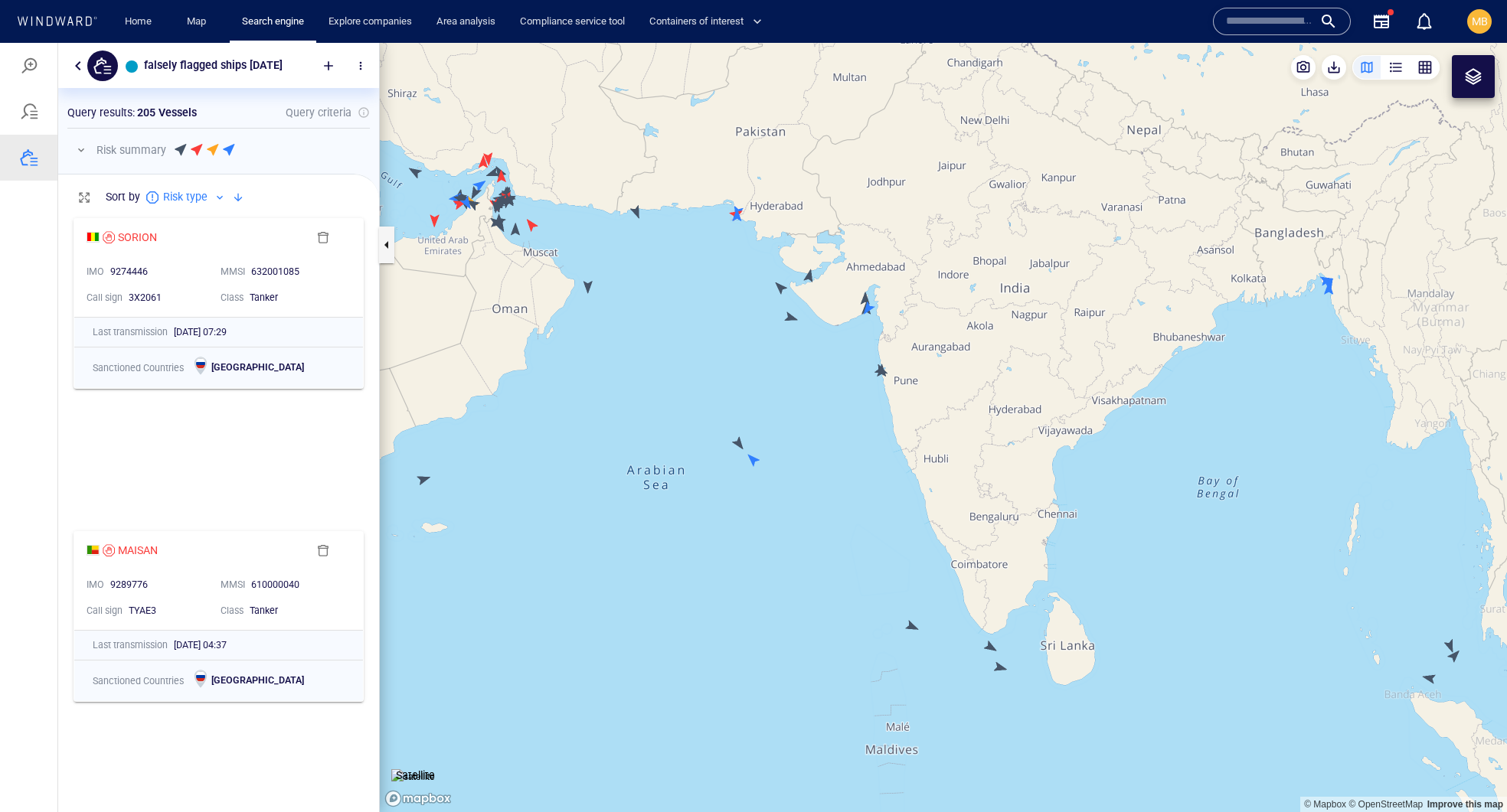
drag, startPoint x: 1028, startPoint y: 504, endPoint x: 896, endPoint y: 516, distance: 132.5
click at [905, 513] on canvas "Map" at bounding box center [943, 428] width 1127 height 770
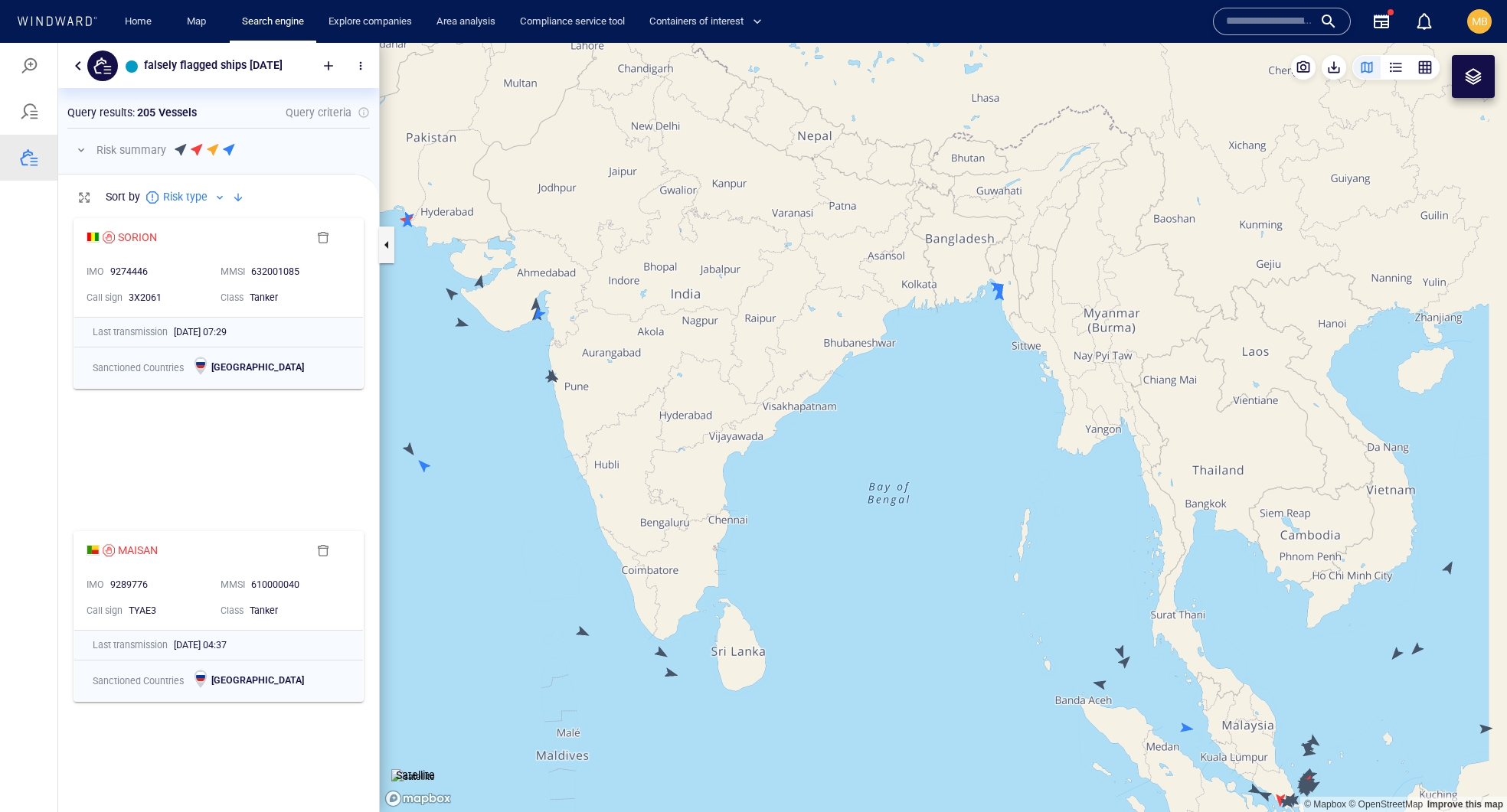
drag, startPoint x: 1237, startPoint y: 476, endPoint x: 981, endPoint y: 469, distance: 256.1
click at [983, 469] on canvas "Map" at bounding box center [943, 428] width 1127 height 770
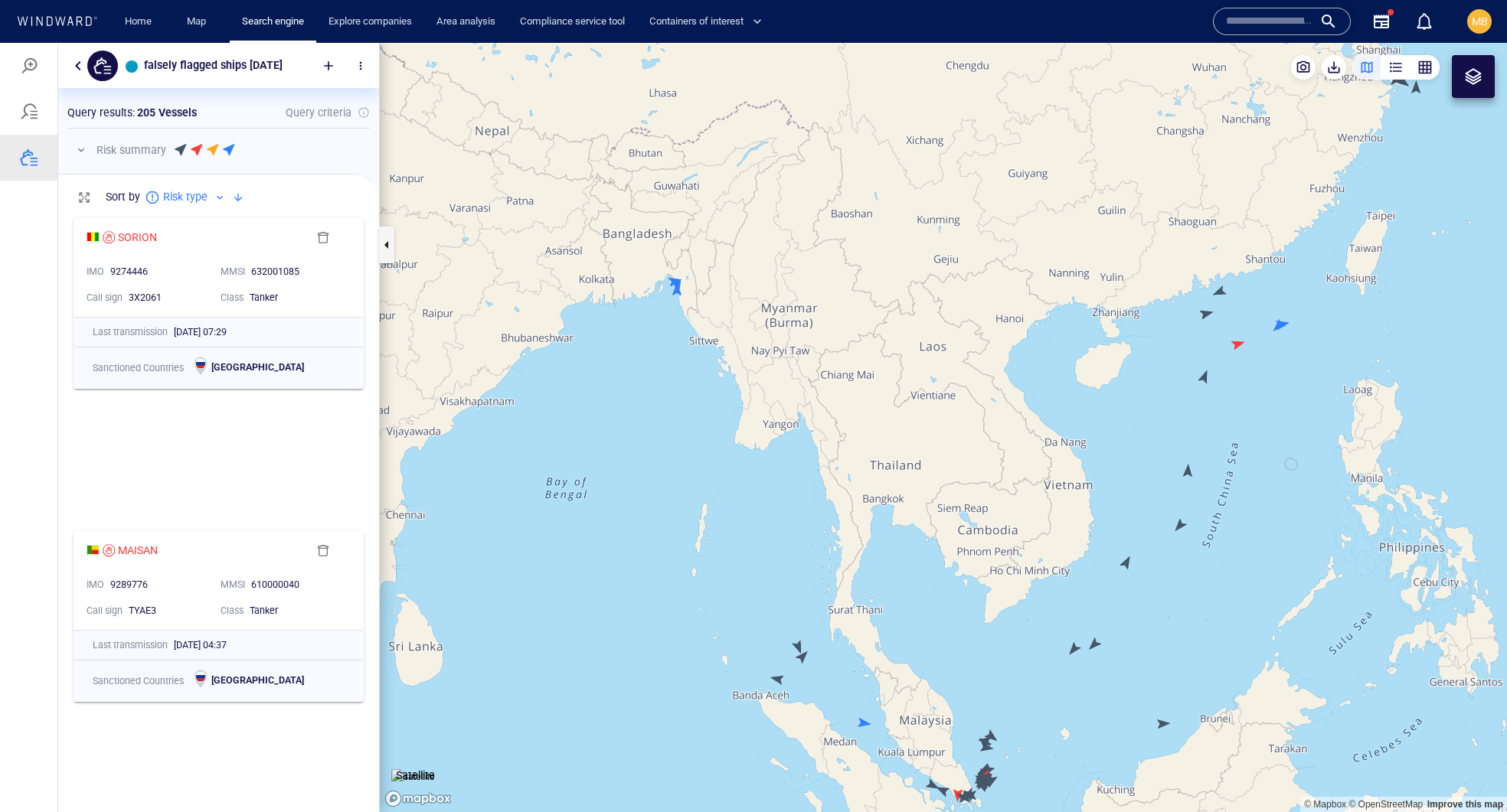
drag, startPoint x: 1141, startPoint y: 424, endPoint x: 873, endPoint y: 502, distance: 279.1
click at [881, 501] on canvas "Map" at bounding box center [943, 428] width 1127 height 770
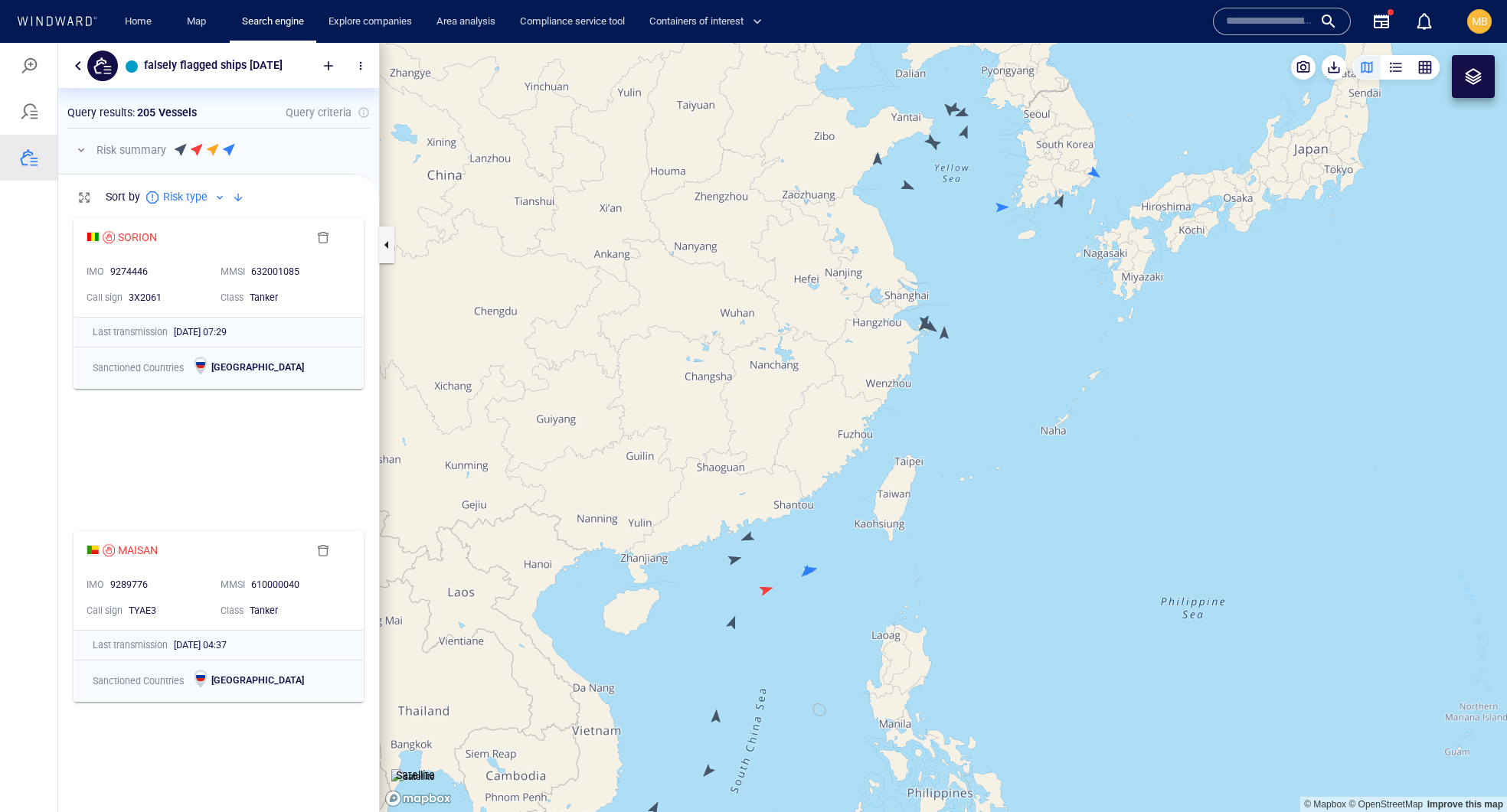
drag, startPoint x: 971, startPoint y: 467, endPoint x: 984, endPoint y: 727, distance: 260.3
click at [984, 727] on canvas "Map" at bounding box center [943, 428] width 1127 height 770
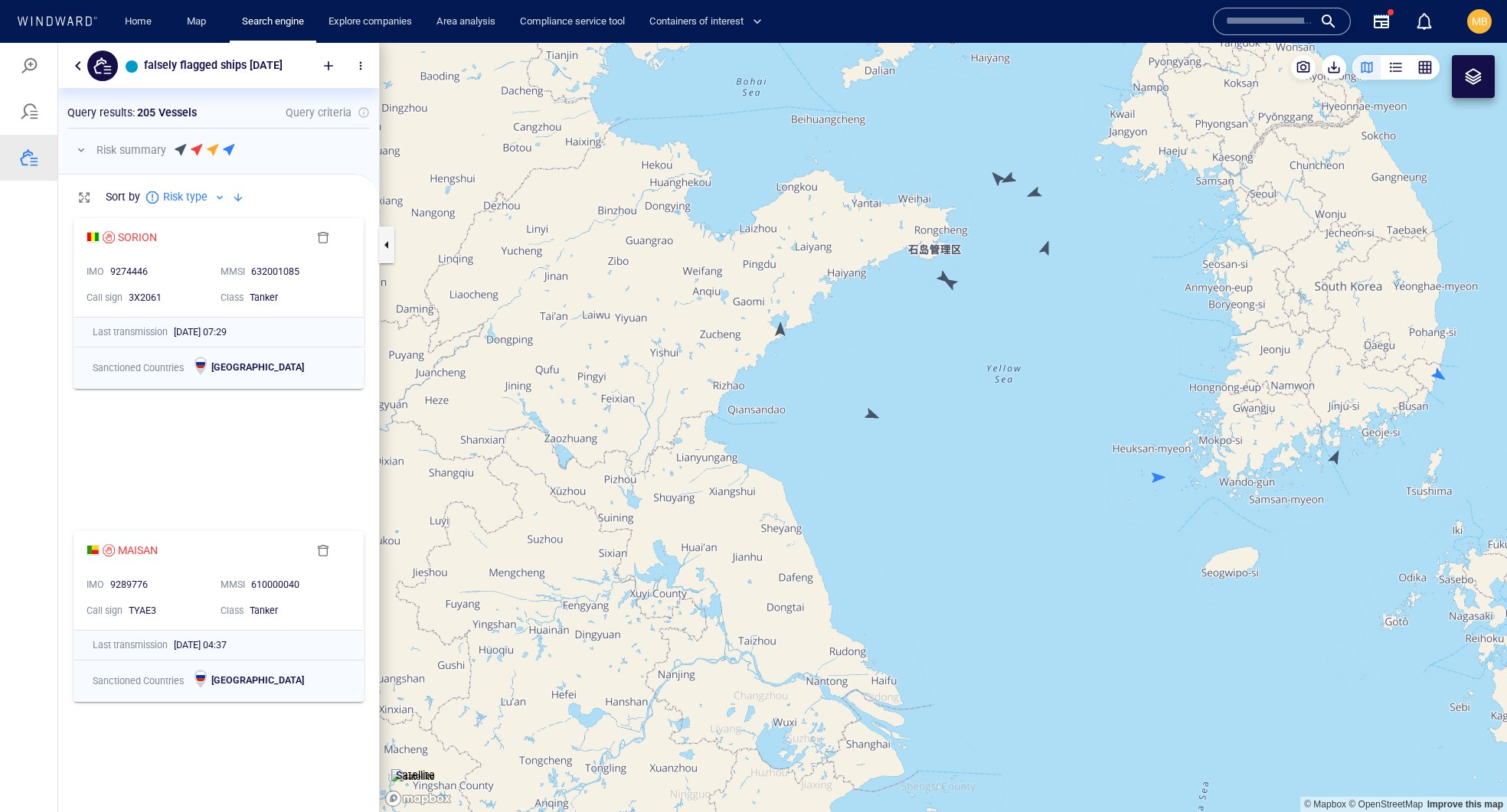
click at [997, 176] on canvas "Map" at bounding box center [943, 428] width 1127 height 770
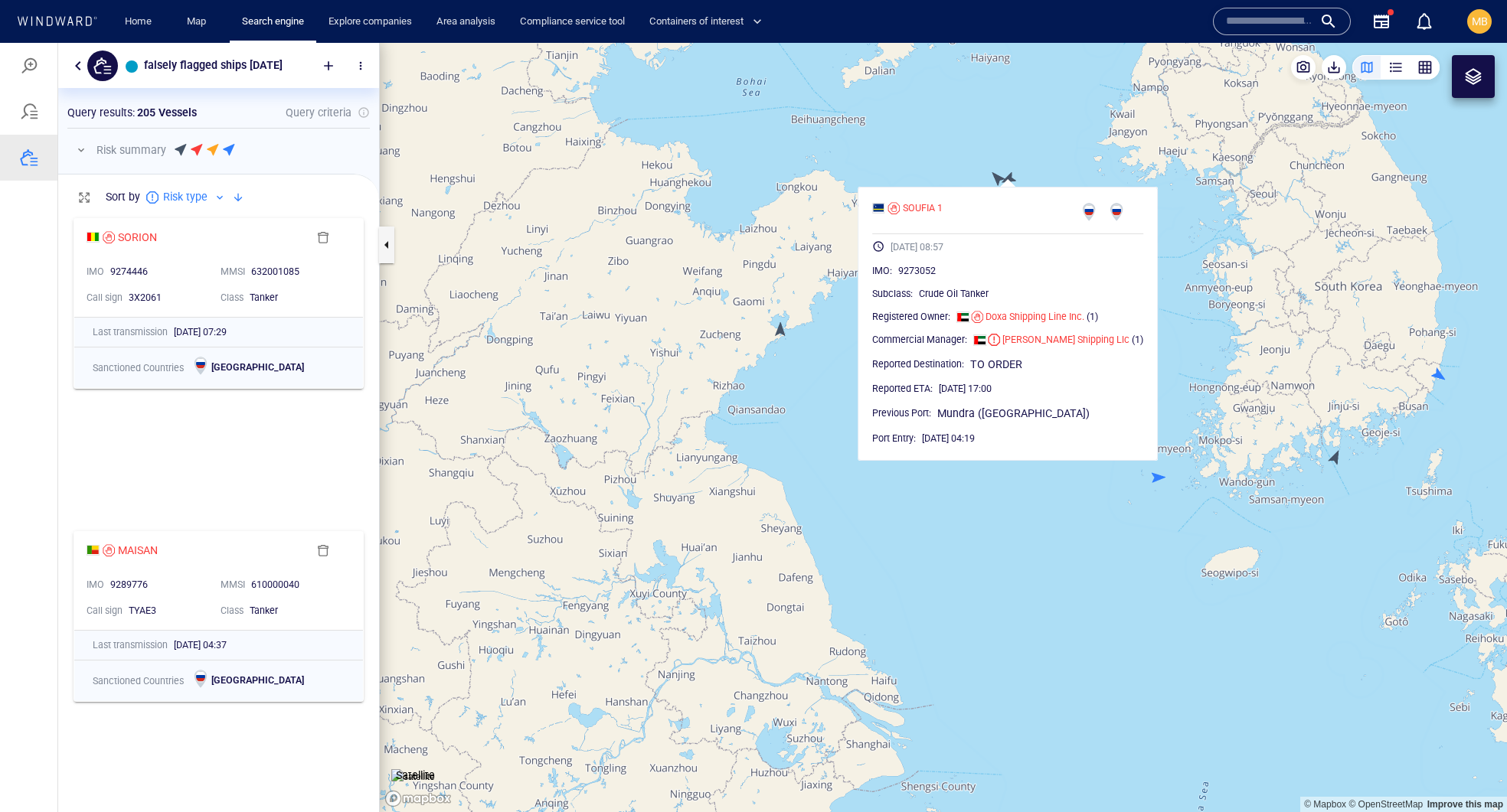
click at [773, 404] on canvas "Map" at bounding box center [943, 428] width 1127 height 770
click at [778, 331] on canvas "Map" at bounding box center [943, 428] width 1127 height 770
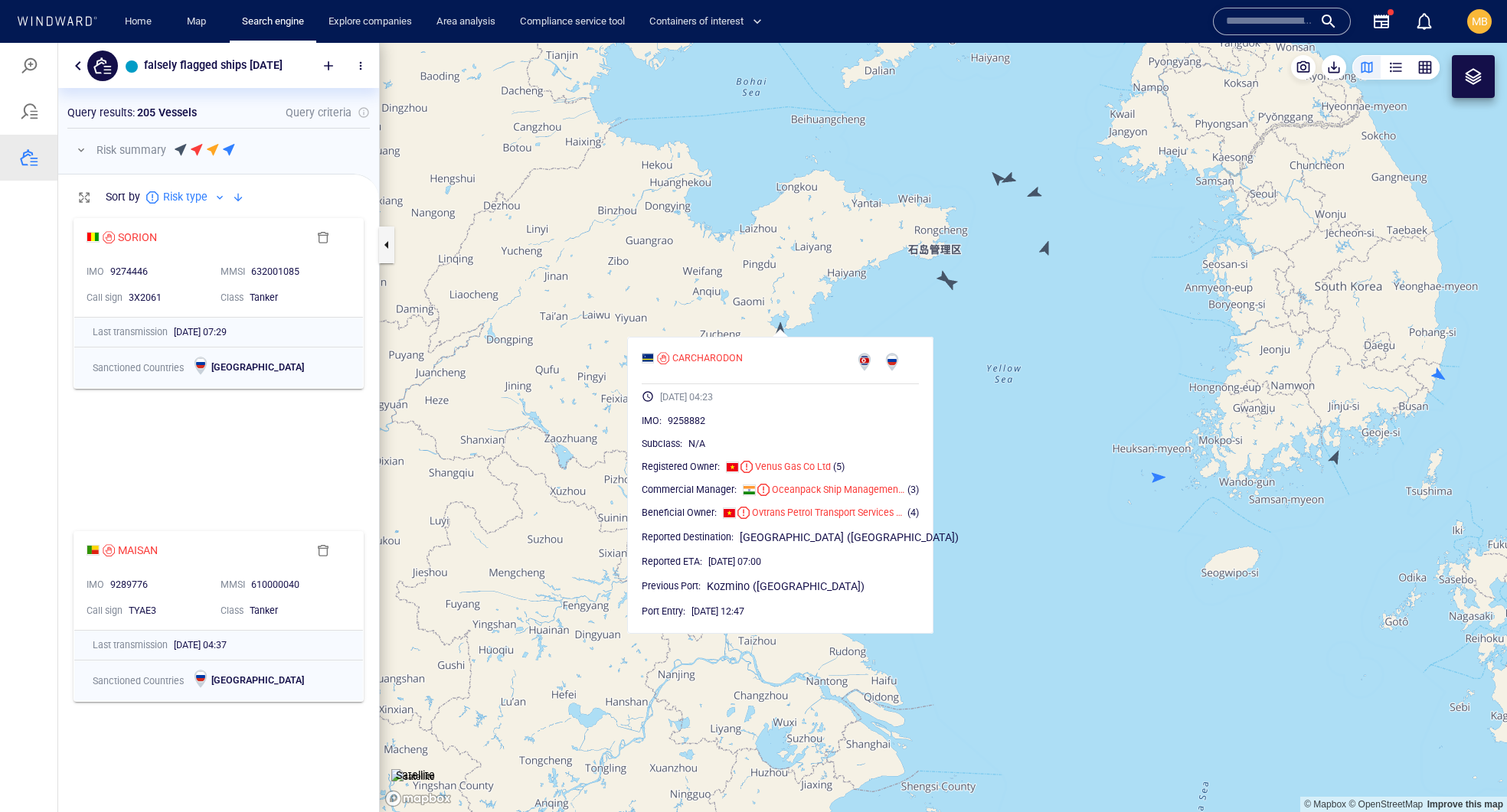
click at [951, 283] on canvas "Map" at bounding box center [943, 428] width 1127 height 770
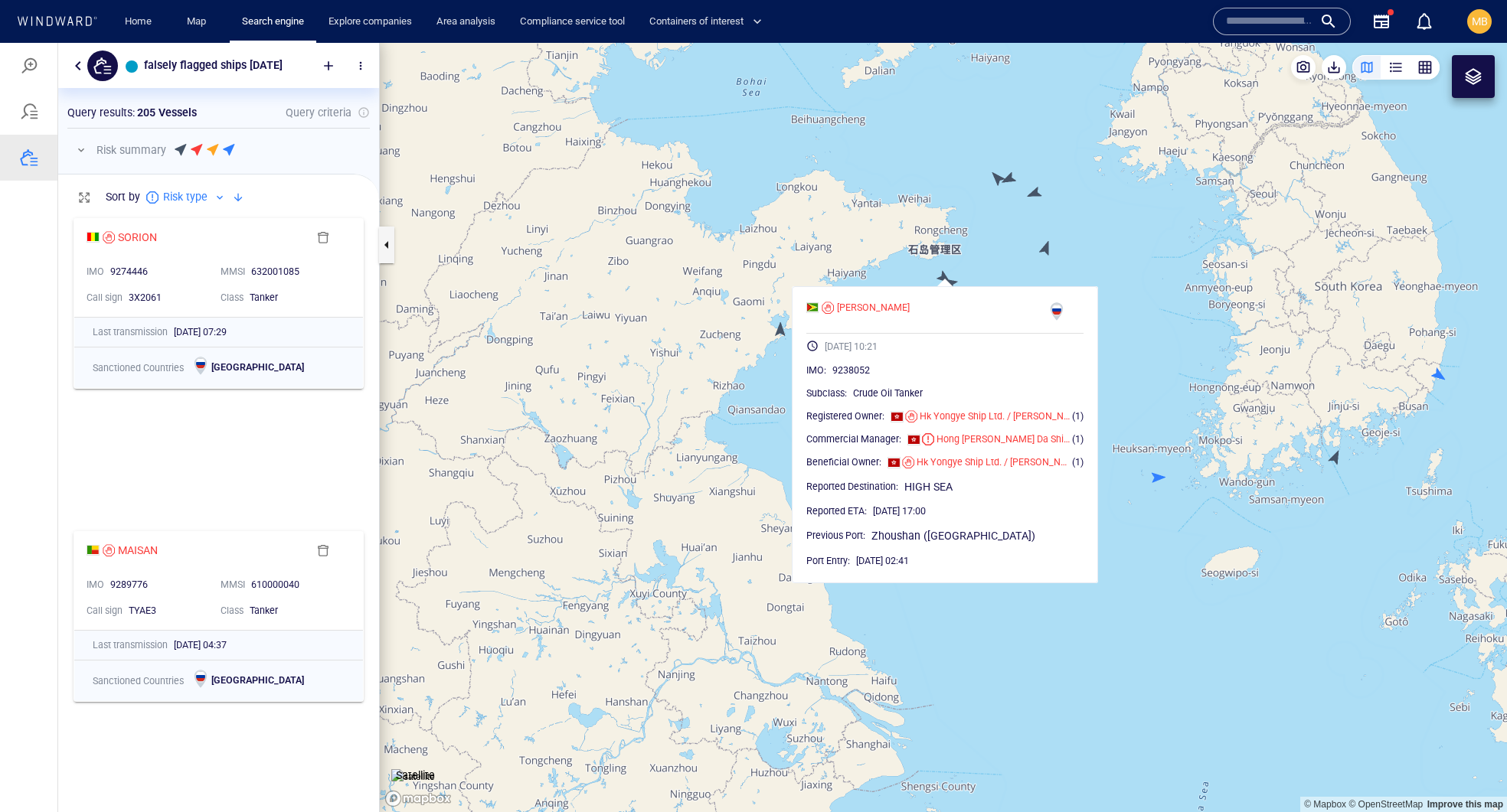
click at [1045, 246] on canvas "Map" at bounding box center [943, 428] width 1127 height 770
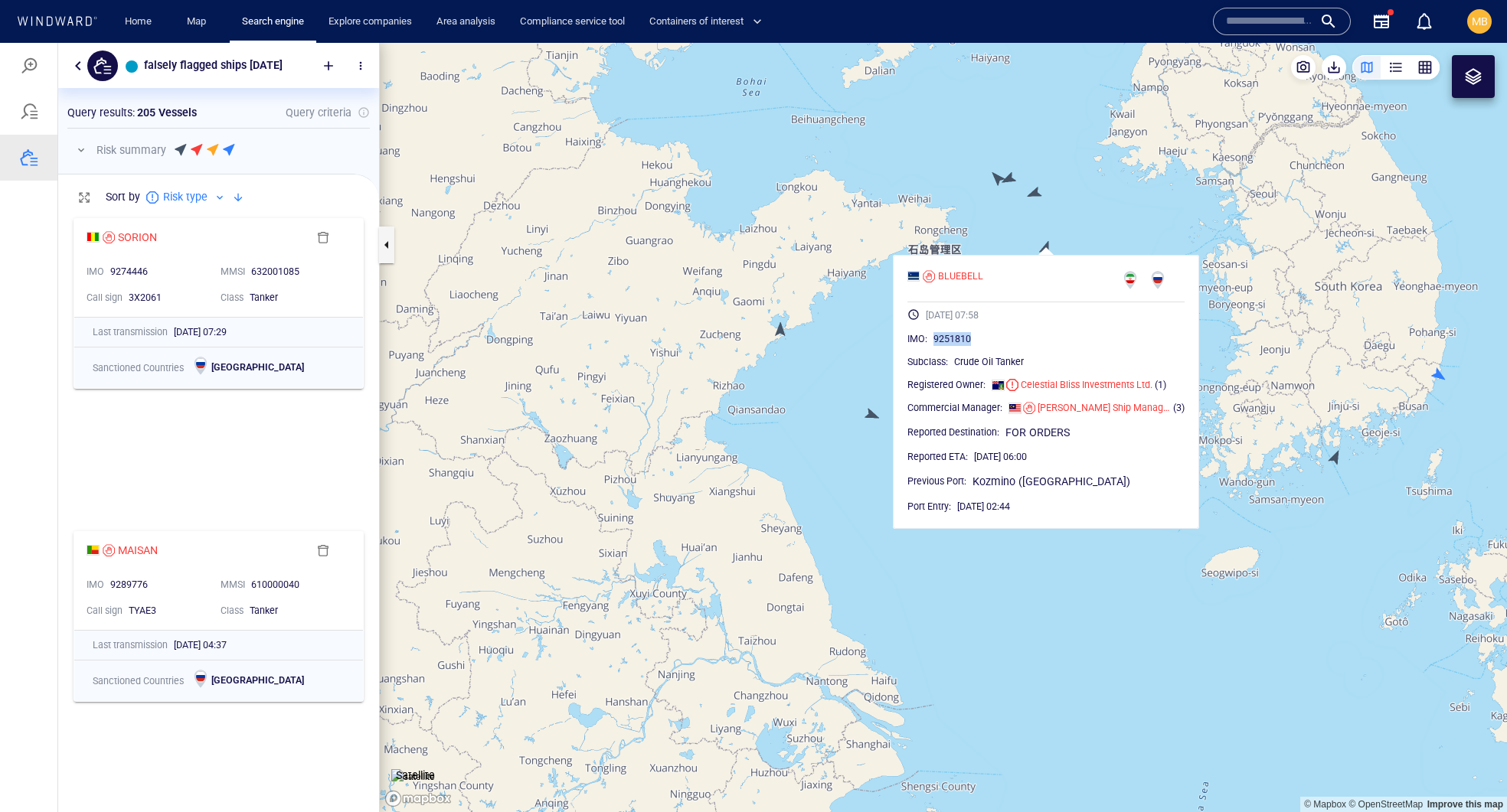
drag, startPoint x: 1026, startPoint y: 378, endPoint x: 960, endPoint y: 377, distance: 66.0
click at [960, 347] on div "9251810" at bounding box center [1059, 338] width 251 height 15
copy span "9251810"
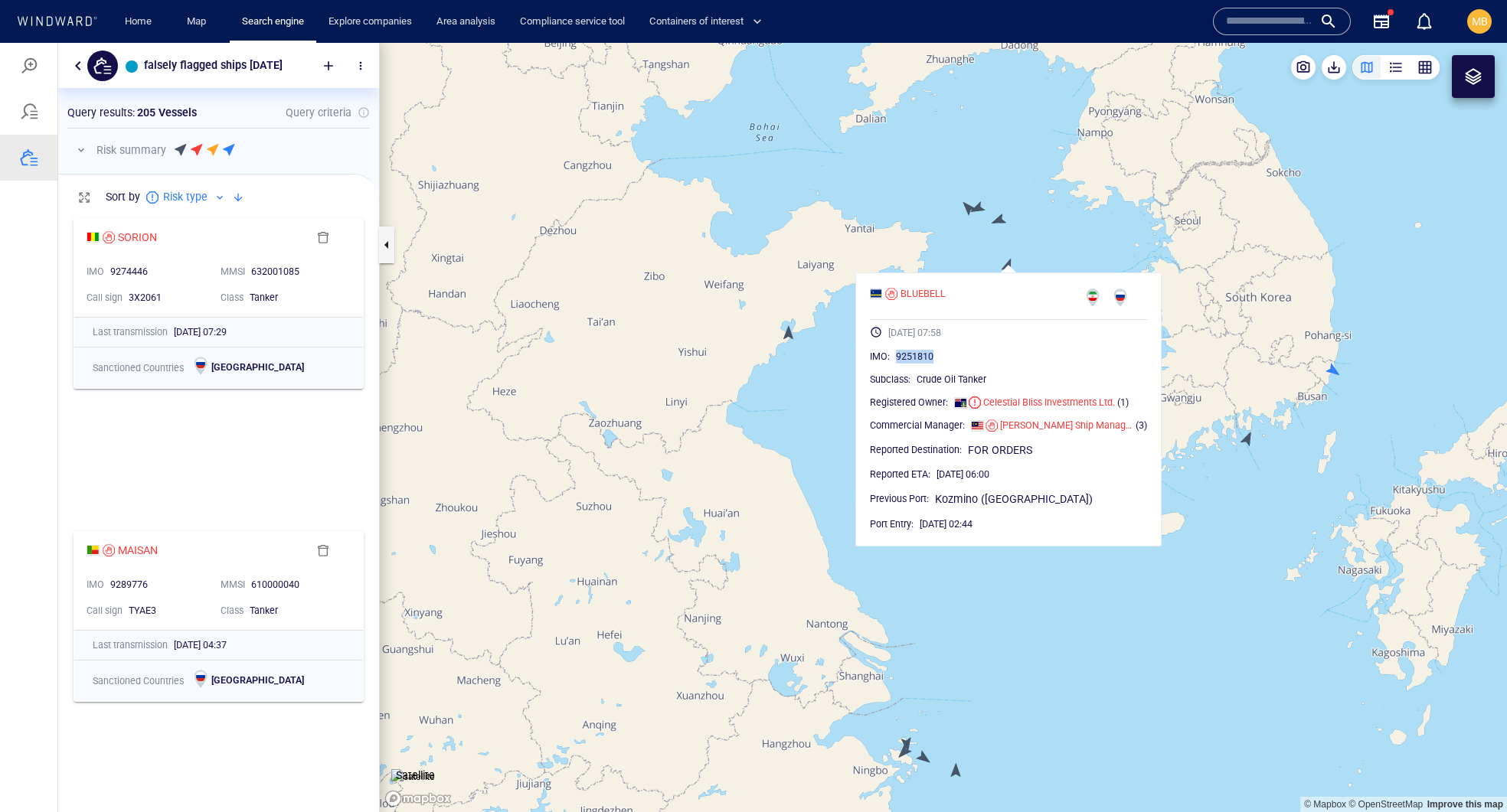
click at [970, 205] on canvas "Map" at bounding box center [943, 428] width 1127 height 770
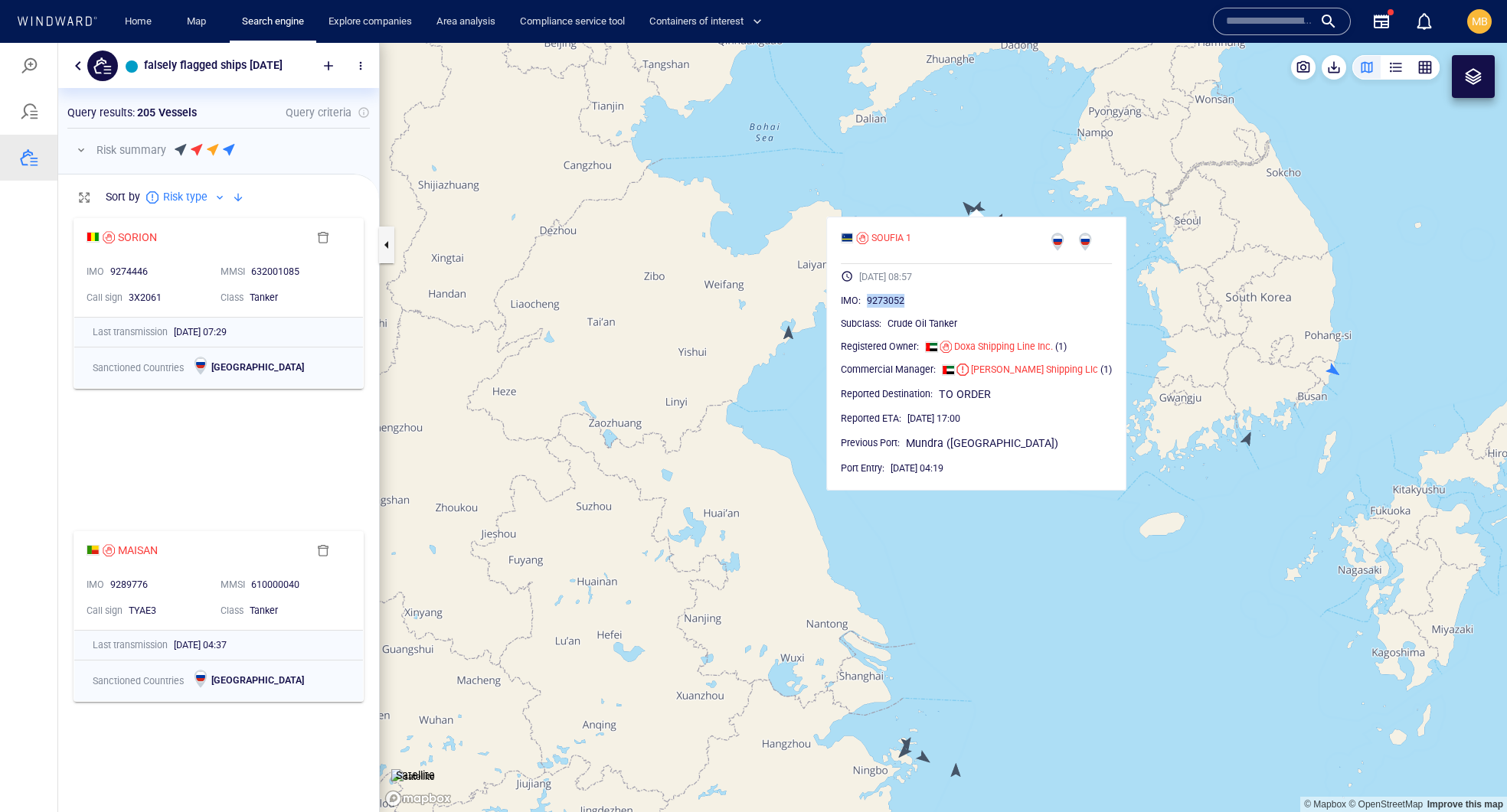
drag, startPoint x: 952, startPoint y: 340, endPoint x: 887, endPoint y: 325, distance: 66.7
click at [887, 308] on div "IMO : 9273052" at bounding box center [976, 300] width 271 height 15
click at [763, 451] on canvas "Map" at bounding box center [943, 428] width 1127 height 770
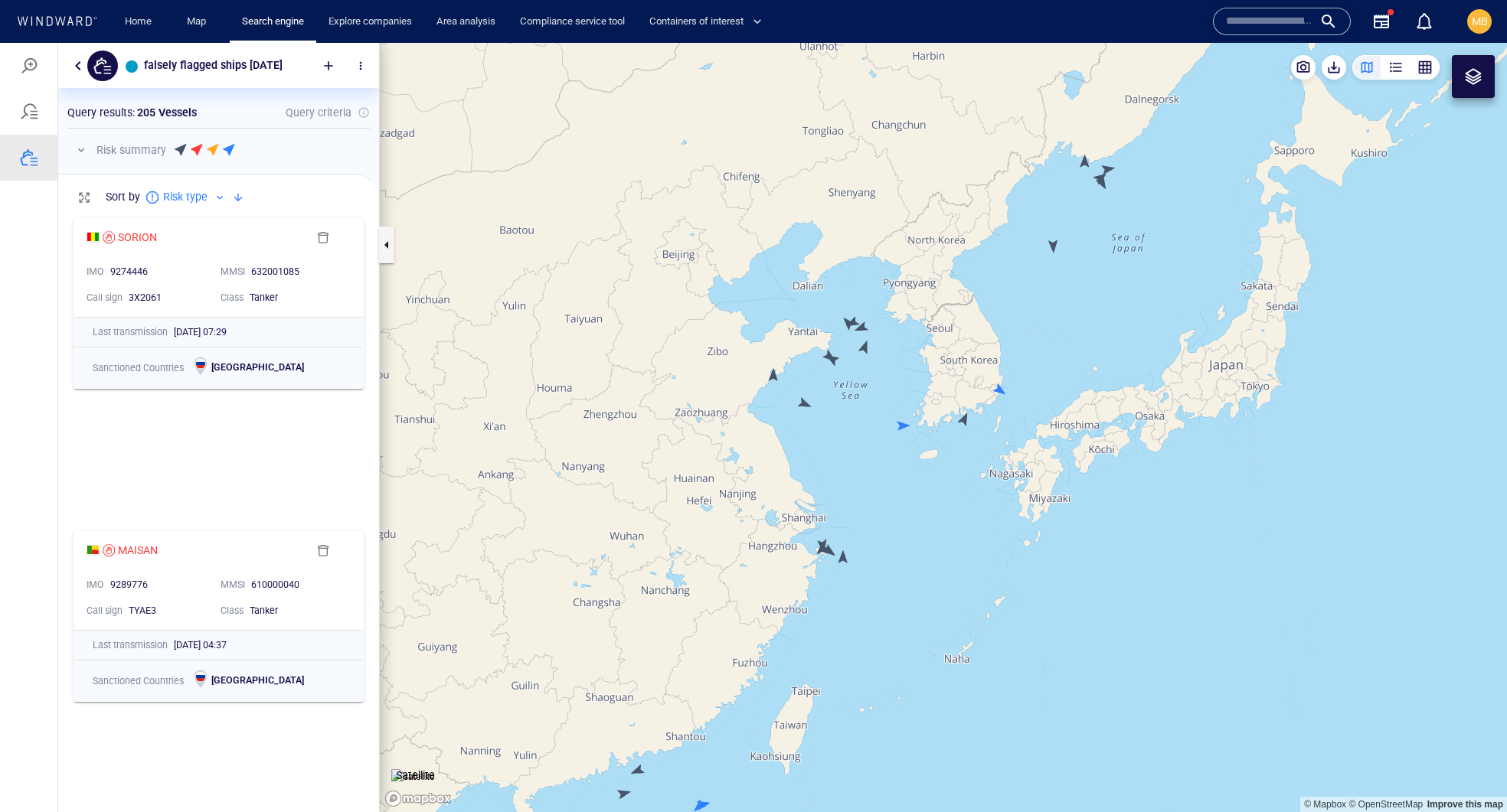
drag, startPoint x: 763, startPoint y: 545, endPoint x: 742, endPoint y: 346, distance: 200.1
click at [742, 351] on canvas "Map" at bounding box center [943, 428] width 1127 height 770
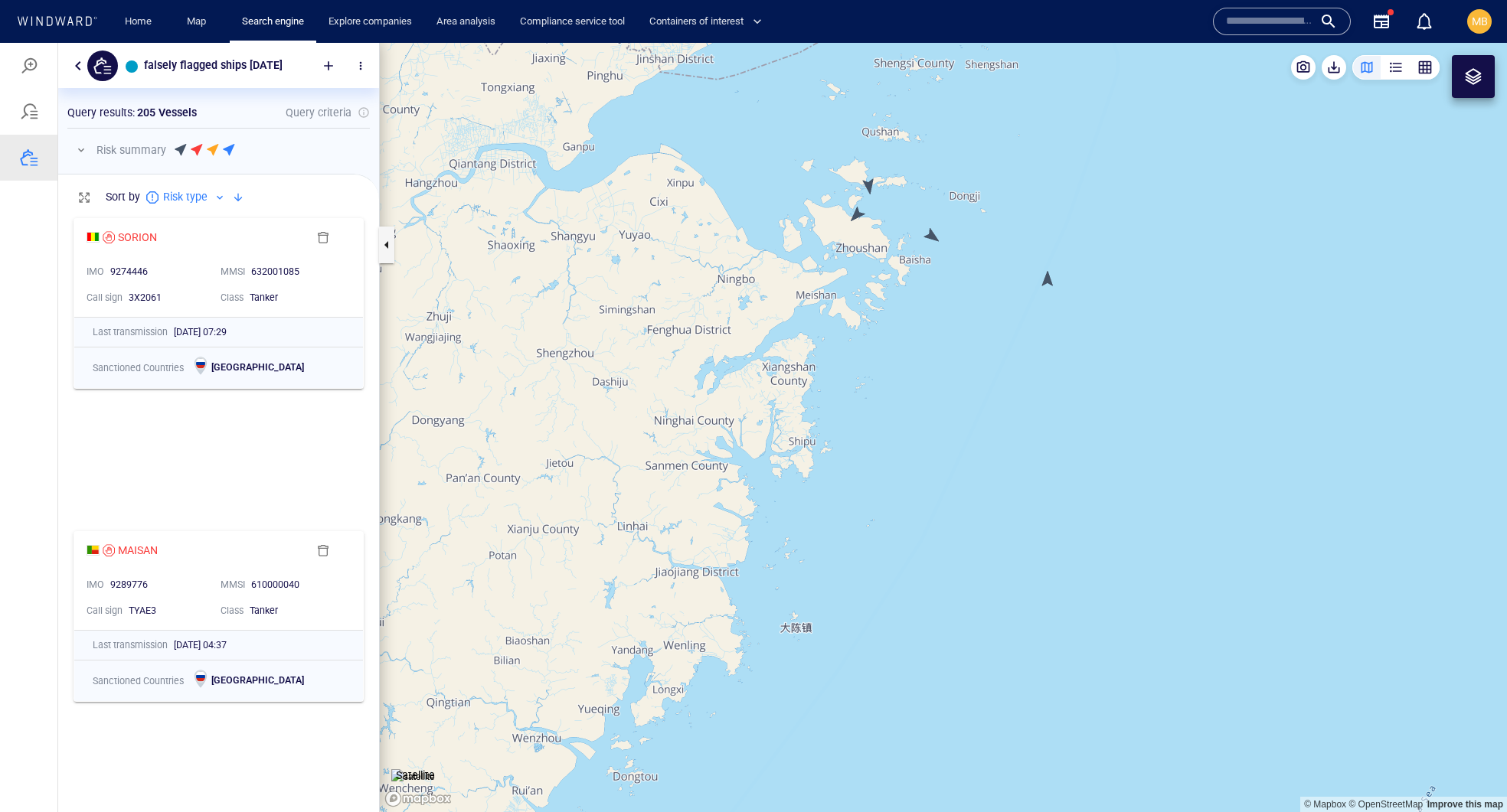
drag, startPoint x: 875, startPoint y: 319, endPoint x: 875, endPoint y: 378, distance: 59.0
click at [875, 378] on canvas "Map" at bounding box center [943, 428] width 1127 height 770
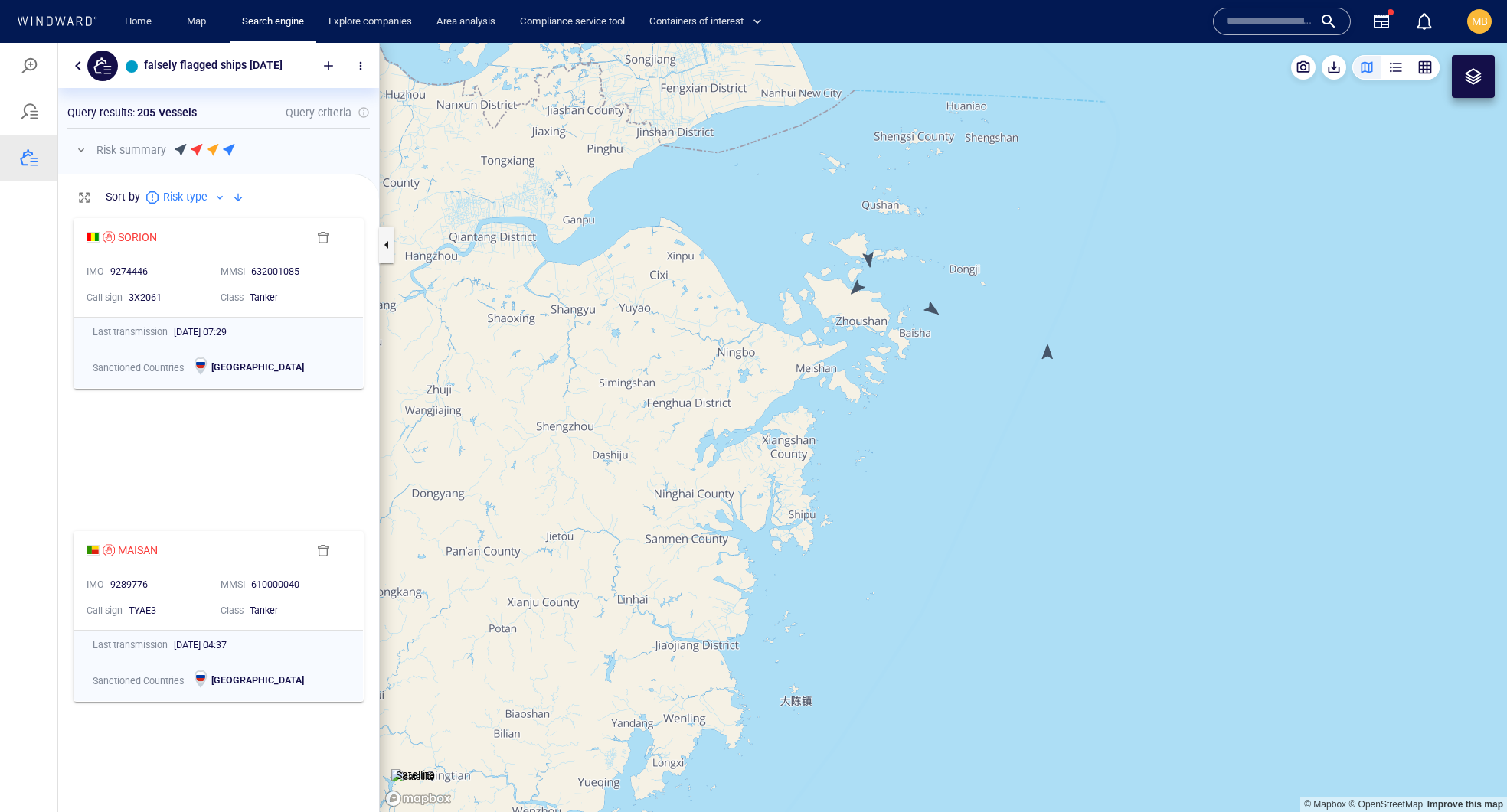
click at [859, 290] on canvas "Map" at bounding box center [943, 428] width 1127 height 770
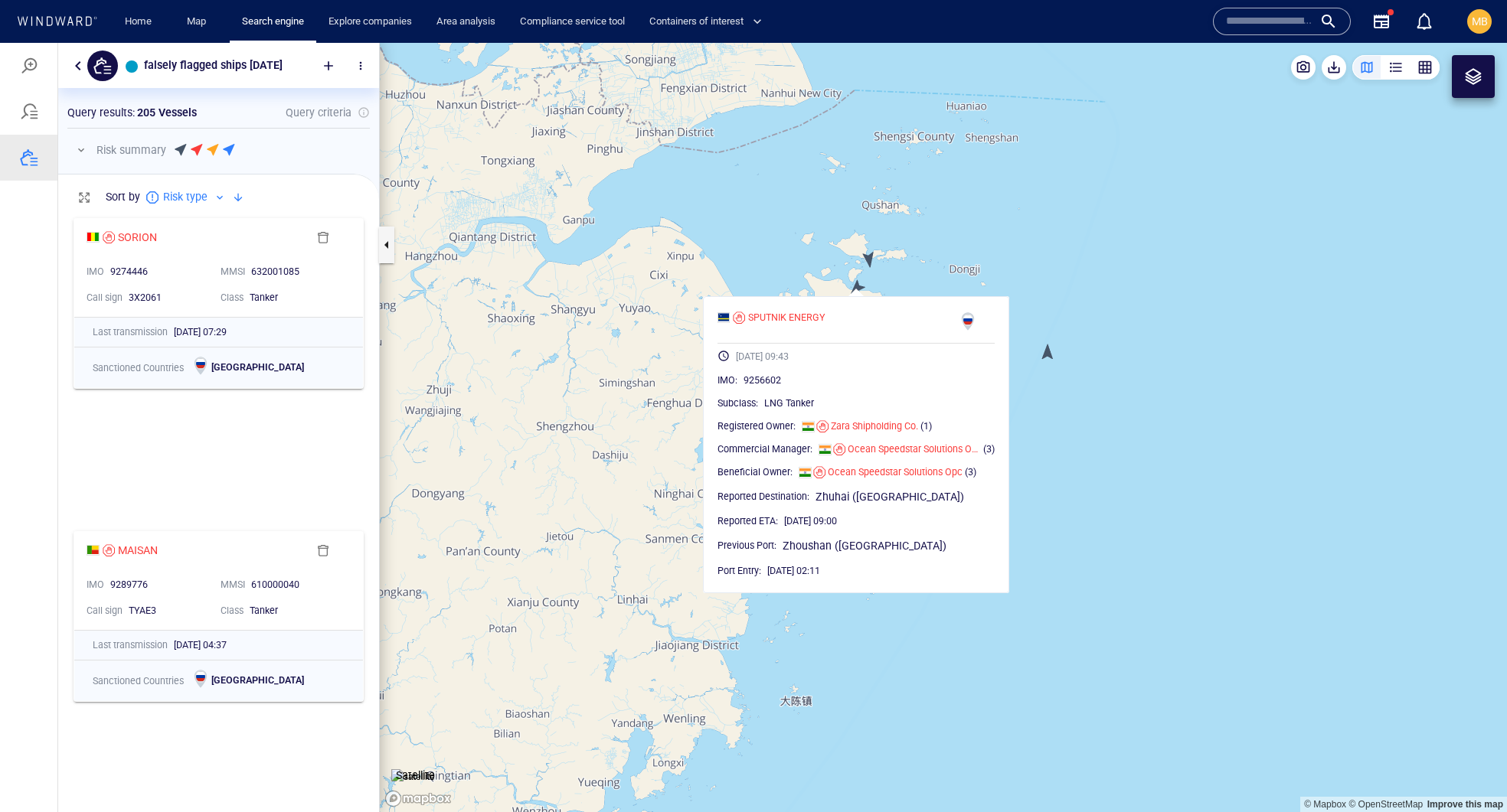
click at [870, 261] on canvas "Map" at bounding box center [943, 428] width 1127 height 770
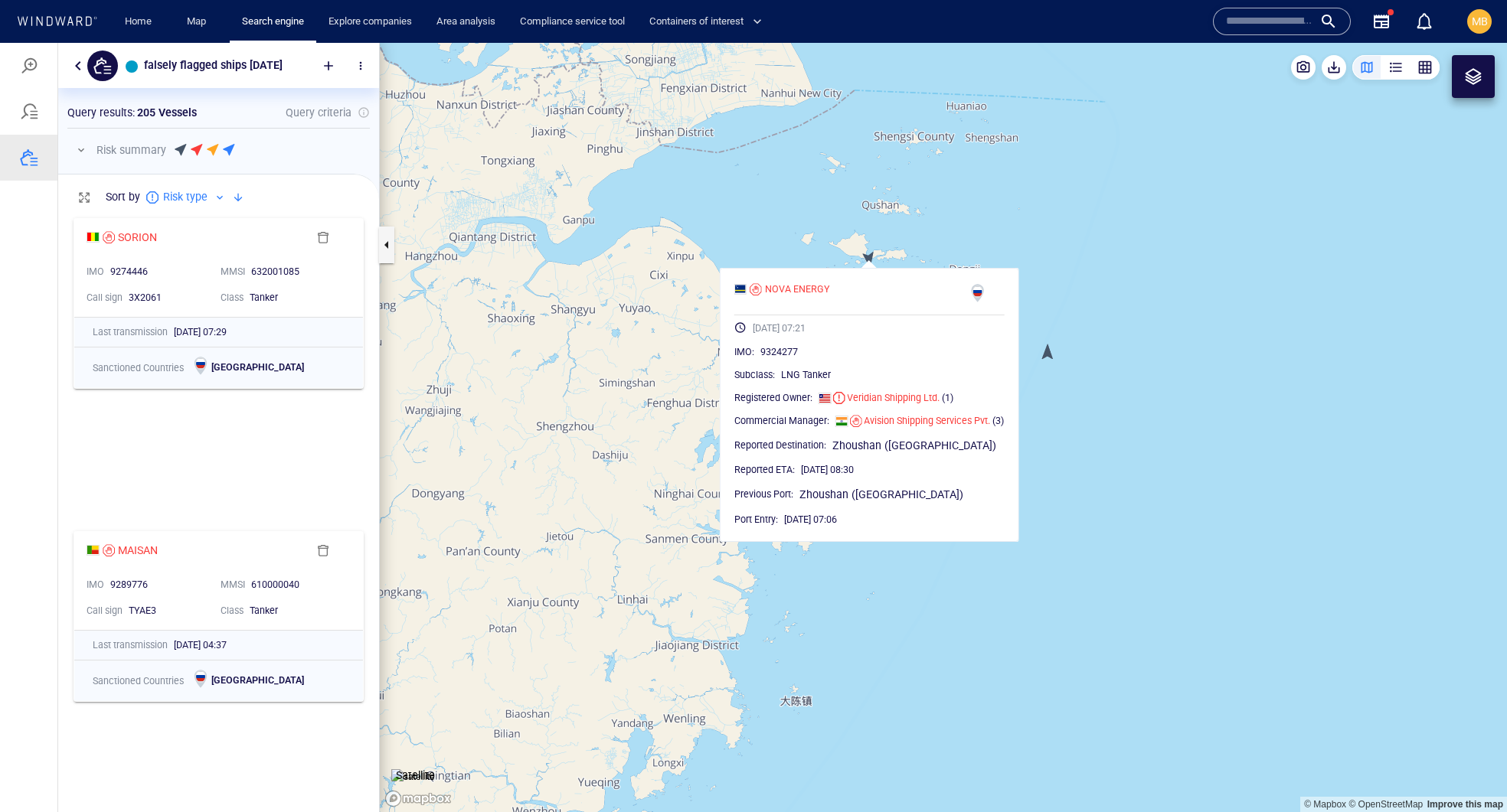
click at [993, 233] on canvas "Map" at bounding box center [943, 428] width 1127 height 770
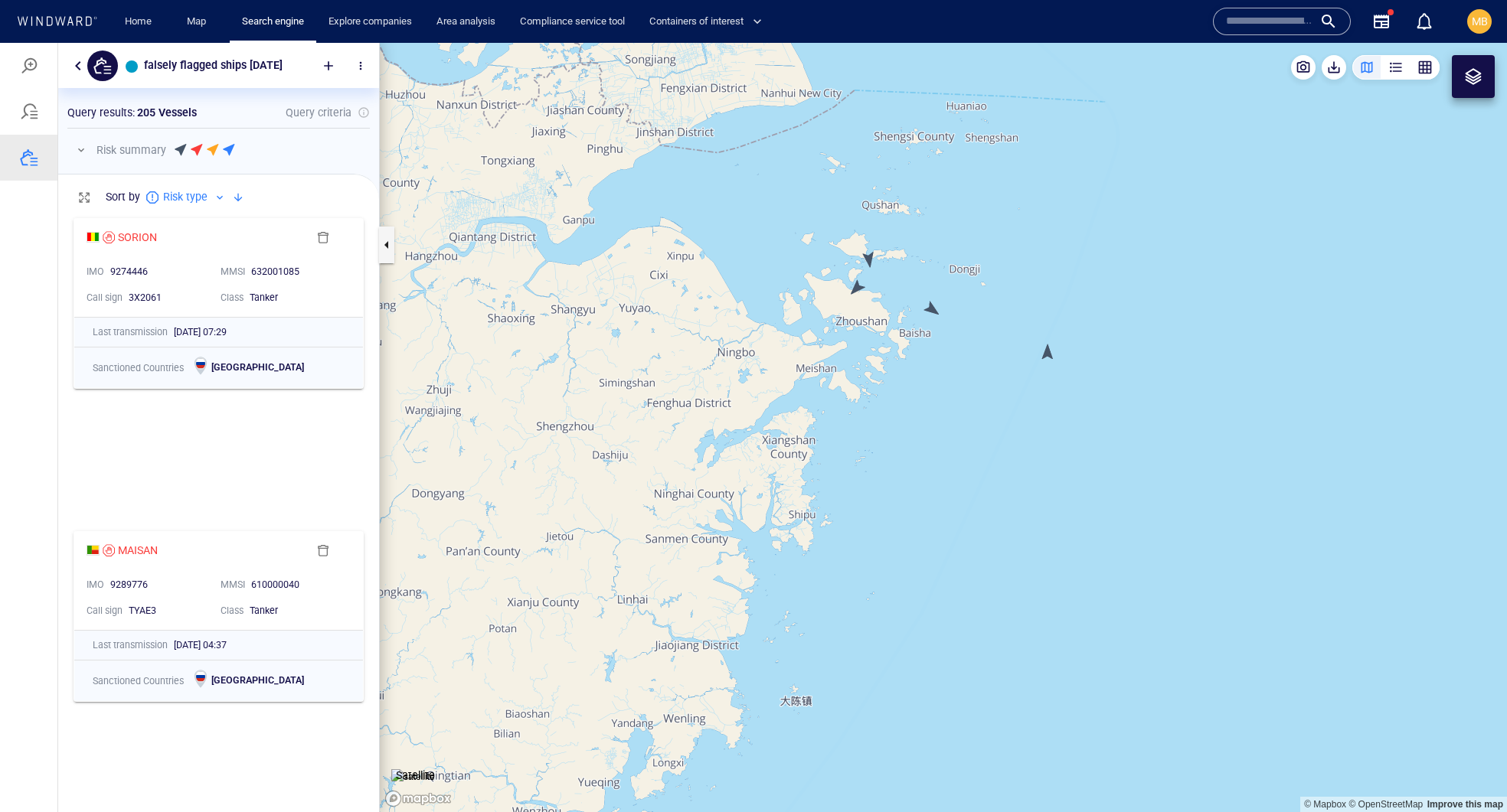
click at [931, 307] on canvas "Map" at bounding box center [943, 428] width 1127 height 770
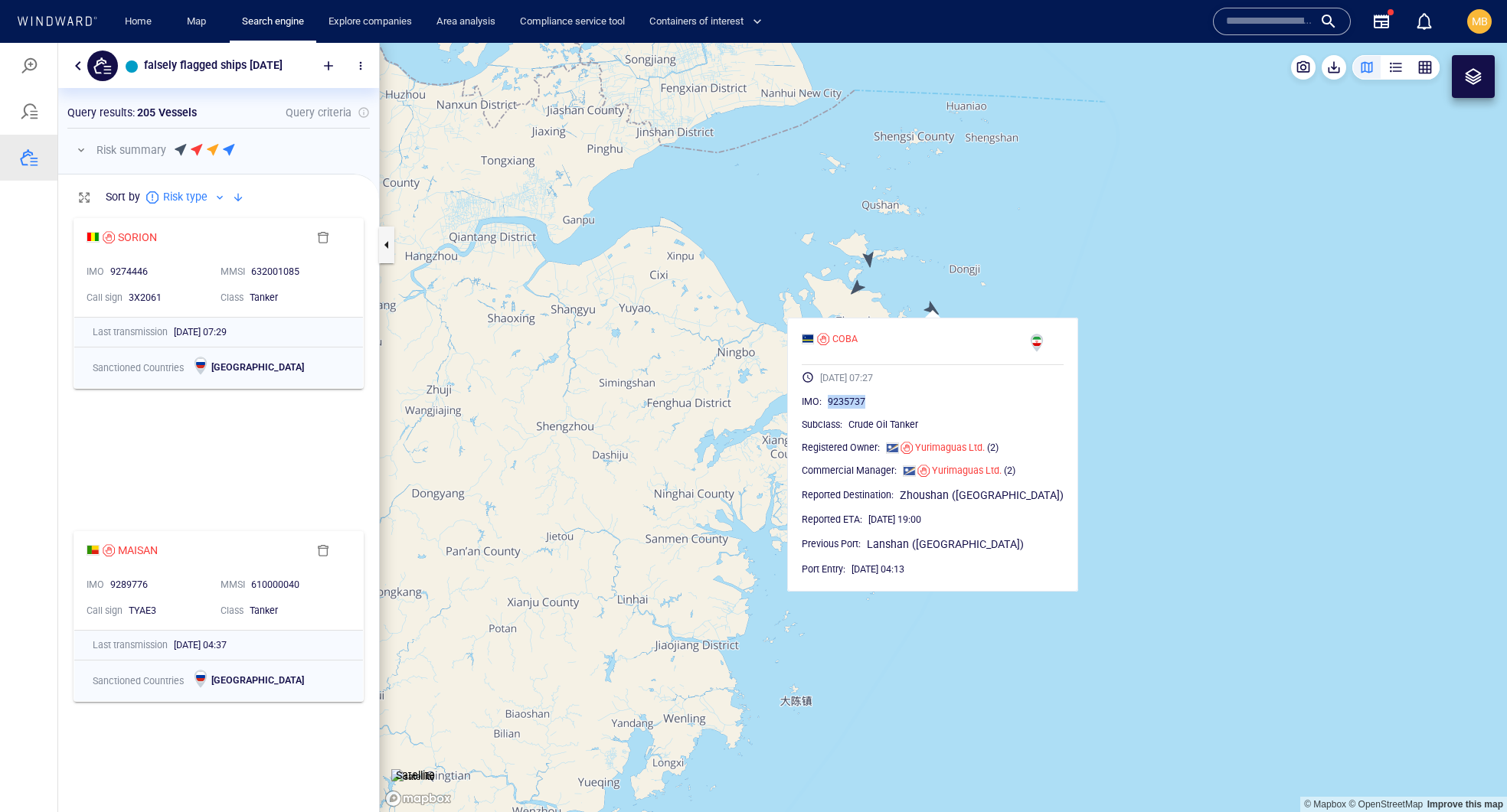
drag, startPoint x: 917, startPoint y: 436, endPoint x: 846, endPoint y: 438, distance: 71.0
click at [846, 410] on div "9235737" at bounding box center [946, 402] width 236 height 15
copy span "9235737"
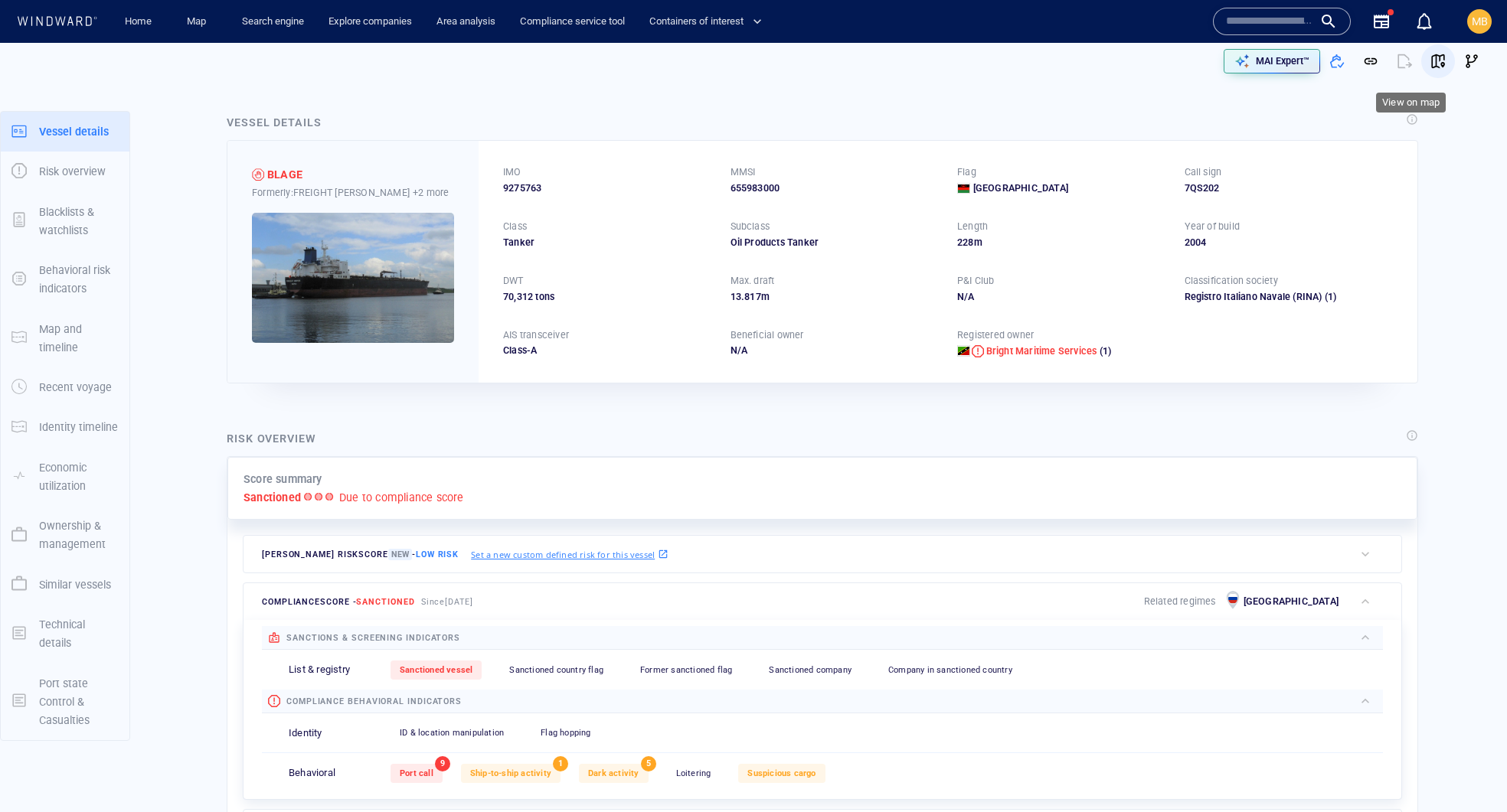
click at [1430, 60] on span "button" at bounding box center [1437, 61] width 15 height 15
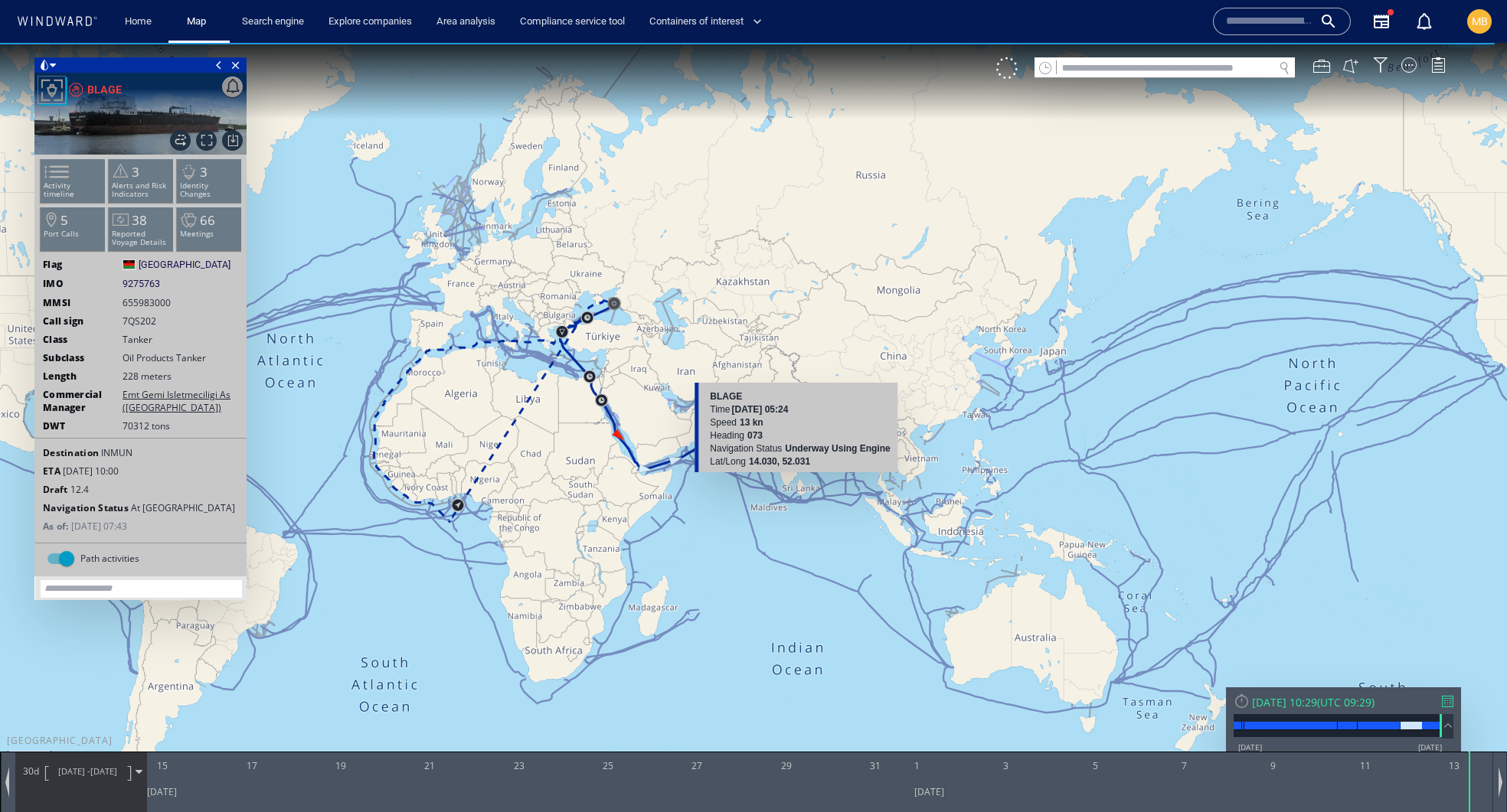
drag, startPoint x: 641, startPoint y: 476, endPoint x: 755, endPoint y: 493, distance: 115.3
click at [757, 494] on canvas "Map" at bounding box center [753, 420] width 1507 height 754
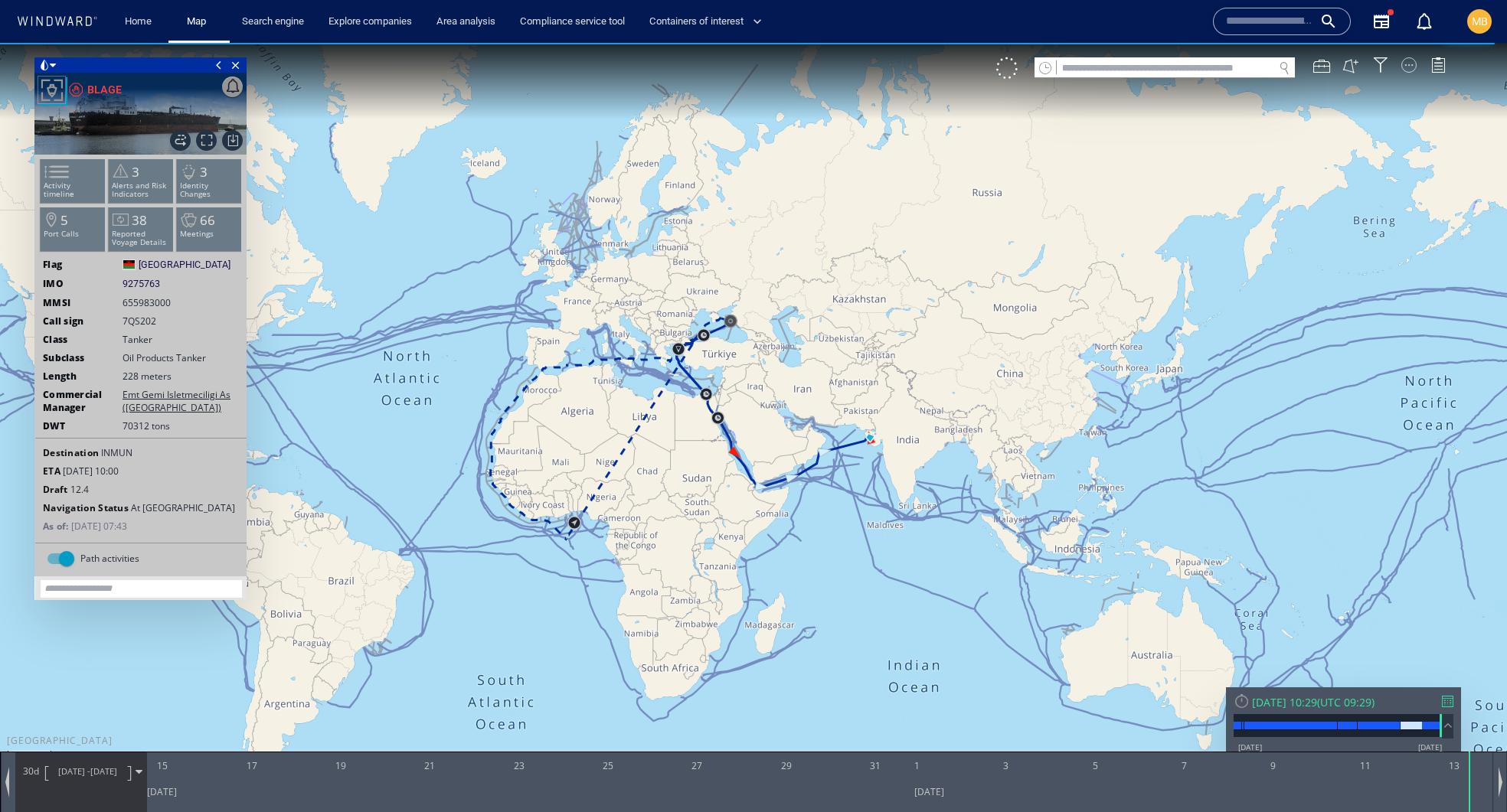
click at [1407, 70] on div at bounding box center [1408, 64] width 15 height 15
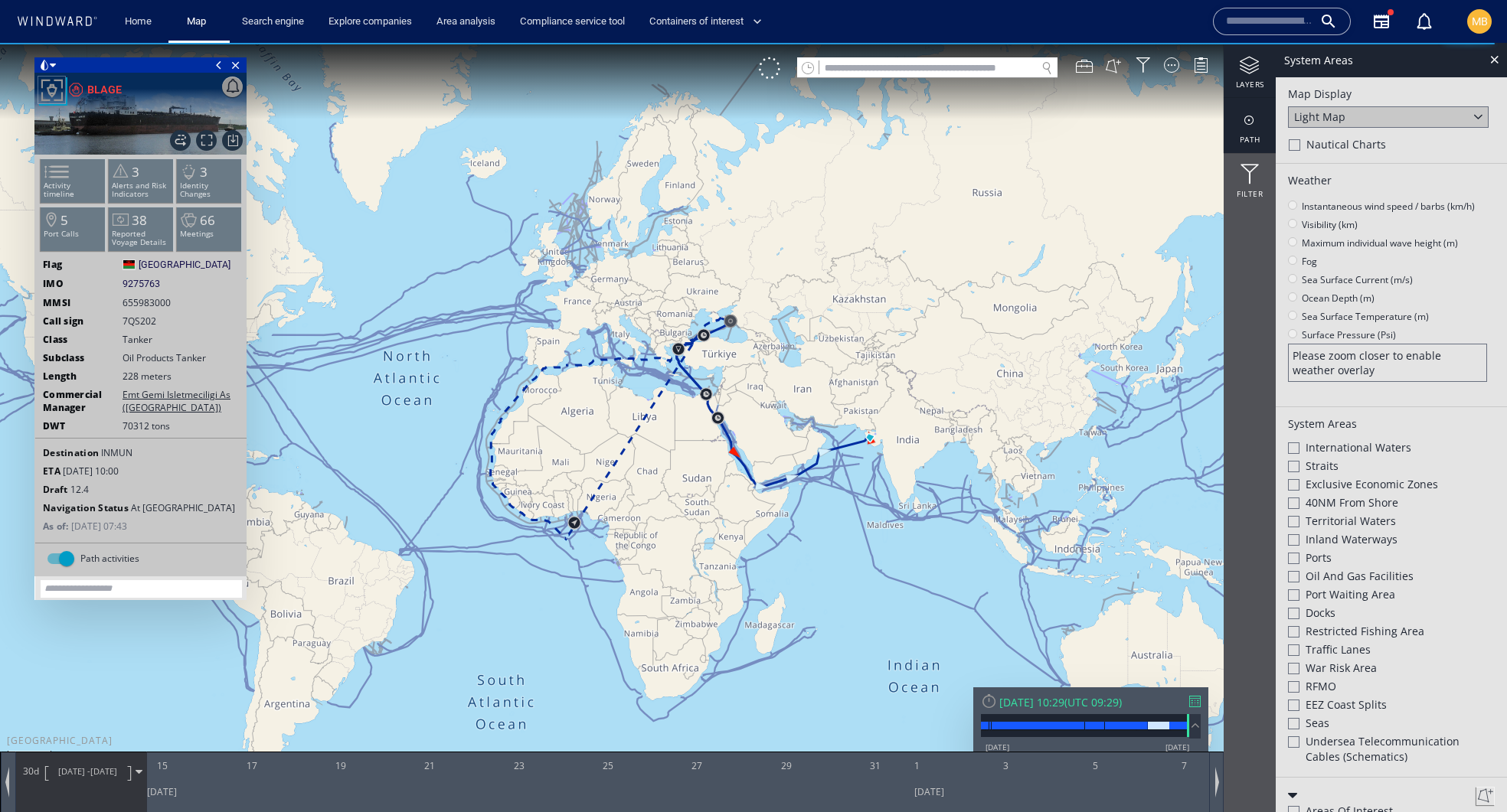
click at [1248, 114] on div at bounding box center [1249, 121] width 52 height 19
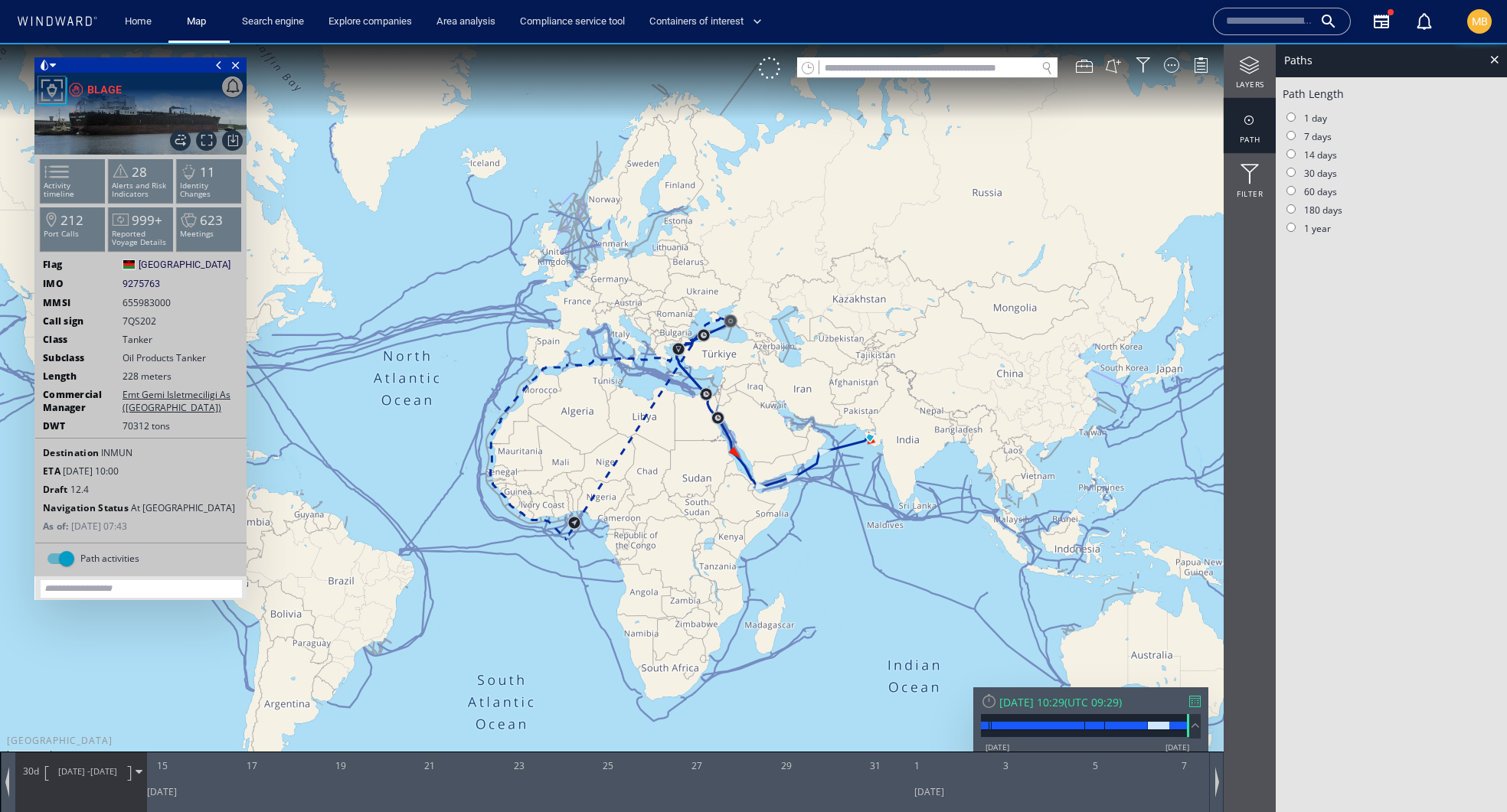
click at [1248, 114] on div at bounding box center [1249, 121] width 52 height 19
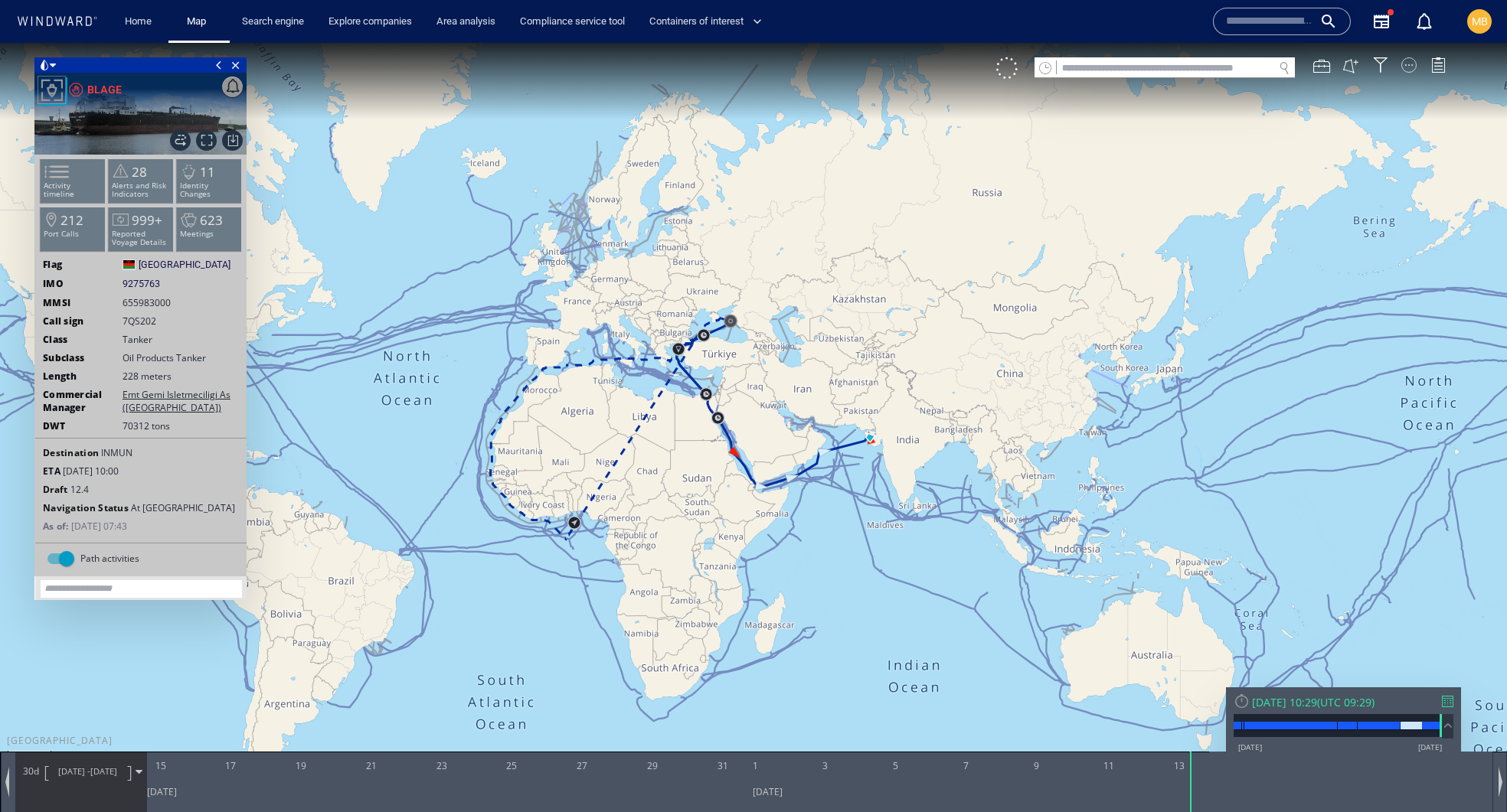
click at [1404, 62] on div at bounding box center [1408, 64] width 15 height 15
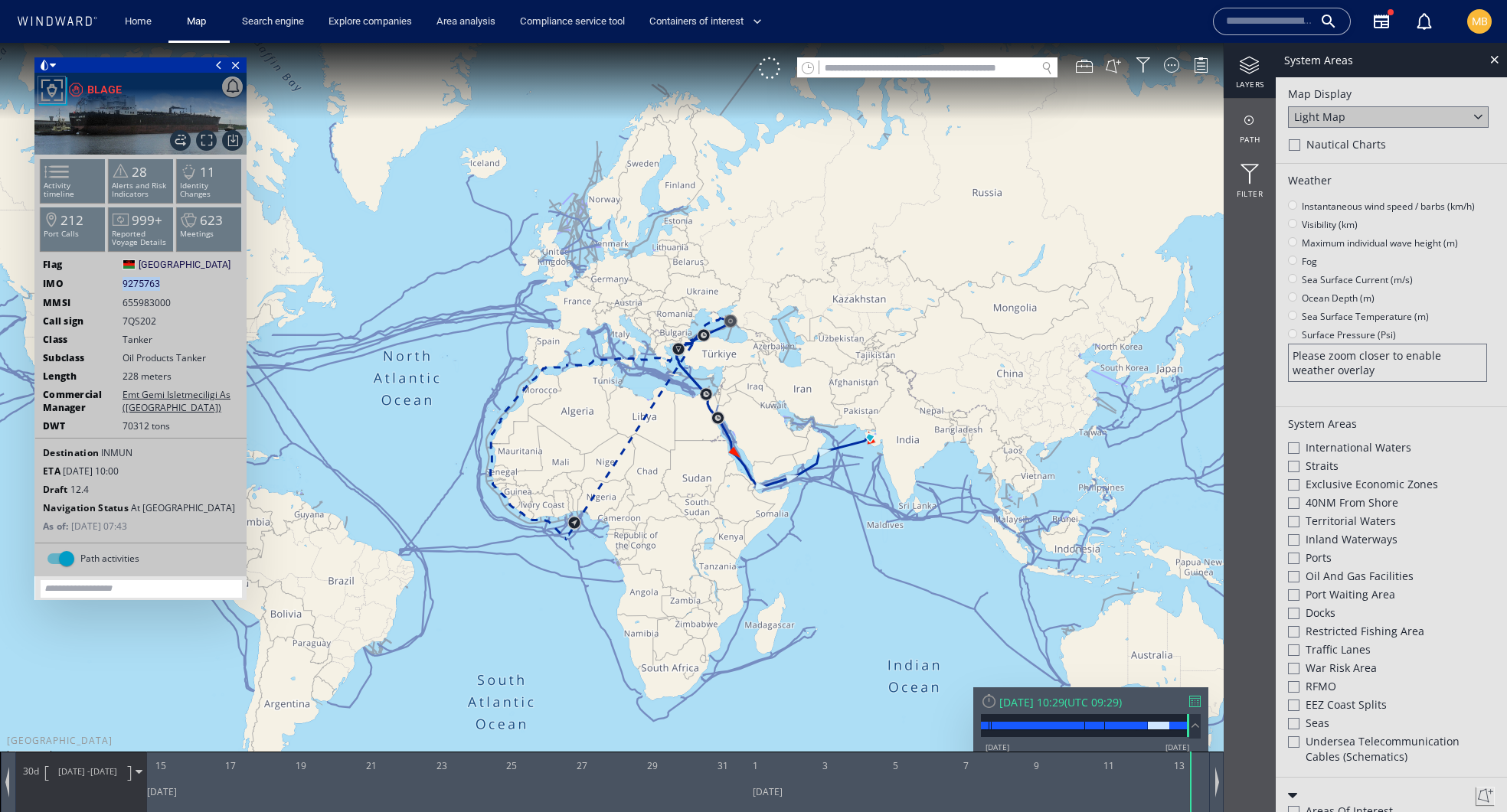
drag, startPoint x: 188, startPoint y: 303, endPoint x: 123, endPoint y: 304, distance: 65.0
click at [123, 291] on div "IMO 9275763 9275763" at bounding box center [141, 284] width 211 height 14
copy span "9275763"
